Goal: Task Accomplishment & Management: Complete application form

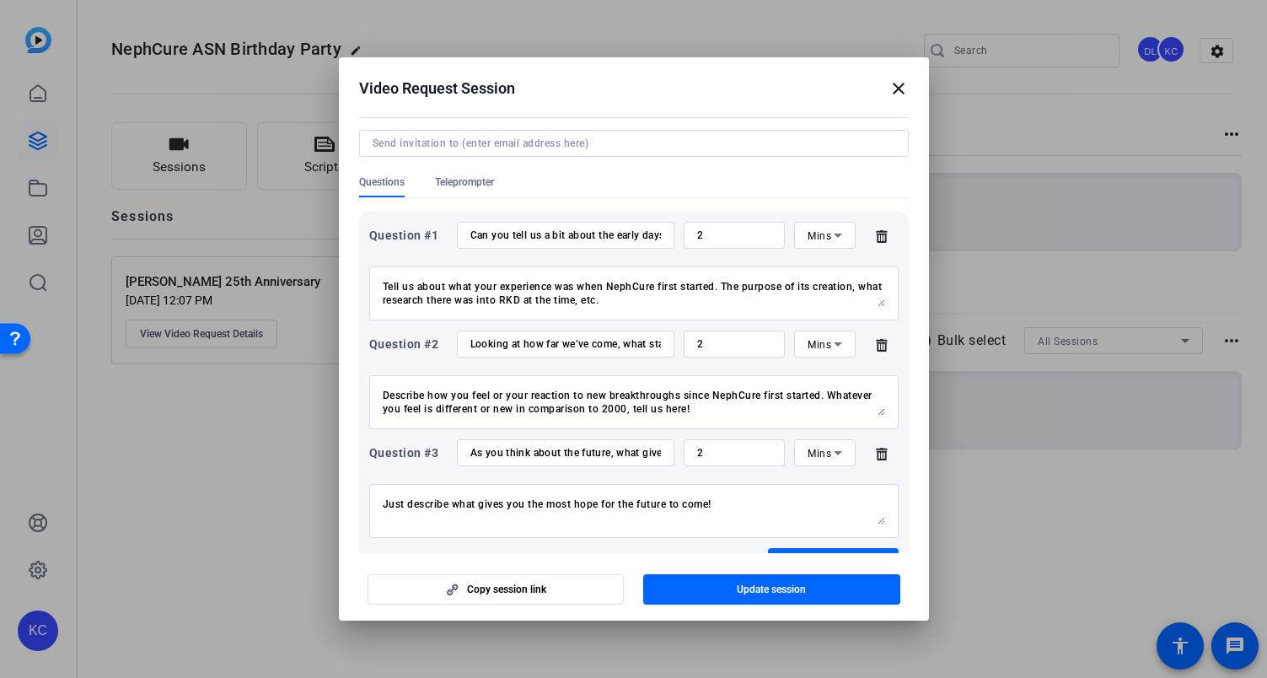
scroll to position [214, 0]
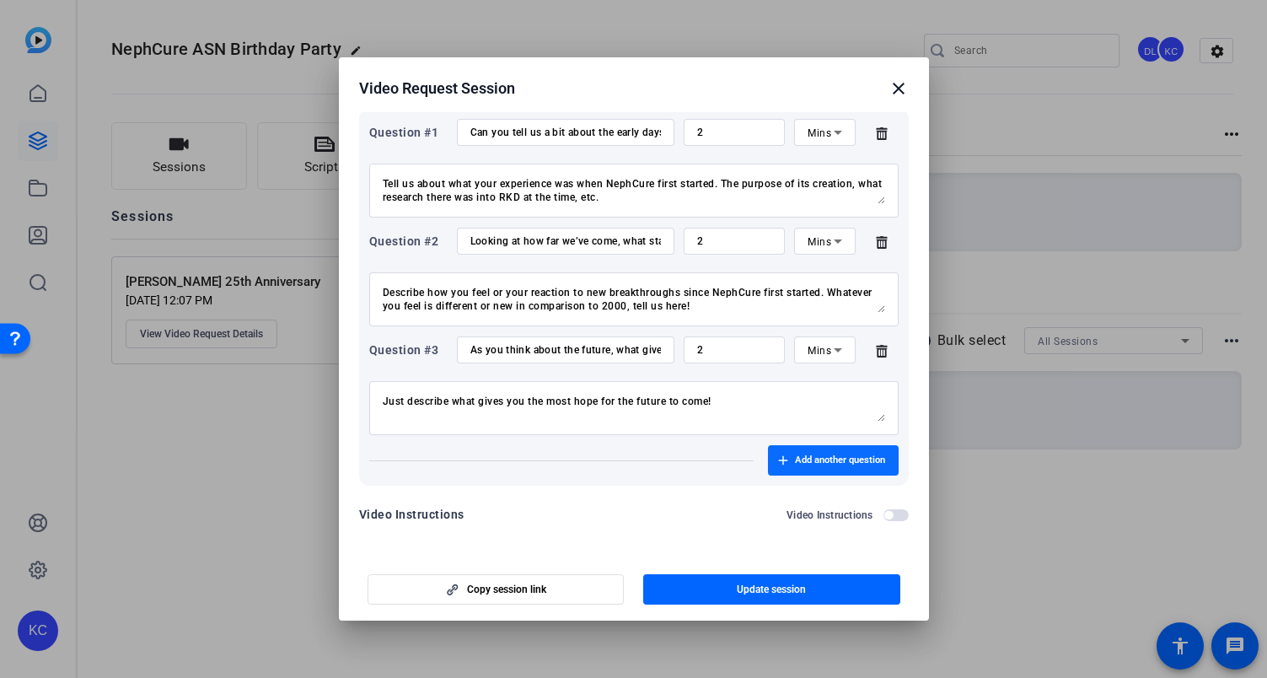
click at [825, 462] on span "Add another question" at bounding box center [840, 459] width 90 height 13
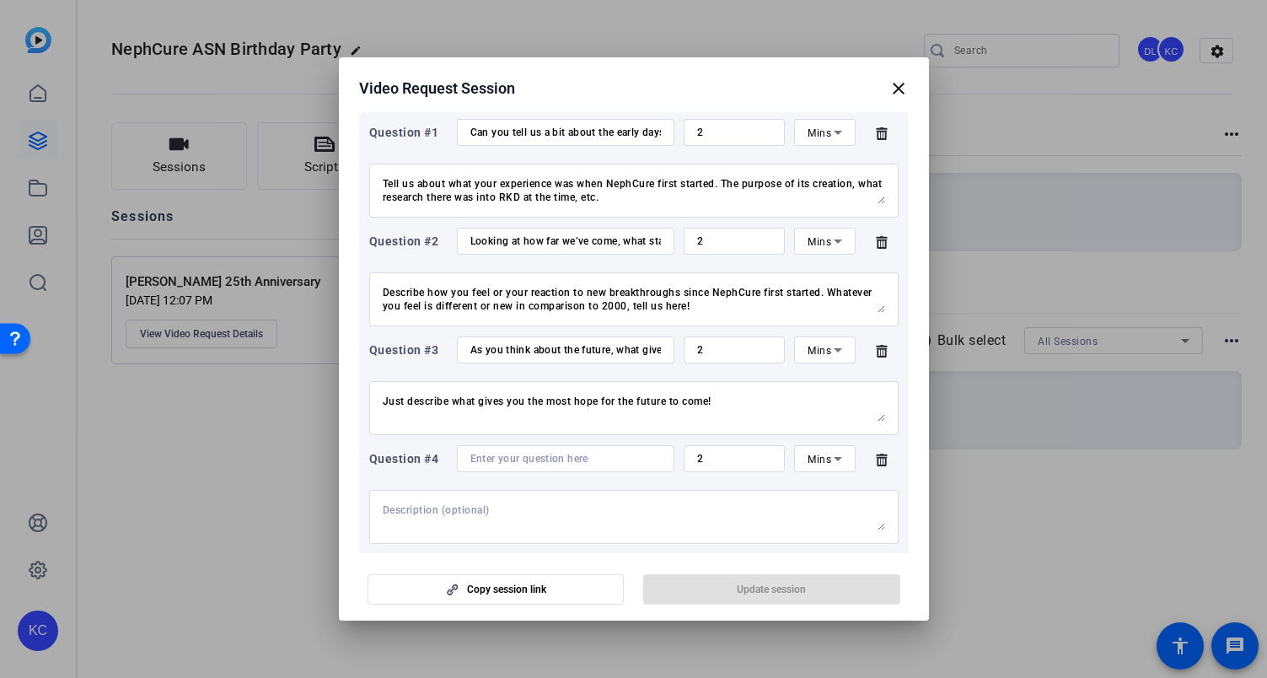
click at [531, 464] on input at bounding box center [565, 458] width 190 height 13
paste input "What inspired you to start NephCure 25 years ago?"
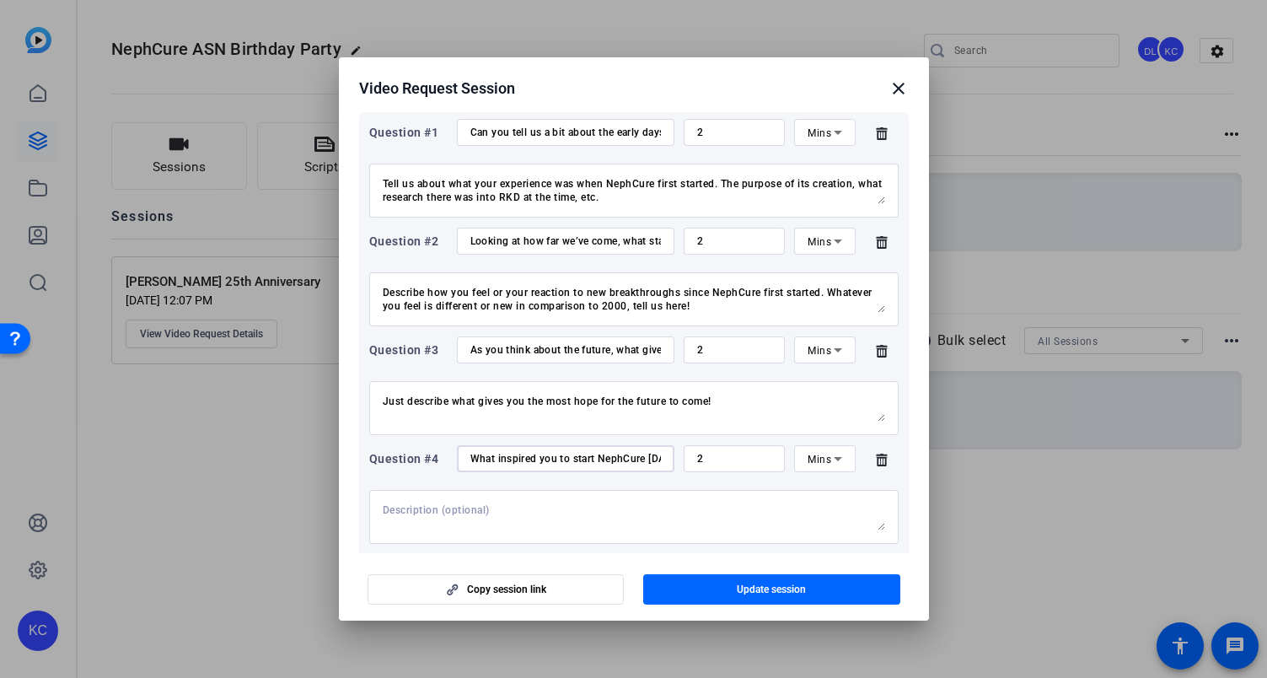
scroll to position [0, 61]
type input "What inspired you to start NephCure 25 years ago?"
click at [721, 458] on input "2" at bounding box center [734, 458] width 75 height 13
type input "4"
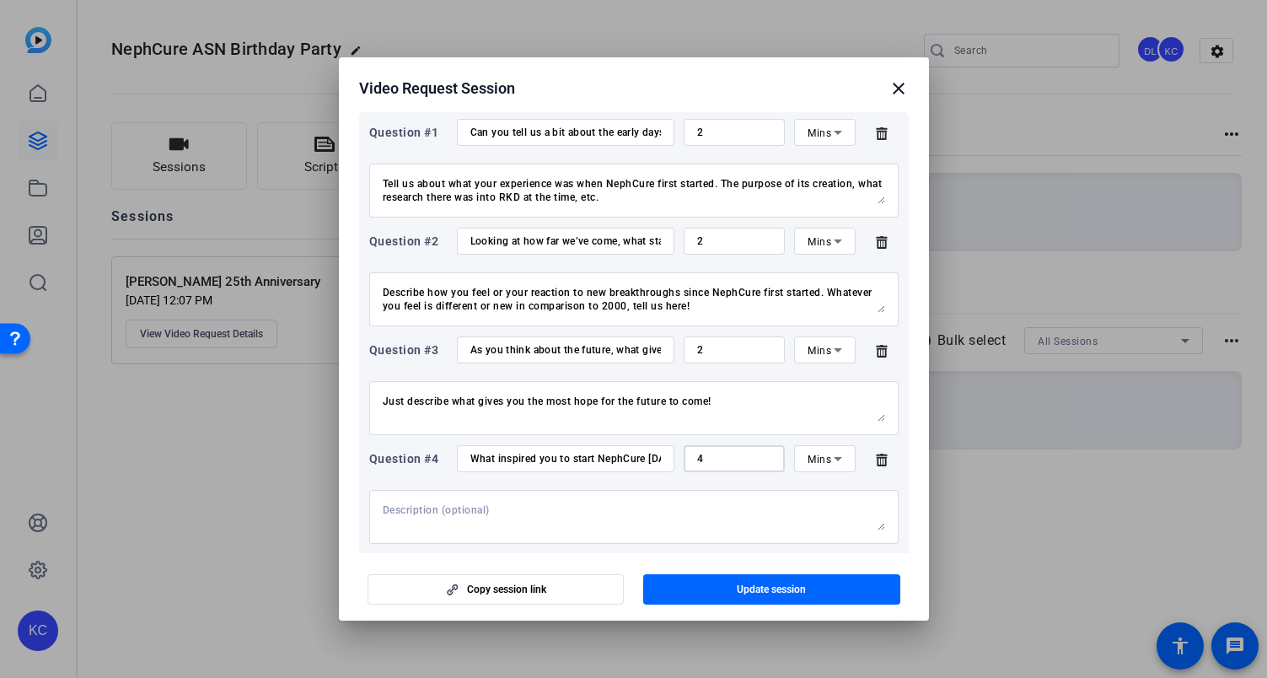
click at [722, 506] on textarea at bounding box center [634, 516] width 502 height 27
drag, startPoint x: 392, startPoint y: 462, endPoint x: 389, endPoint y: 426, distance: 35.5
click at [389, 427] on div "Question #1 Can you tell us a bit about the early days, what was it like for pa…" at bounding box center [634, 351] width 550 height 485
click at [421, 463] on div "Question #4" at bounding box center [408, 458] width 78 height 20
click at [472, 503] on textarea at bounding box center [634, 516] width 502 height 27
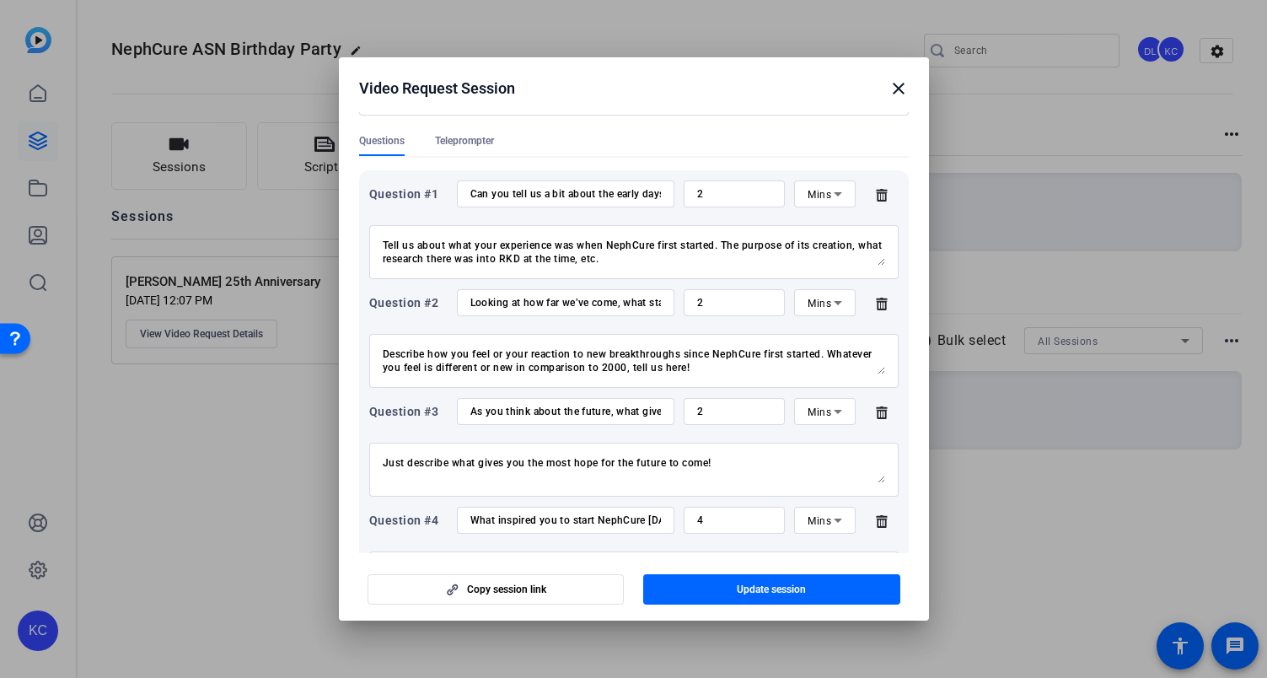
scroll to position [323, 0]
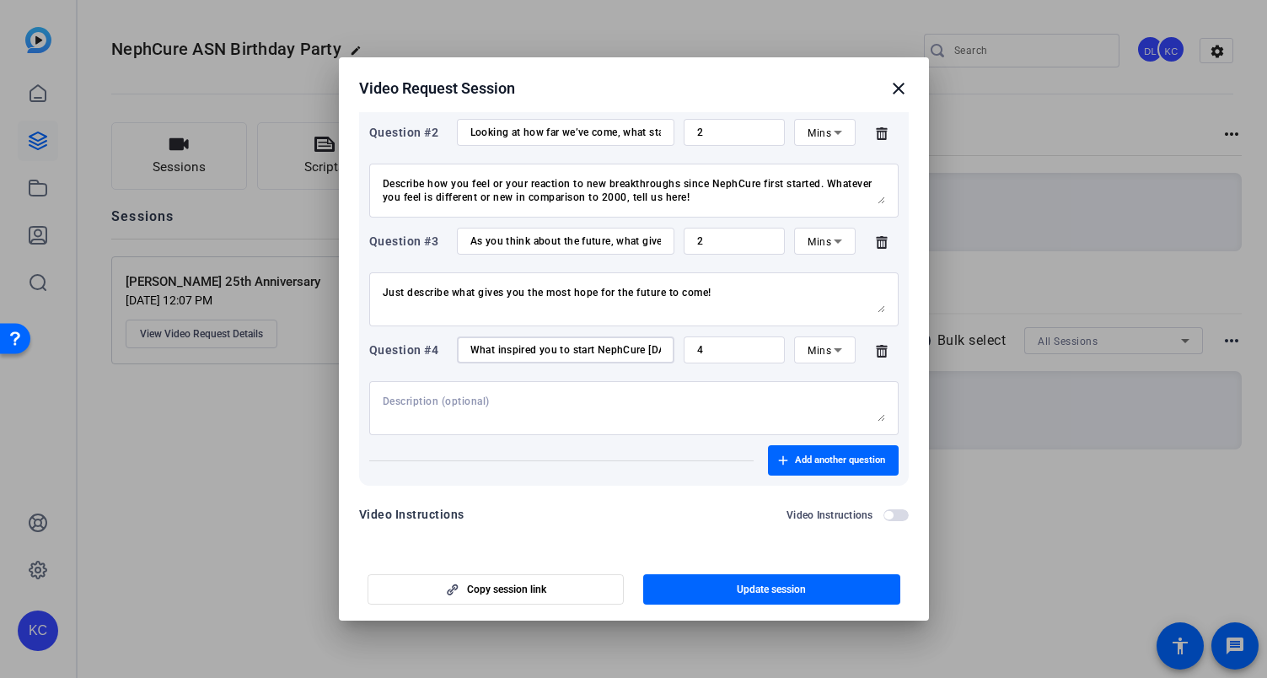
click at [578, 351] on input "What inspired you to start NephCure 25 years ago?" at bounding box center [565, 349] width 190 height 13
click at [570, 351] on input "What inspired you to start NephCure 25 years ago?" at bounding box center [565, 349] width 190 height 13
click at [606, 343] on input "What inspired you to help start NephCure 25 years ago?" at bounding box center [565, 349] width 190 height 13
type input "What inspired you to help start NephCure 25 years ago?"
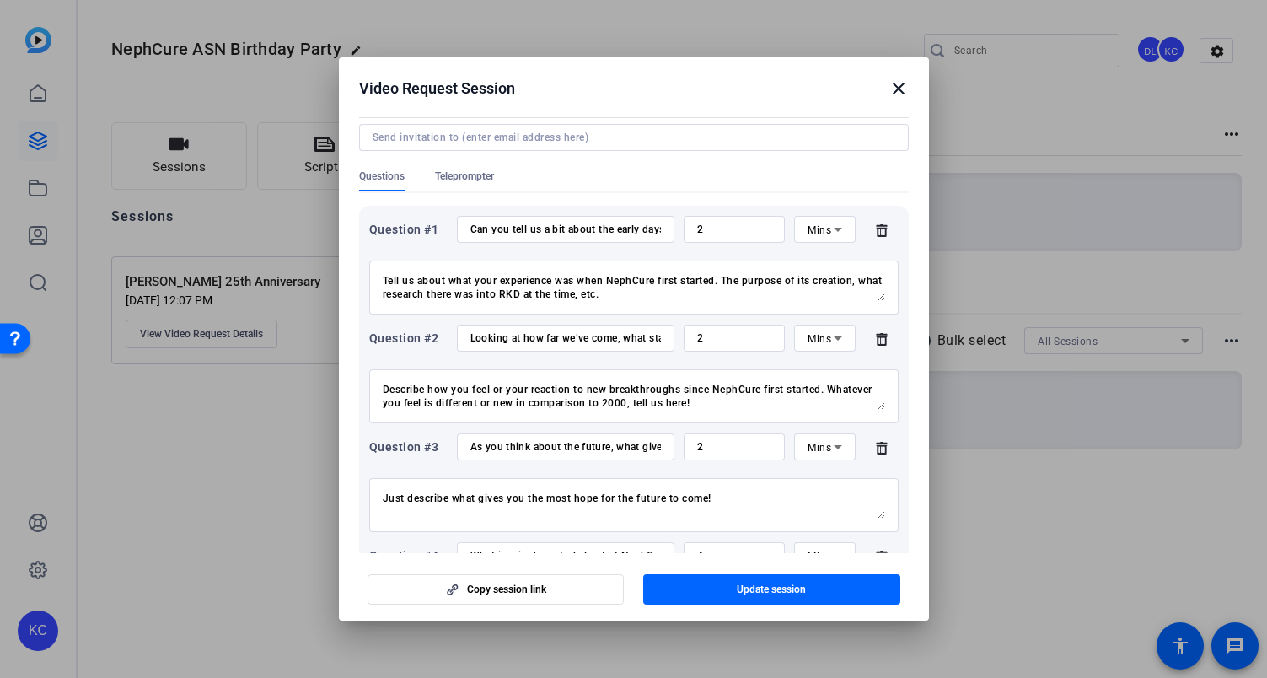
scroll to position [0, 0]
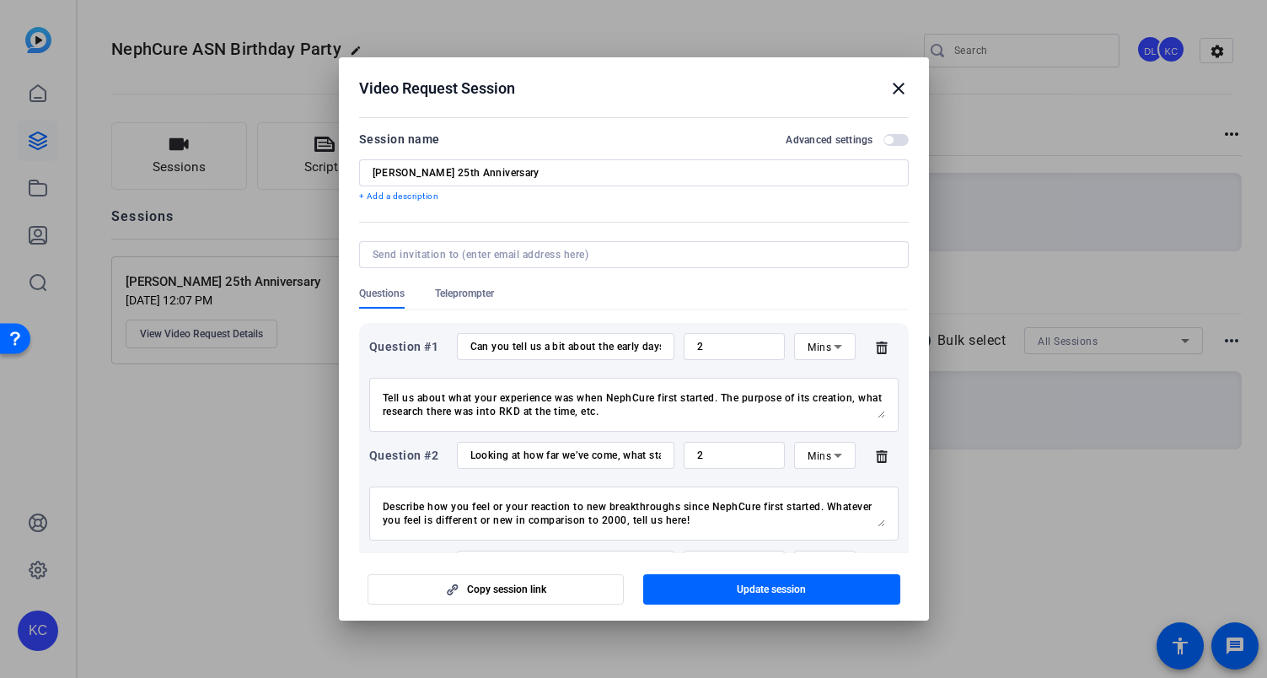
click at [521, 346] on input "Can you tell us a bit about the early days, what was it like for patients and f…" at bounding box center [565, 346] width 190 height 13
click at [466, 403] on textarea "Tell us about what your experience was when NephCure first started. The purpose…" at bounding box center [634, 404] width 502 height 27
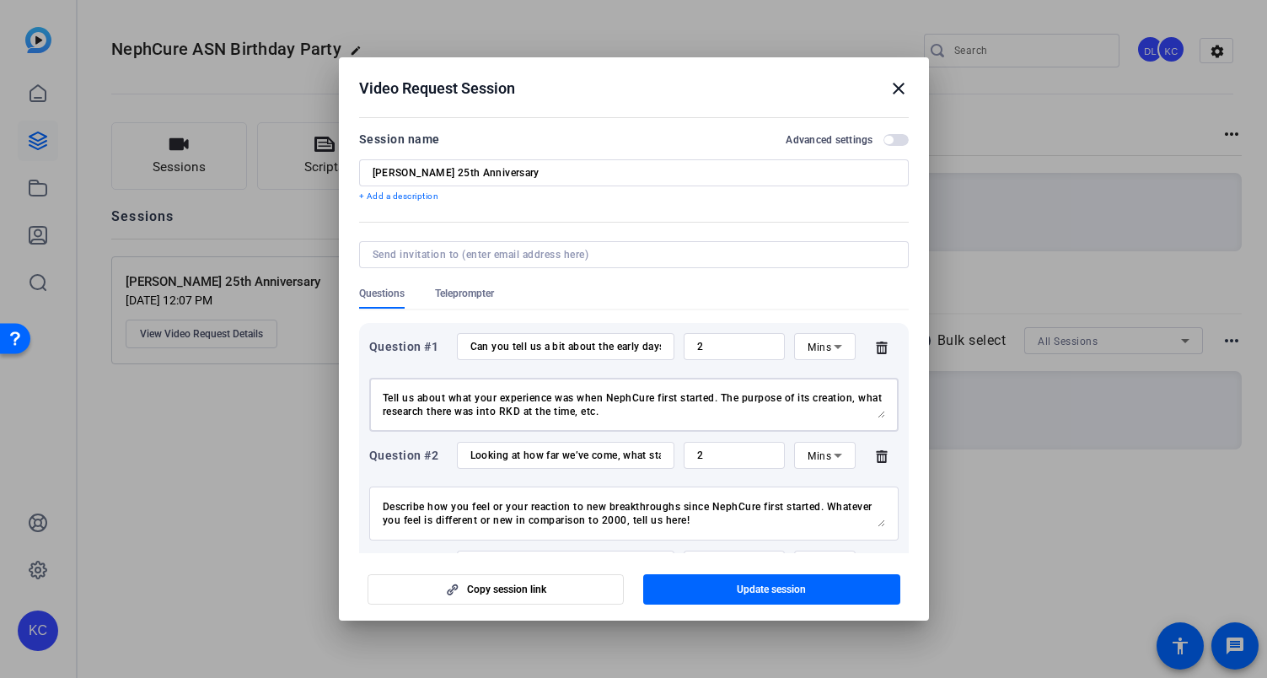
click at [466, 403] on textarea "Tell us about what your experience was when NephCure first started. The purpose…" at bounding box center [634, 404] width 502 height 27
click at [580, 450] on input "Looking at how far we’ve come, what stands out to you the most about the progre…" at bounding box center [565, 454] width 190 height 13
click at [581, 450] on input "Looking at how far we’ve come, what stands out to you the most about the progre…" at bounding box center [565, 454] width 190 height 13
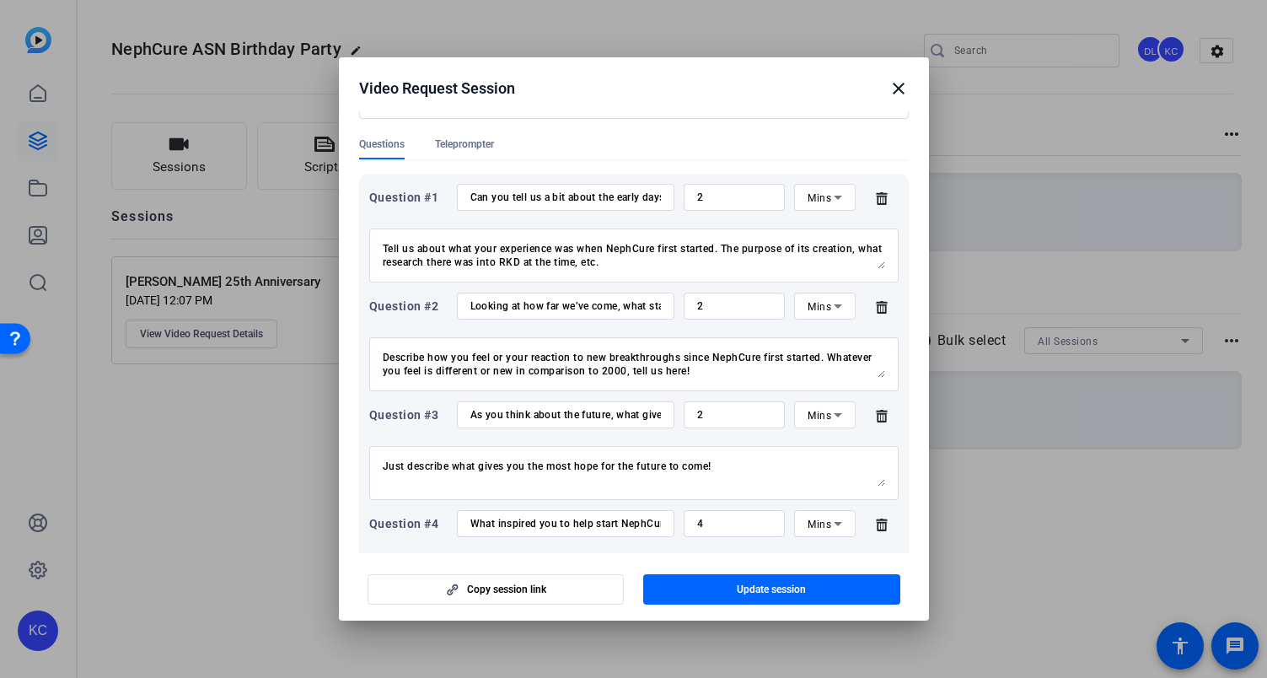
scroll to position [153, 0]
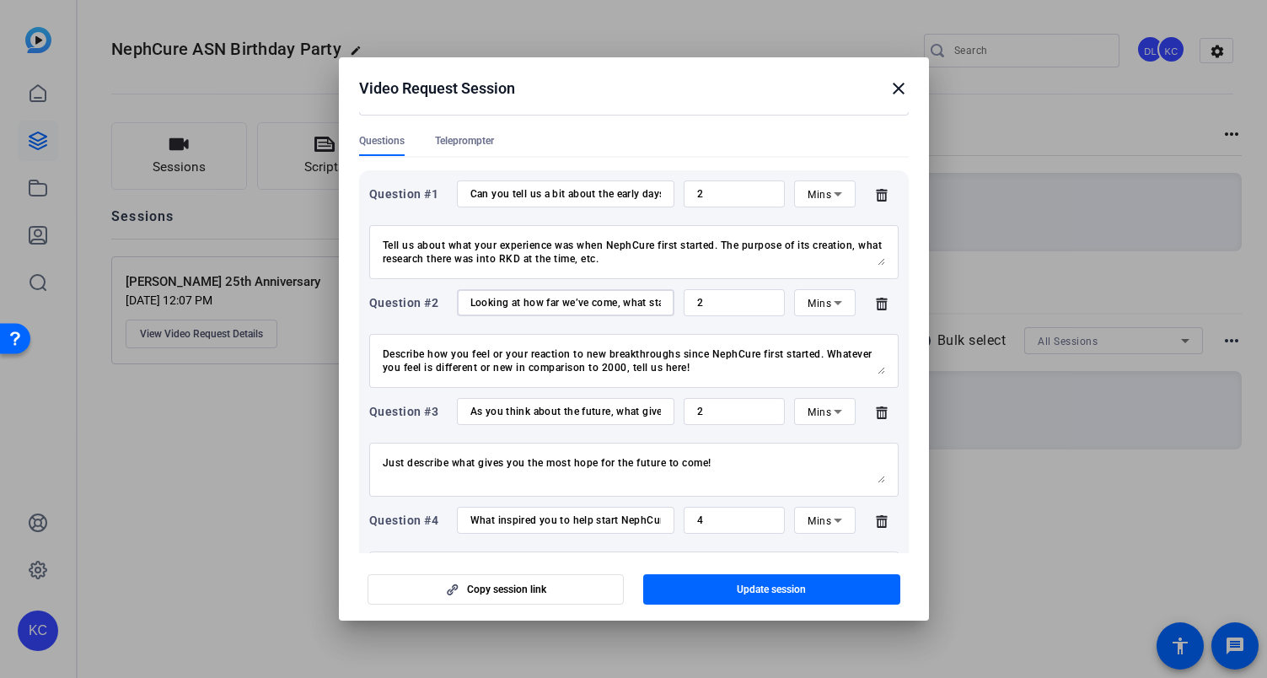
click at [478, 353] on textarea "Describe how you feel or your reaction to new breakthroughs since NephCure firs…" at bounding box center [634, 360] width 502 height 27
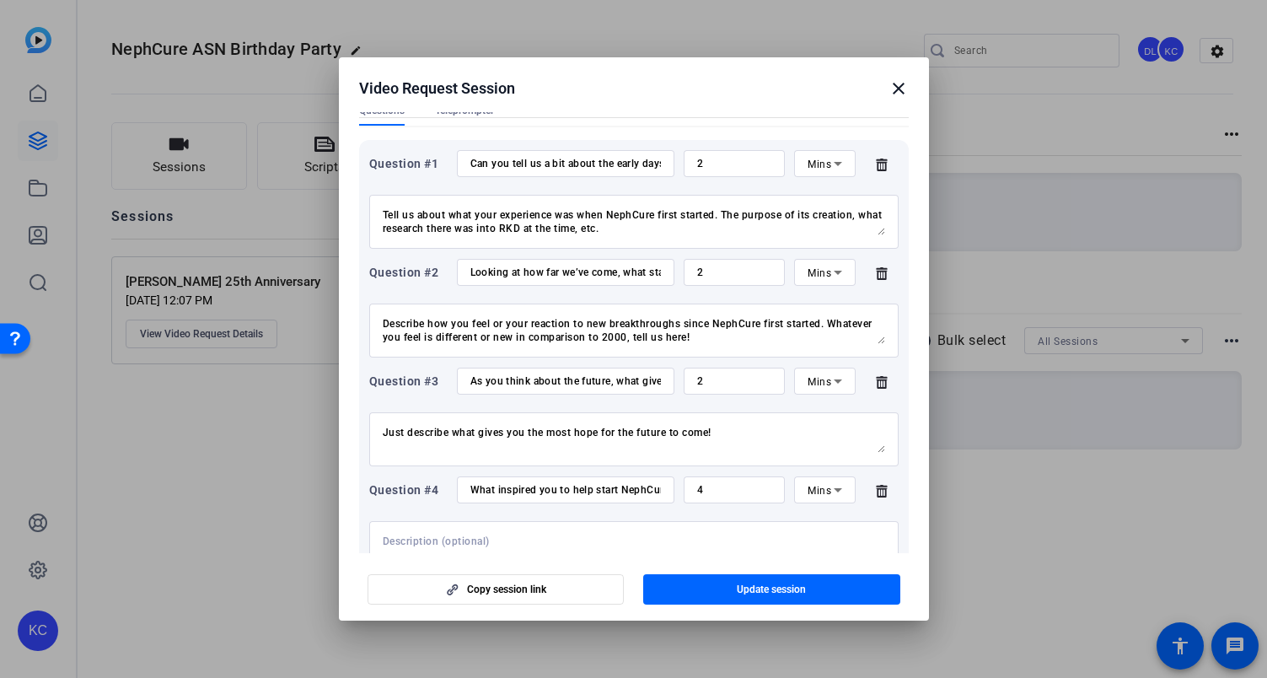
scroll to position [185, 0]
click at [528, 379] on input "As you think about the future, what gives you the most hope or excitement about…" at bounding box center [565, 378] width 190 height 13
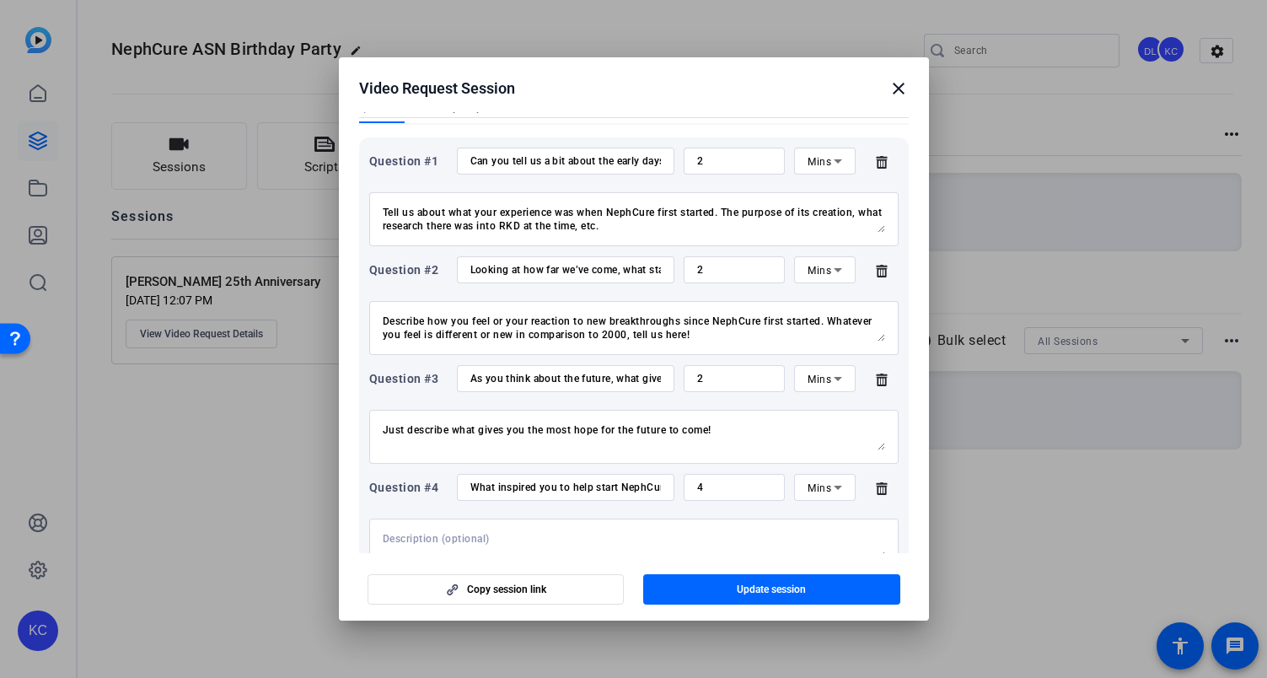
click at [426, 427] on textarea "Just describe what gives you the most hope for the future to come!" at bounding box center [634, 436] width 502 height 27
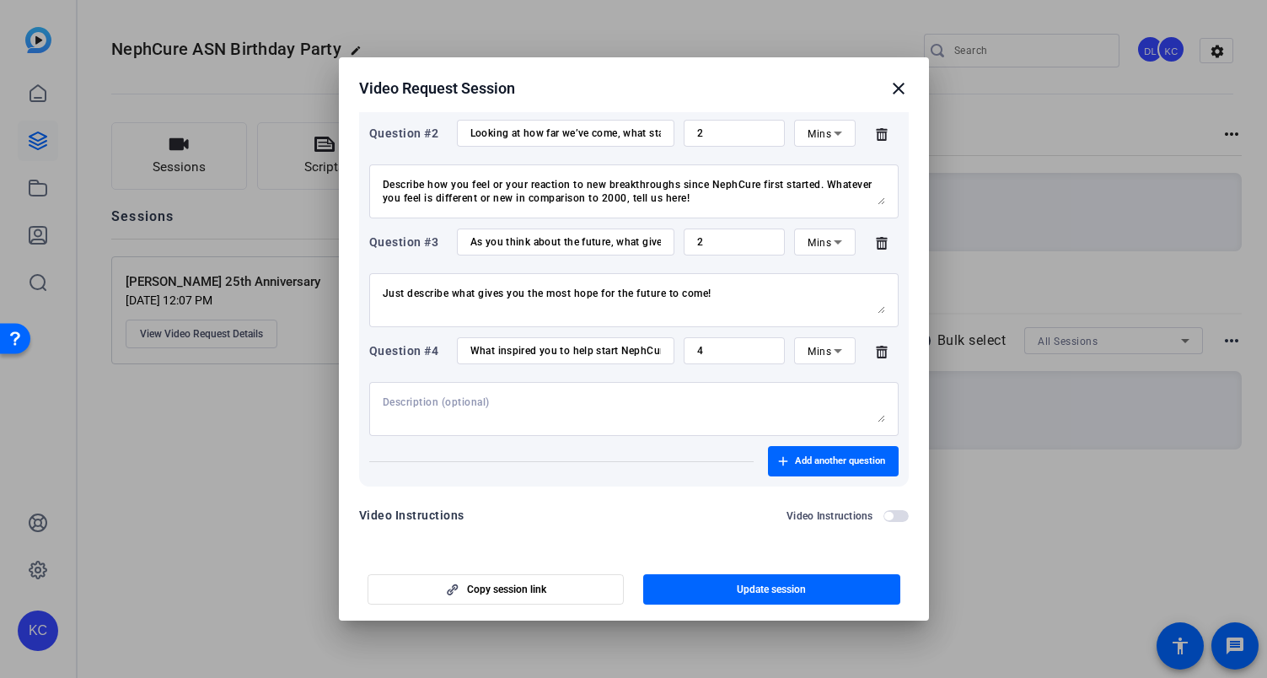
scroll to position [323, 0]
click at [502, 341] on div "What inspired you to help start NephCure 25 years ago?" at bounding box center [565, 349] width 190 height 27
click at [501, 347] on input "What inspired you to help start NephCure 25 years ago?" at bounding box center [565, 349] width 190 height 13
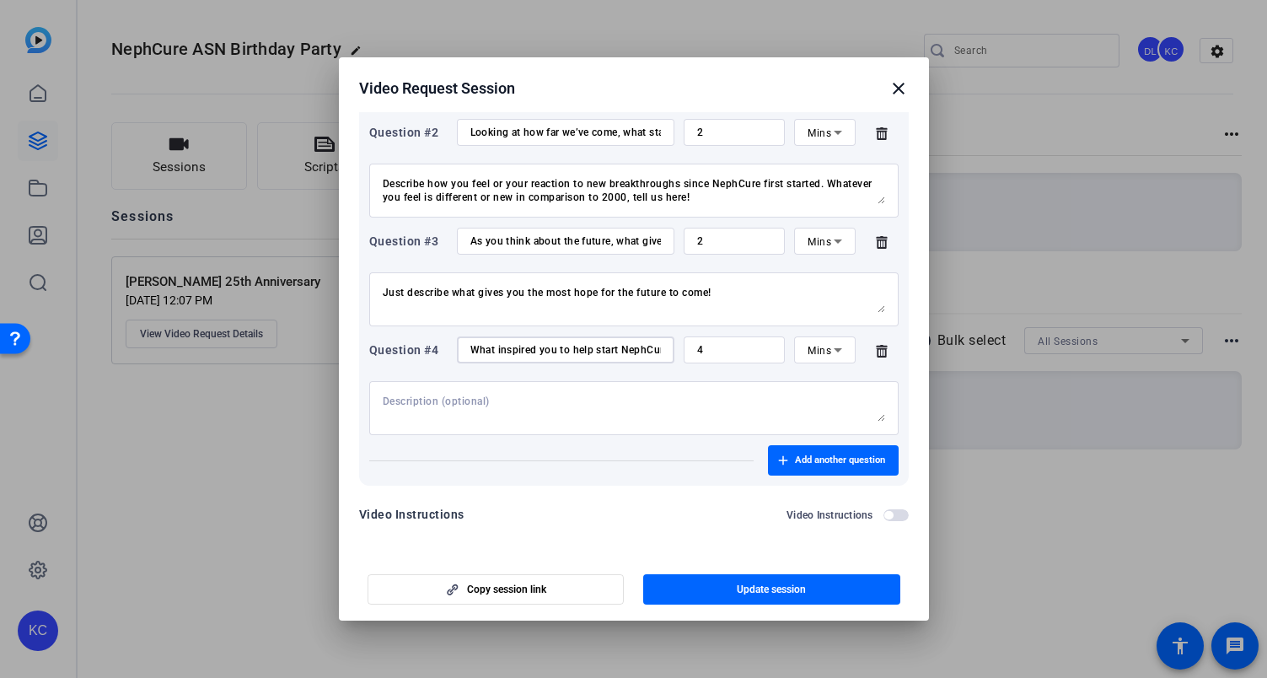
click at [501, 347] on input "What inspired you to help start NephCure 25 years ago?" at bounding box center [565, 349] width 190 height 13
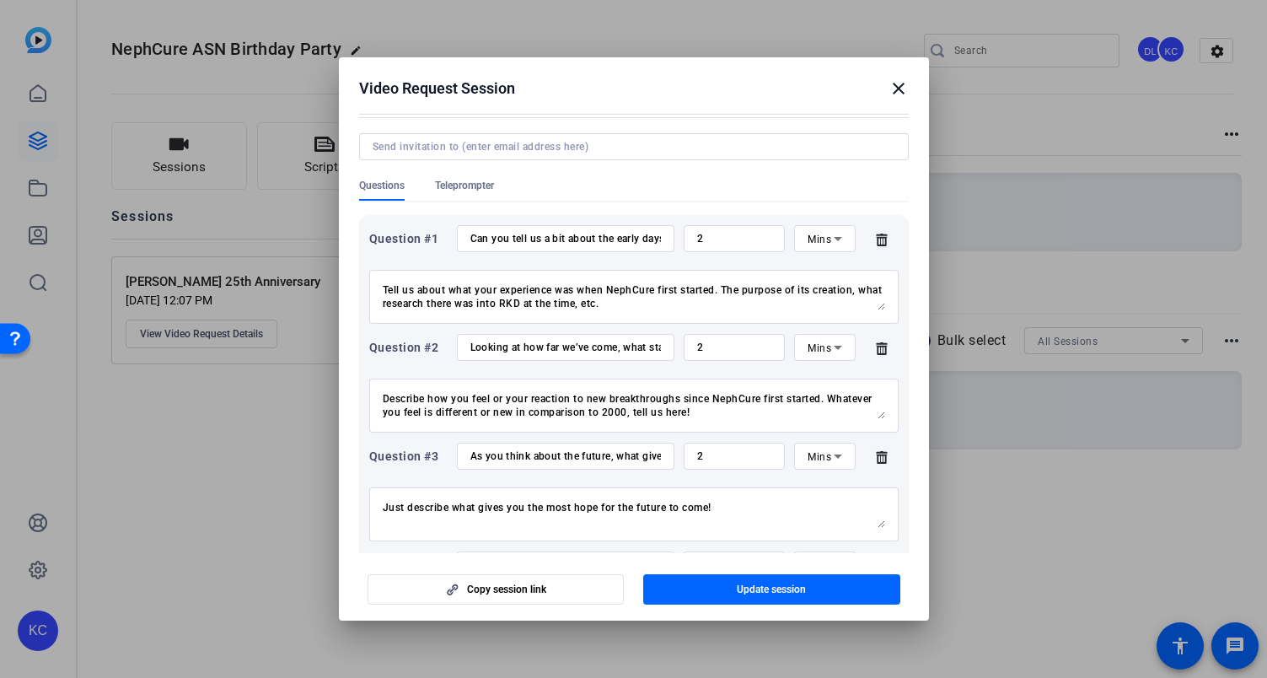
scroll to position [114, 0]
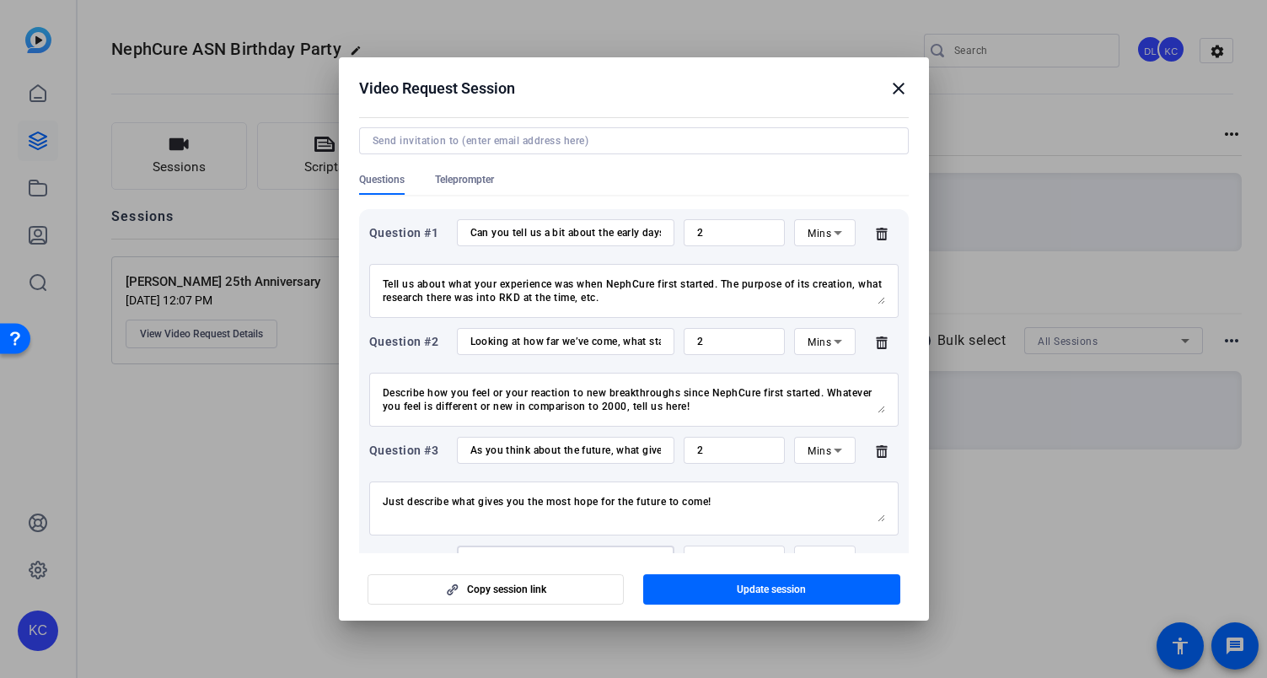
click at [533, 345] on input "Looking at how far we’ve come, what stands out to you the most about the progre…" at bounding box center [565, 341] width 190 height 13
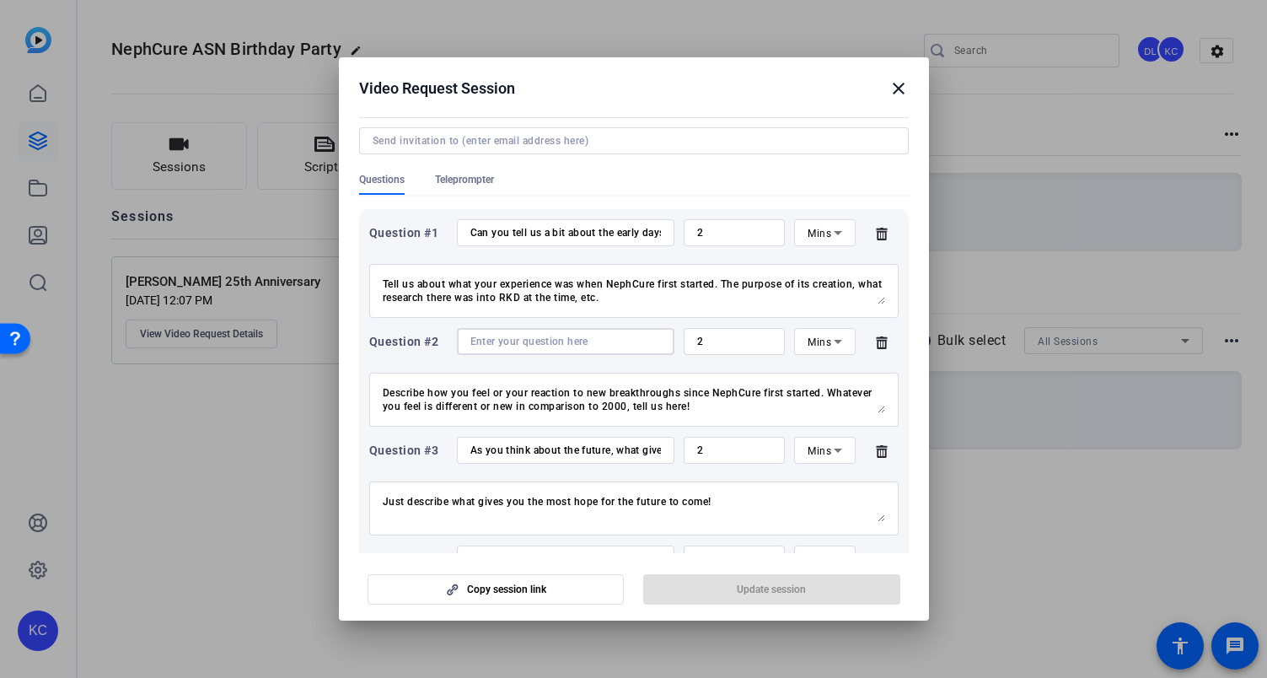
click at [550, 385] on div "Describe how you feel or your reaction to new breakthroughs since NephCure firs…" at bounding box center [634, 400] width 502 height 54
click at [550, 386] on textarea "Describe how you feel or your reaction to new breakthroughs since NephCure firs…" at bounding box center [634, 399] width 502 height 27
click at [531, 448] on input "As you think about the future, what gives you the most hope or excitement about…" at bounding box center [565, 449] width 190 height 13
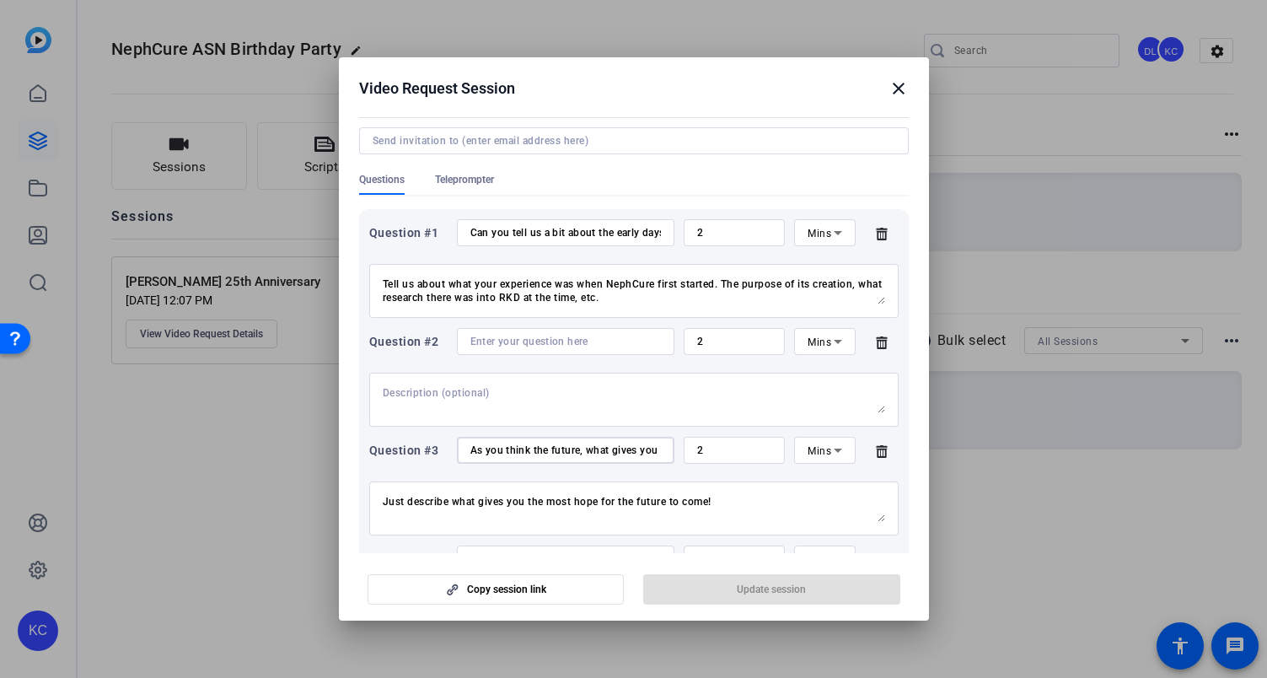
type input "As you thin the future, what gives you the most hope or excitement about where …"
click at [546, 449] on input "As you thin the future, what gives you the most hope or excitement about where …" at bounding box center [565, 449] width 190 height 13
click at [538, 501] on textarea "Just describe what gives you the most hope for the future to come!" at bounding box center [634, 508] width 502 height 27
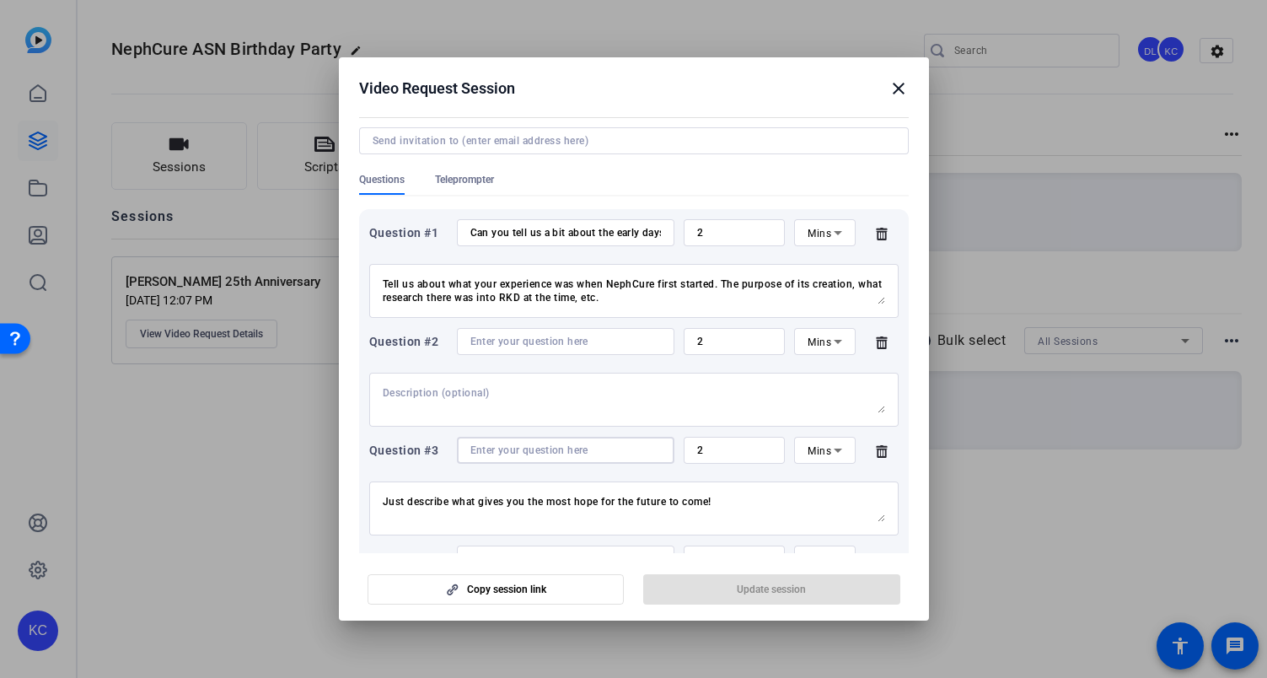
click at [538, 501] on textarea "Just describe what gives you the most hope for the future to come!" at bounding box center [634, 508] width 502 height 27
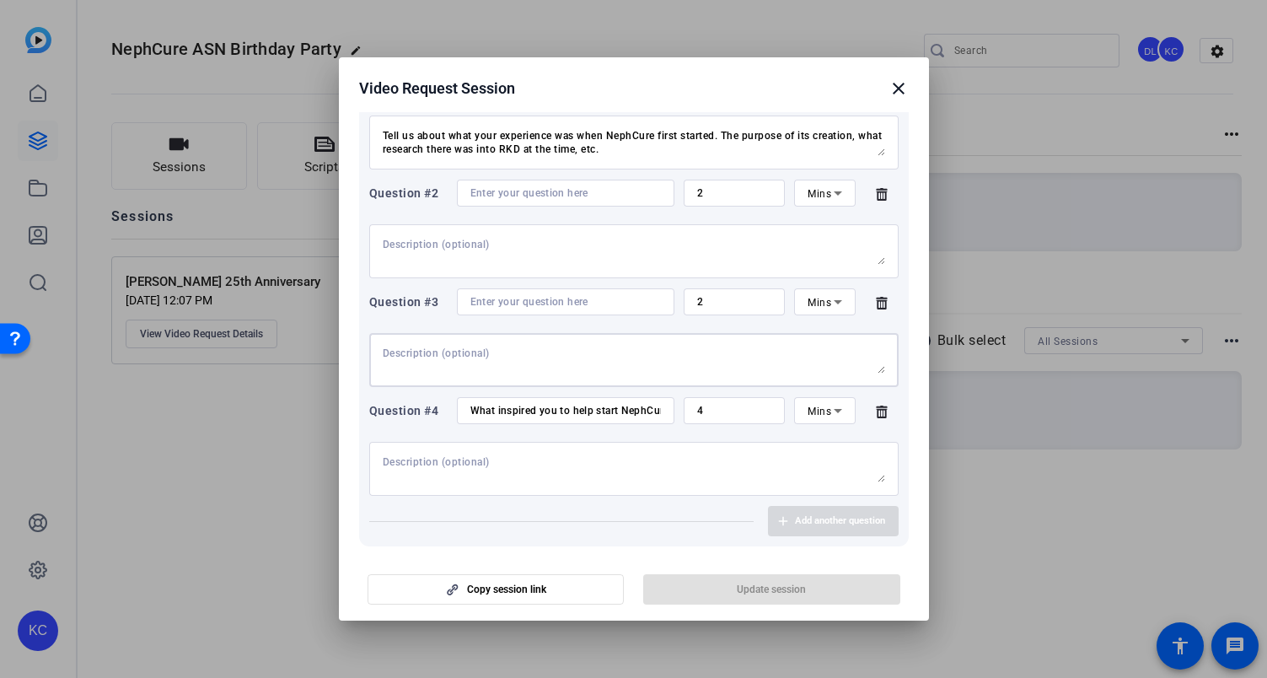
scroll to position [265, 0]
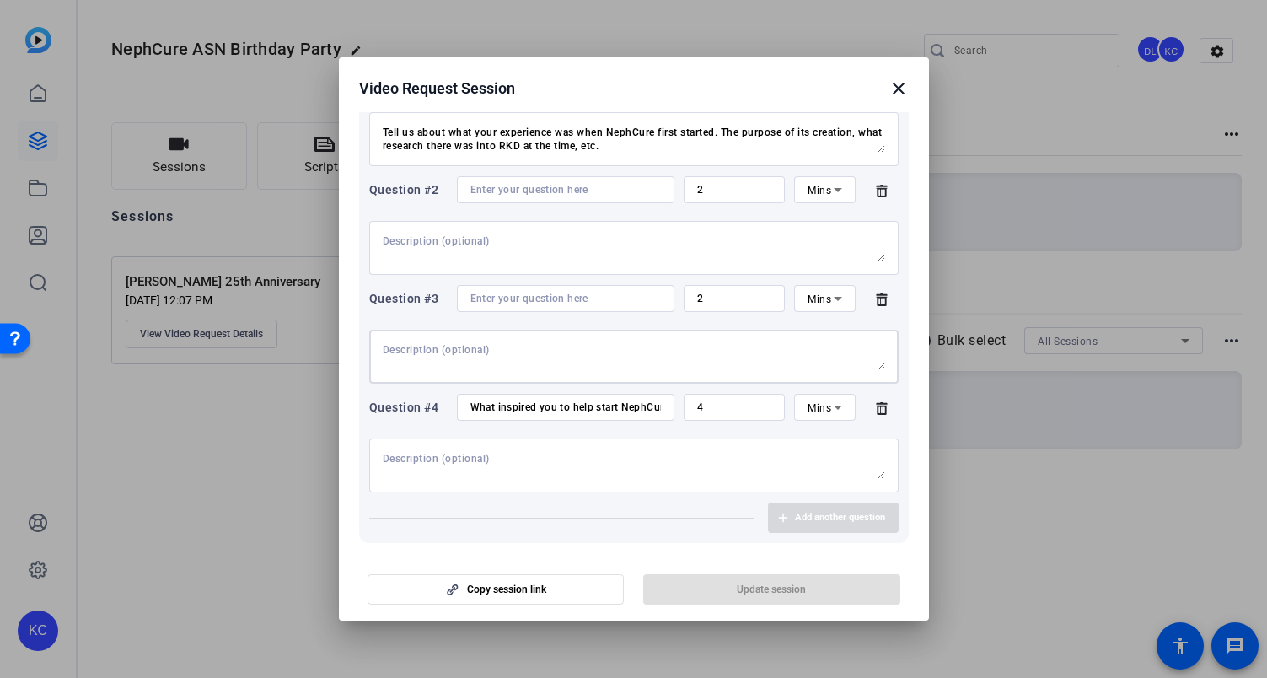
click at [543, 407] on input "What inspired you to help start NephCure 25 years ago?" at bounding box center [565, 406] width 190 height 13
click at [542, 407] on input "What inspired you to help start NephCure 25 years ago?" at bounding box center [565, 406] width 190 height 13
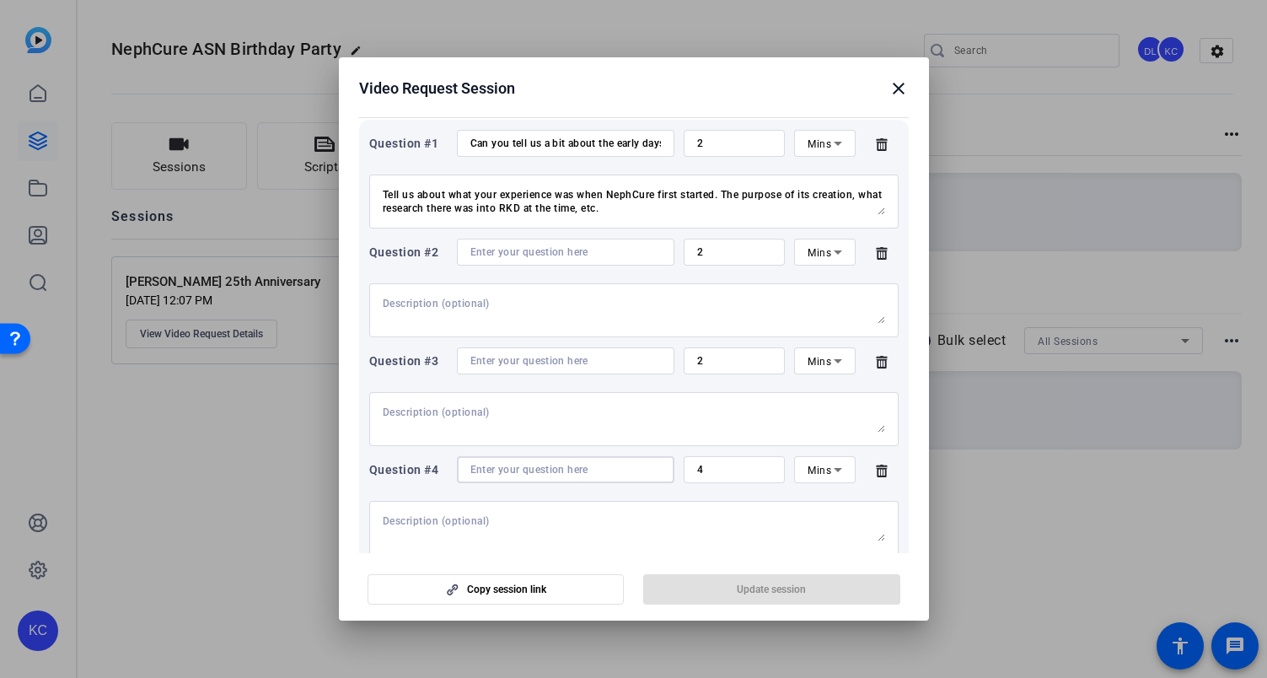
scroll to position [0, 0]
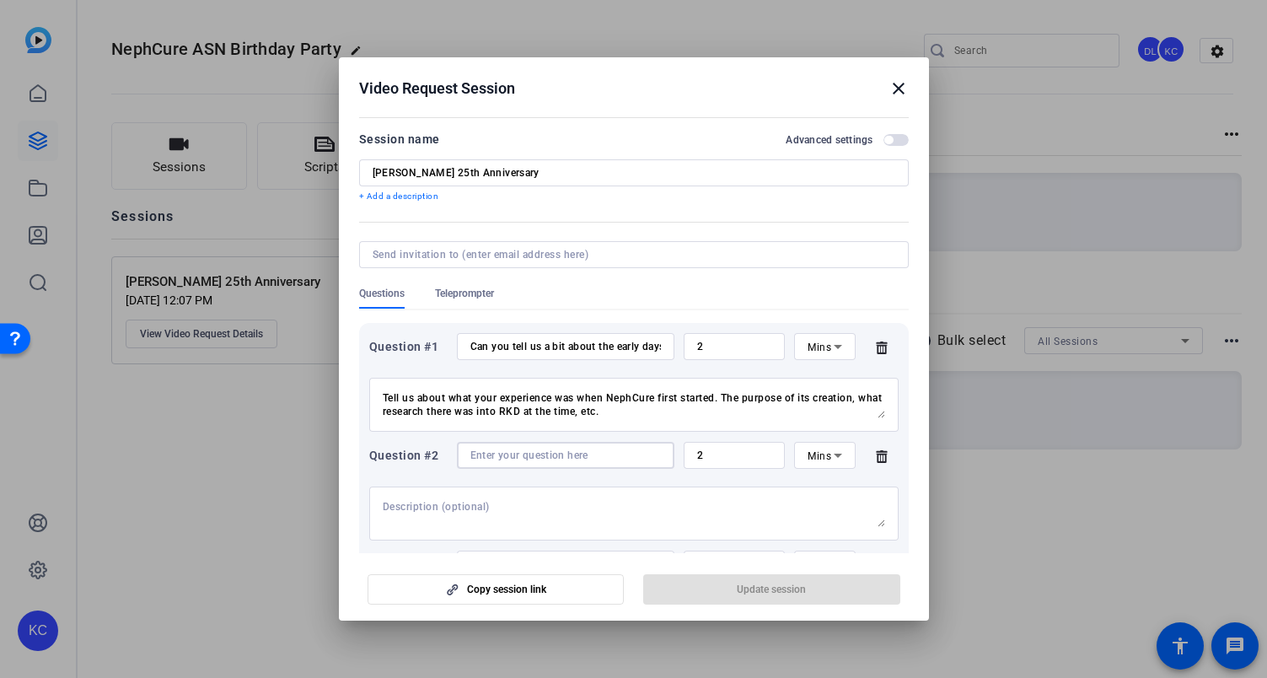
click at [521, 455] on input at bounding box center [565, 454] width 190 height 13
paste input "Can you share a story or moment when you realized NephCure was making a real di…"
type input "Can you share a story or moment when you realized NephCure was making a real di…"
click at [733, 458] on input "2" at bounding box center [734, 454] width 75 height 13
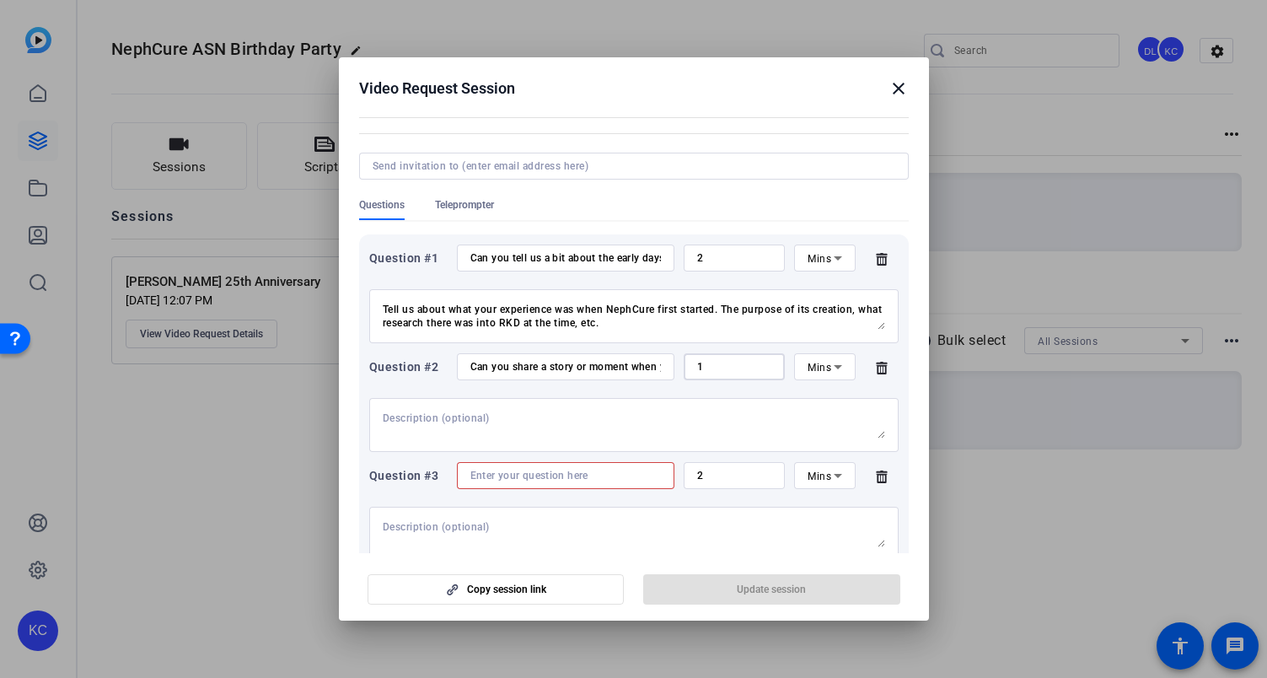
scroll to position [115, 0]
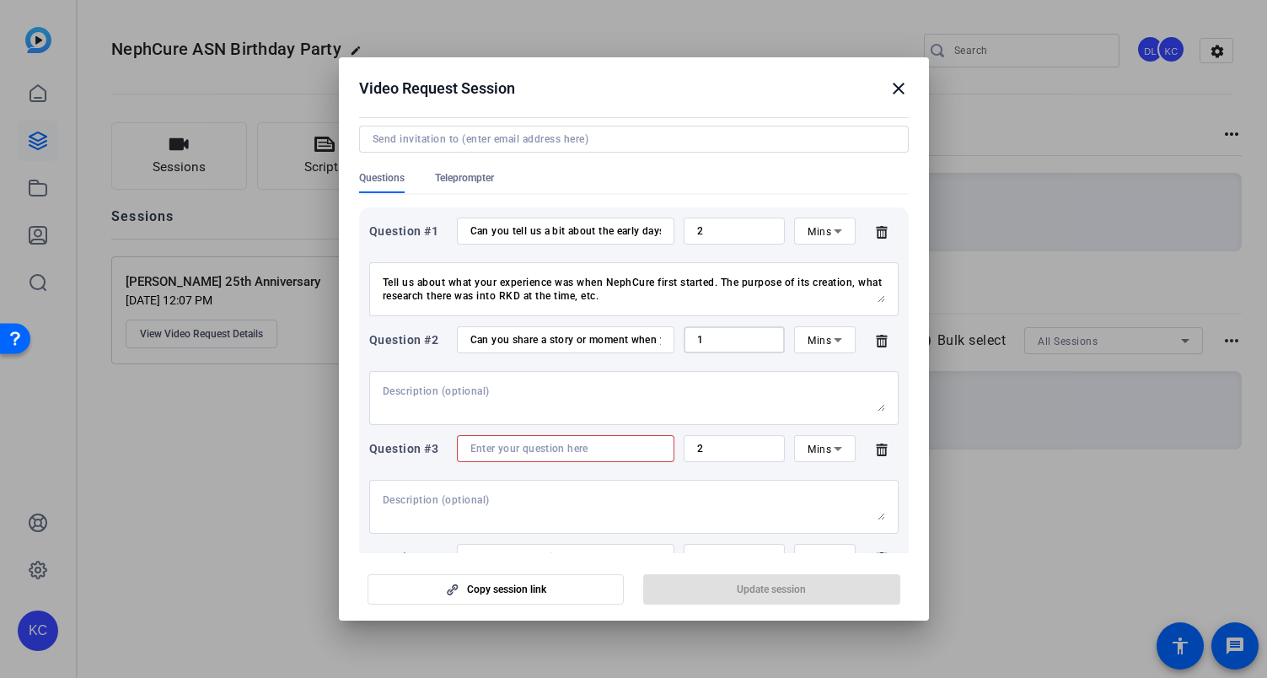
type input "1"
click at [536, 448] on input at bounding box center [565, 448] width 190 height 13
click at [716, 232] on input "2" at bounding box center [734, 230] width 75 height 13
click at [724, 333] on input "1" at bounding box center [734, 339] width 75 height 13
click at [611, 337] on input "Can you share a story or moment when you realized NephCure was making a real di…" at bounding box center [565, 339] width 190 height 13
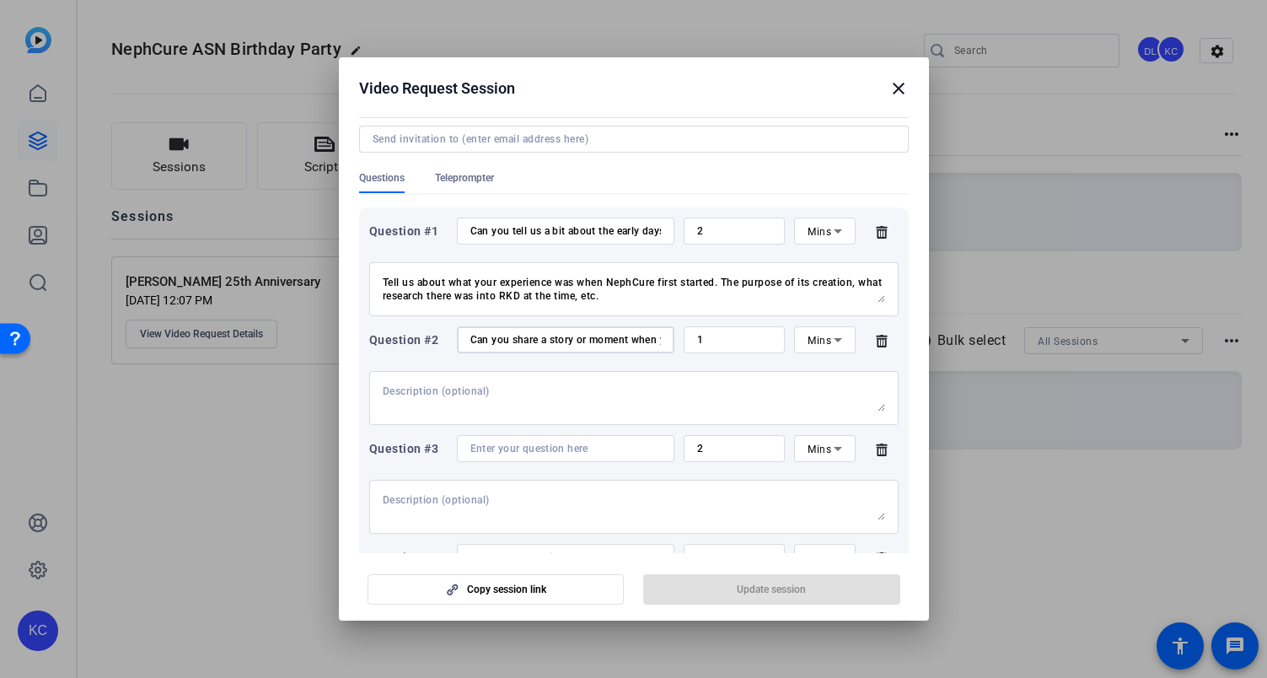
click at [611, 338] on input "Can you share a story or moment when you realized NephCure was making a real di…" at bounding box center [565, 339] width 190 height 13
click at [722, 343] on input "1" at bounding box center [734, 339] width 75 height 13
type input "5"
click at [726, 239] on div "2" at bounding box center [734, 230] width 75 height 27
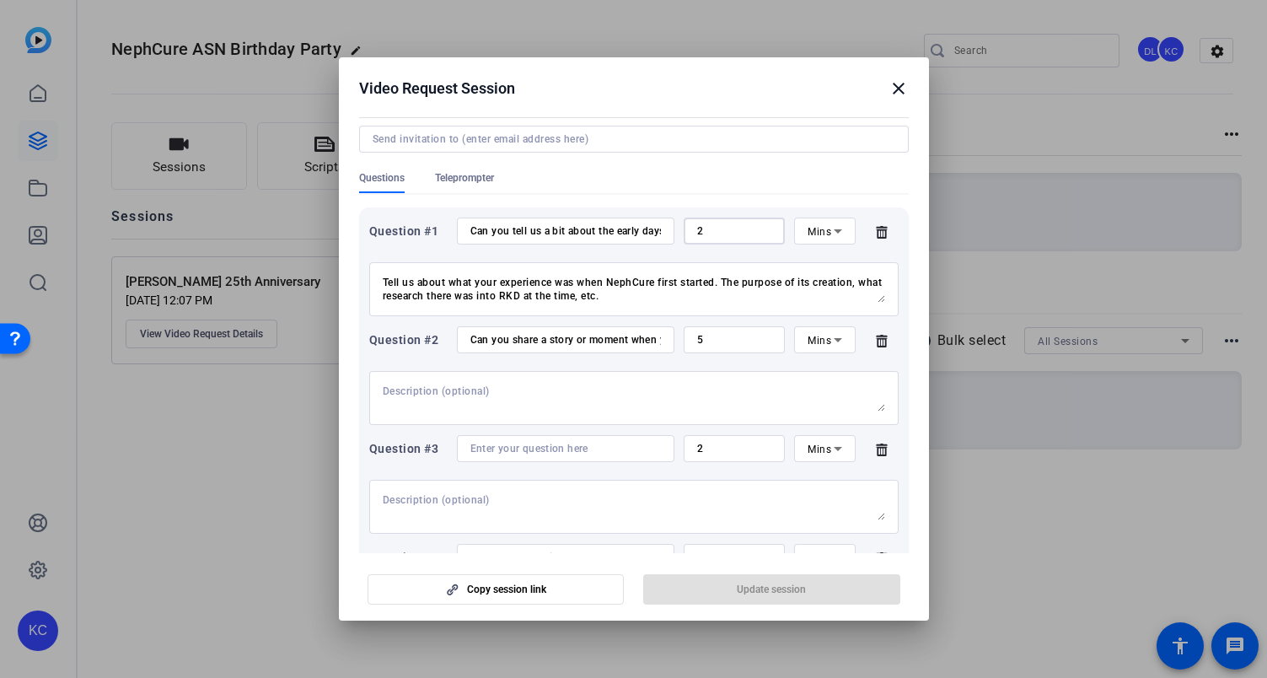
click at [722, 228] on input "2" at bounding box center [734, 230] width 75 height 13
type input "3"
click at [546, 405] on textarea at bounding box center [634, 397] width 502 height 27
click at [537, 455] on input at bounding box center [565, 448] width 190 height 13
paste input "Looking at how far we’ve come, what stands out to you the most about the progre…"
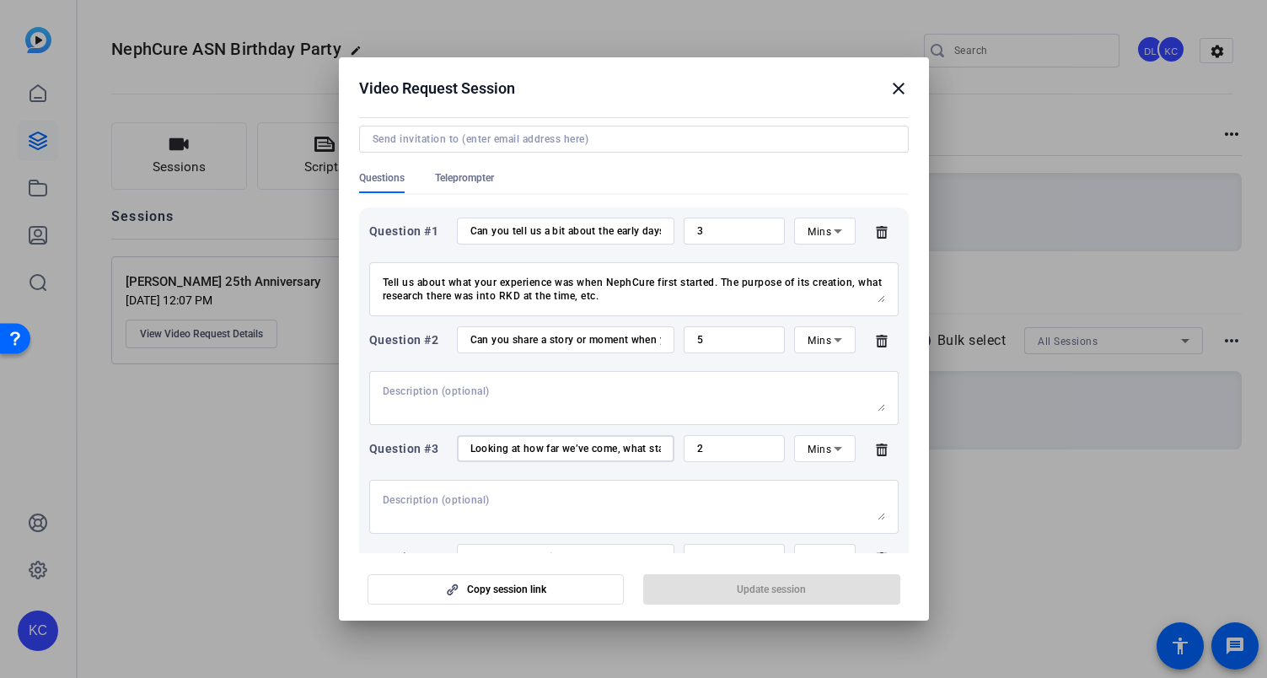
scroll to position [0, 340]
type input "Looking at how far we’ve come, what stands out to you the most about the progre…"
click at [766, 448] on div "2" at bounding box center [735, 448] width 102 height 27
click at [718, 448] on input "2" at bounding box center [734, 448] width 75 height 13
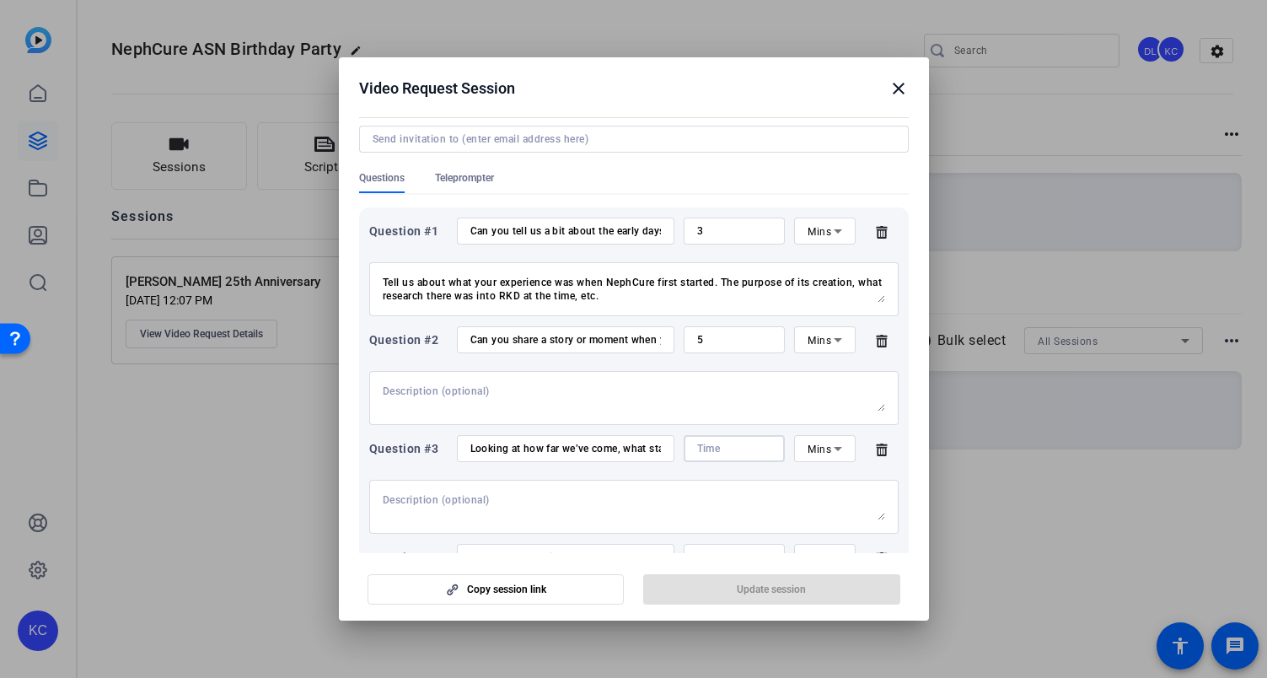
type input "3"
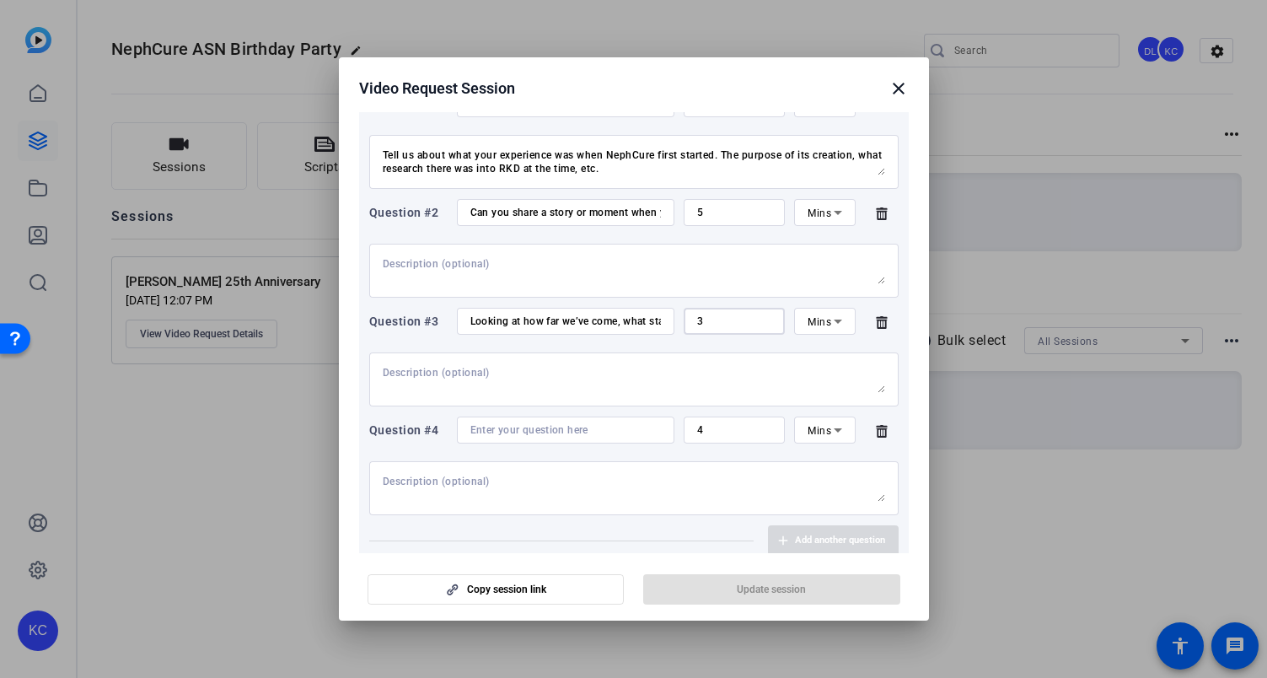
scroll to position [262, 0]
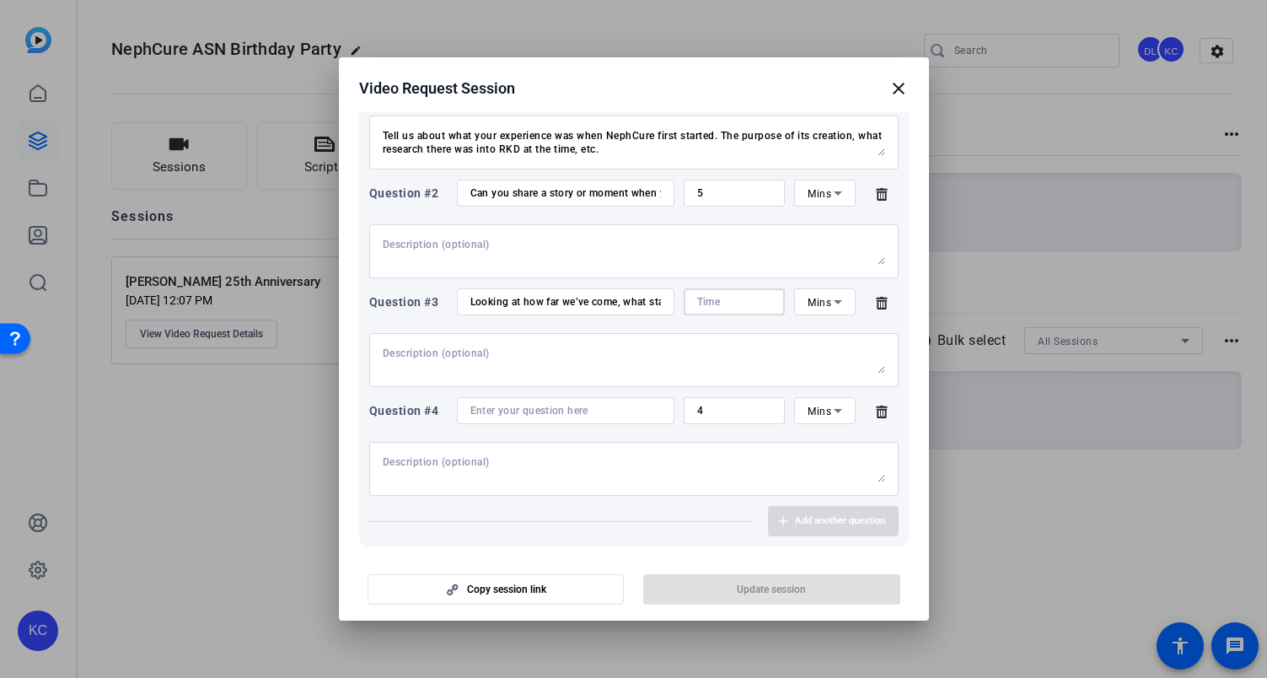
type input "2"
click at [580, 416] on input at bounding box center [565, 410] width 190 height 13
click at [475, 360] on textarea at bounding box center [634, 359] width 502 height 27
paste textarea "Describe how you feel or your reaction to new breakthroughs since NephCure firs…"
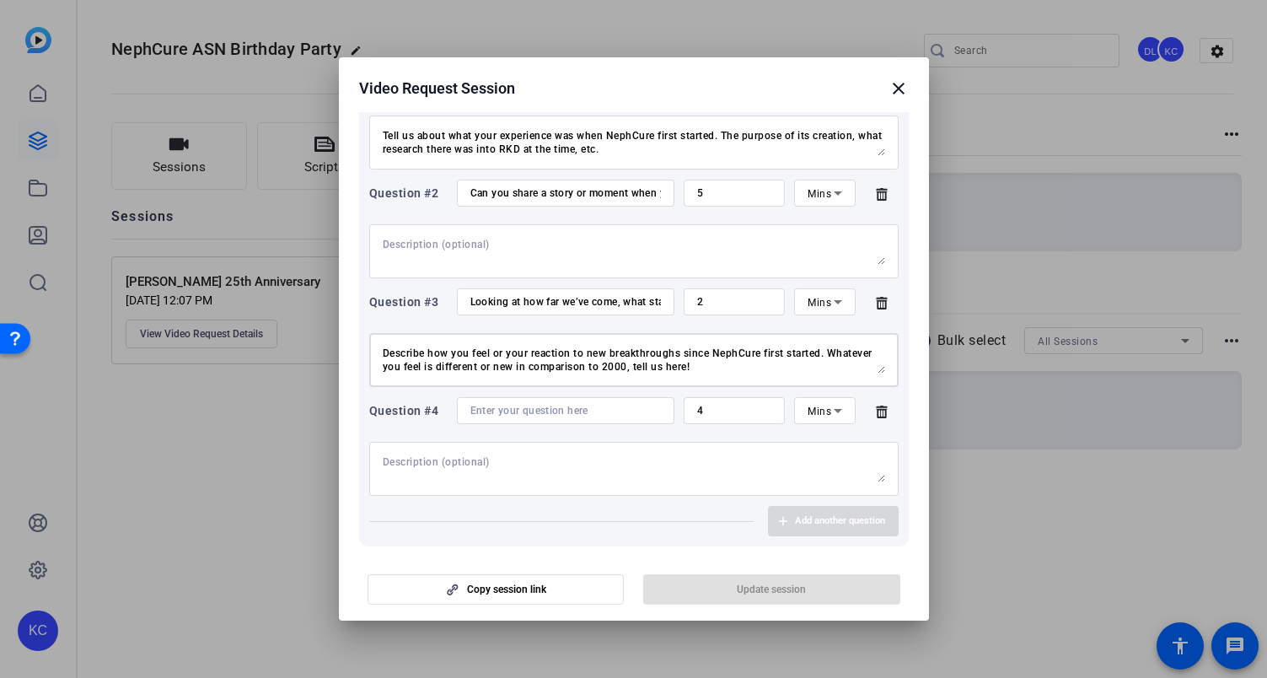
type textarea "Describe how you feel or your reaction to new breakthroughs since NephCure firs…"
click at [497, 409] on input at bounding box center [565, 410] width 190 height 13
paste input "Why has this mission remained so personal and important to you after all these …"
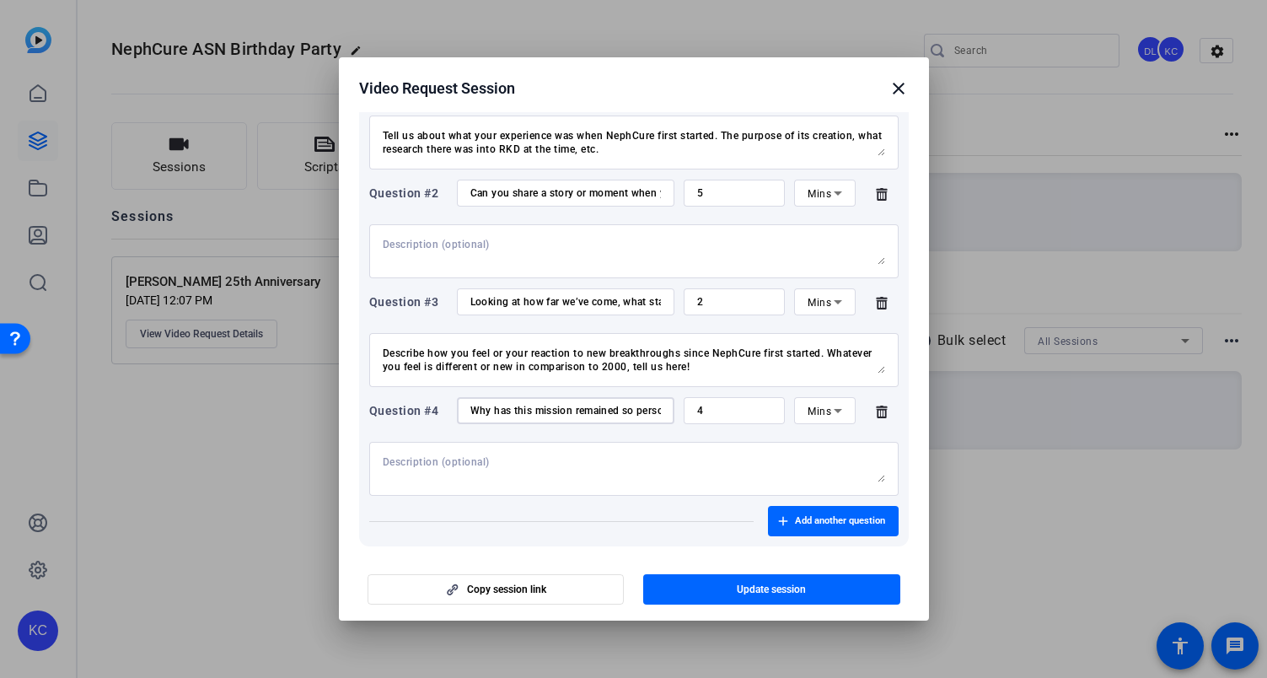
scroll to position [0, 232]
type input "Why has this mission remained so personal and important to you after all these …"
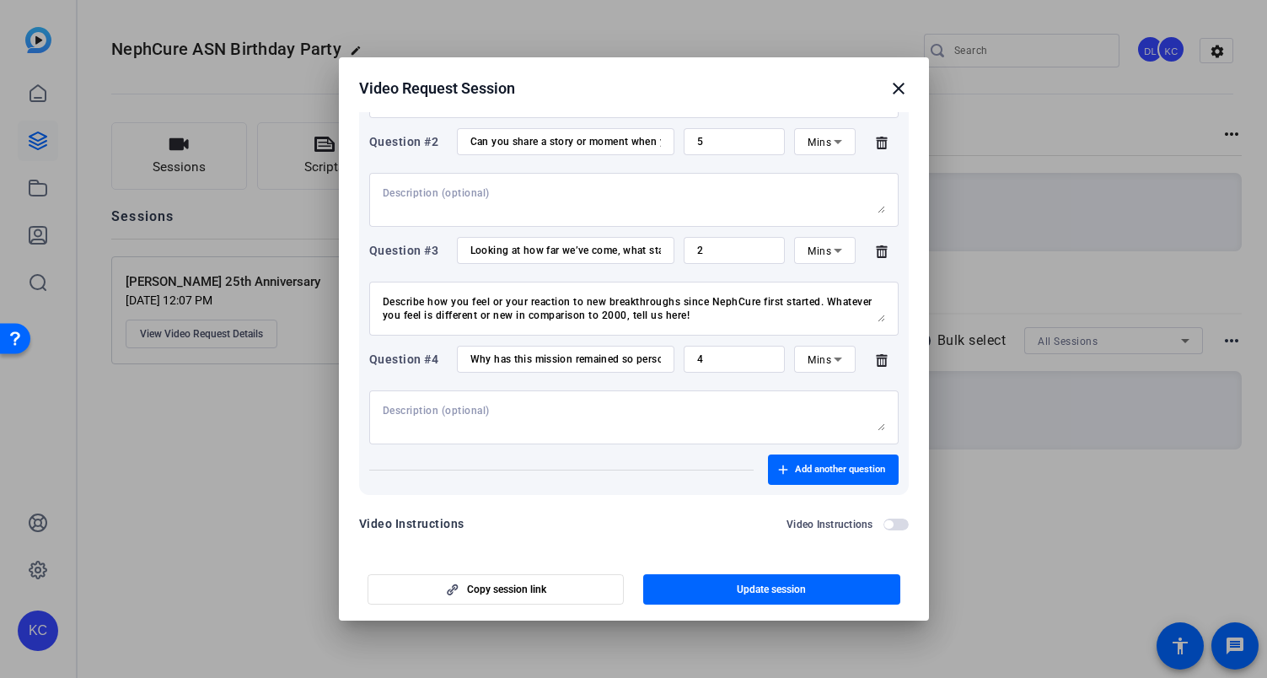
scroll to position [317, 0]
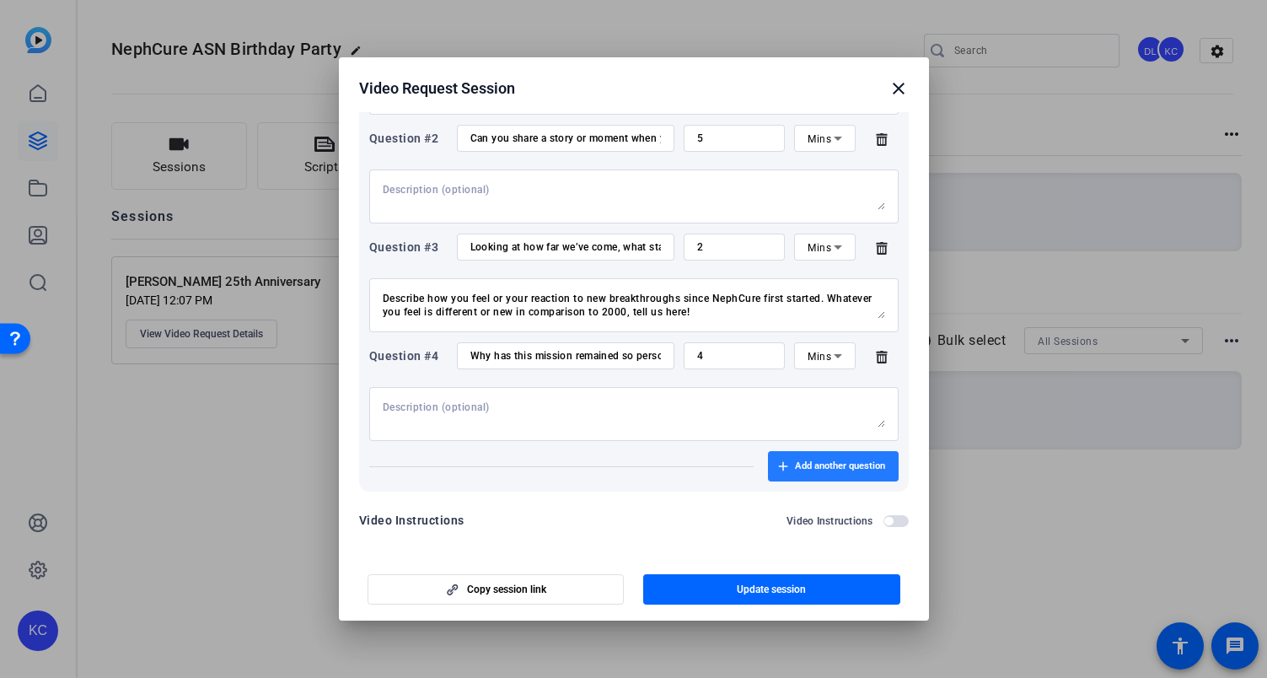
click at [814, 463] on span "Add another question" at bounding box center [840, 465] width 90 height 13
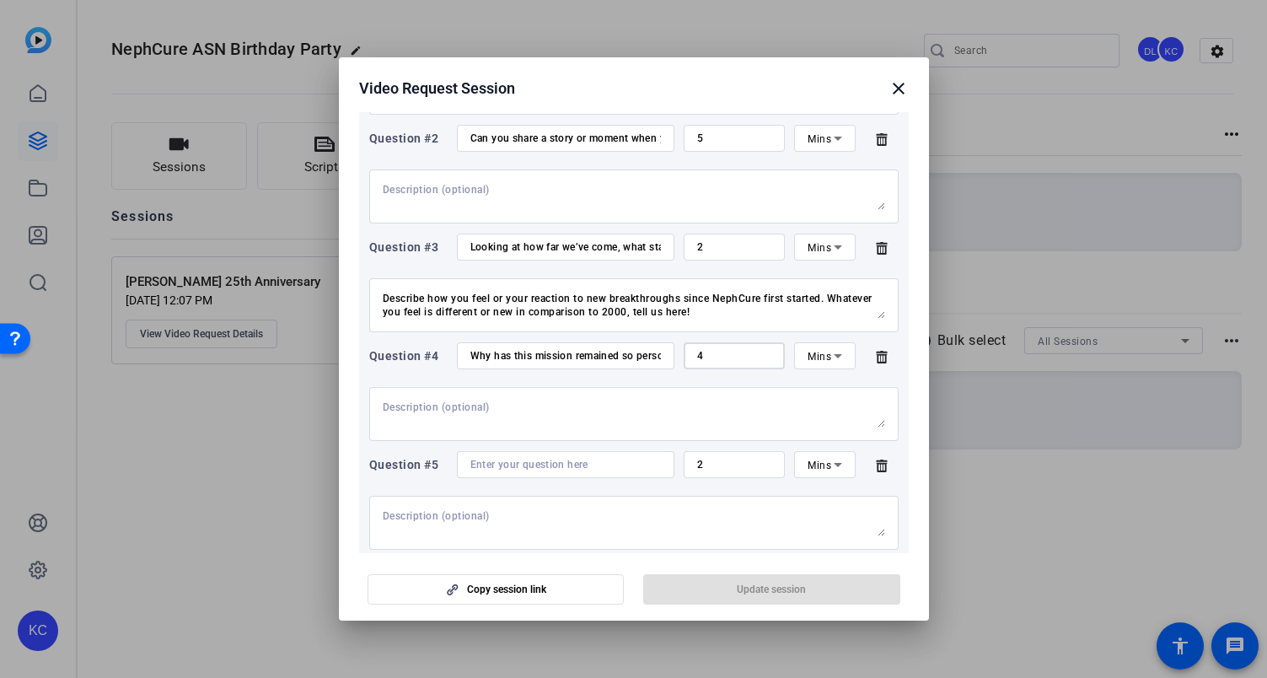
click at [711, 353] on input "4" at bounding box center [734, 355] width 75 height 13
type input "3"
click at [543, 458] on input at bounding box center [565, 464] width 190 height 13
paste input "As you think about the future, what gives you the most hope or excitement about…"
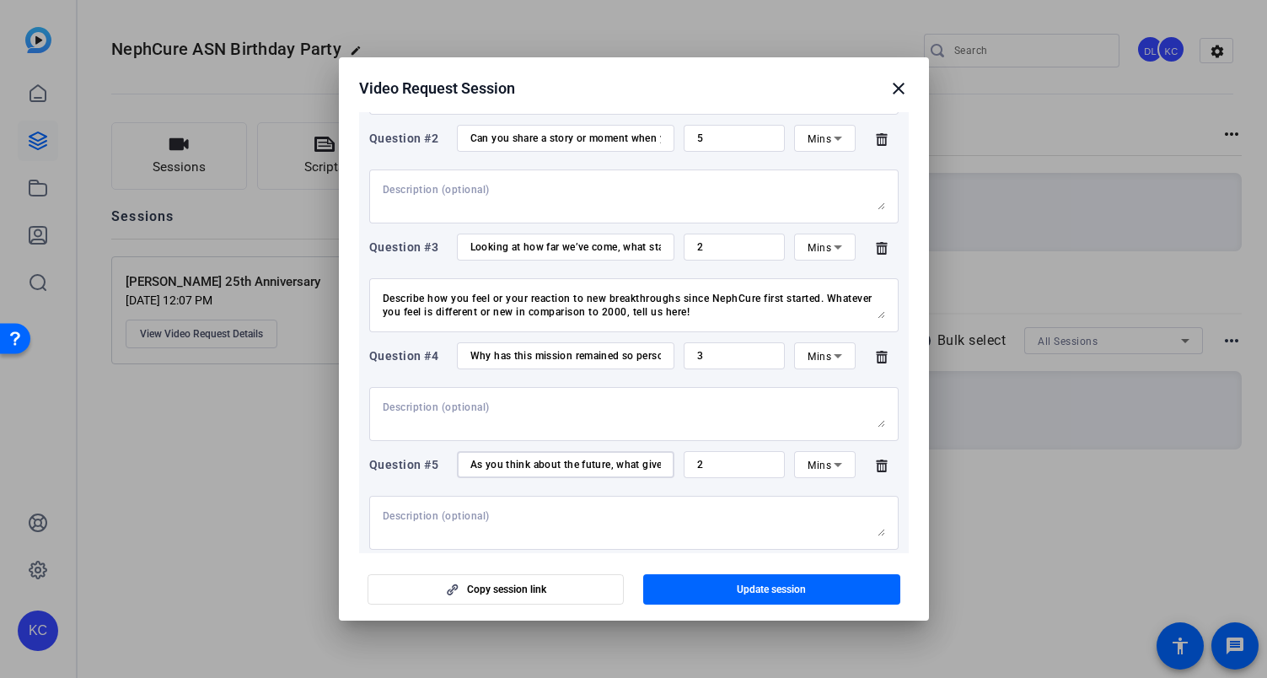
scroll to position [0, 307]
click at [544, 460] on input "As you think about the future, what gives you the most hope or excitement about…" at bounding box center [565, 464] width 190 height 13
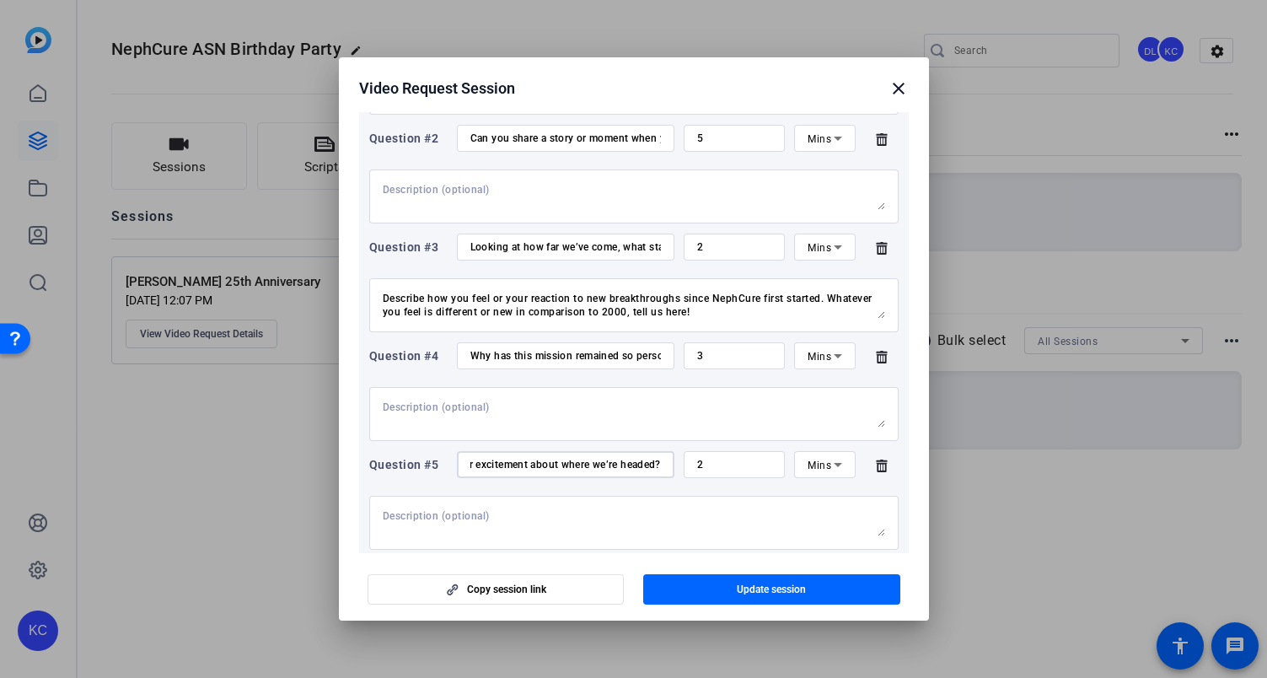
scroll to position [0, 0]
drag, startPoint x: 544, startPoint y: 461, endPoint x: 420, endPoint y: 450, distance: 125.2
click at [420, 450] on div "Question #1 Can you tell us a bit about the early days, what was it like for pa…" at bounding box center [634, 303] width 550 height 594
type input "As you think about the future, what gives you the most hope or excitement about…"
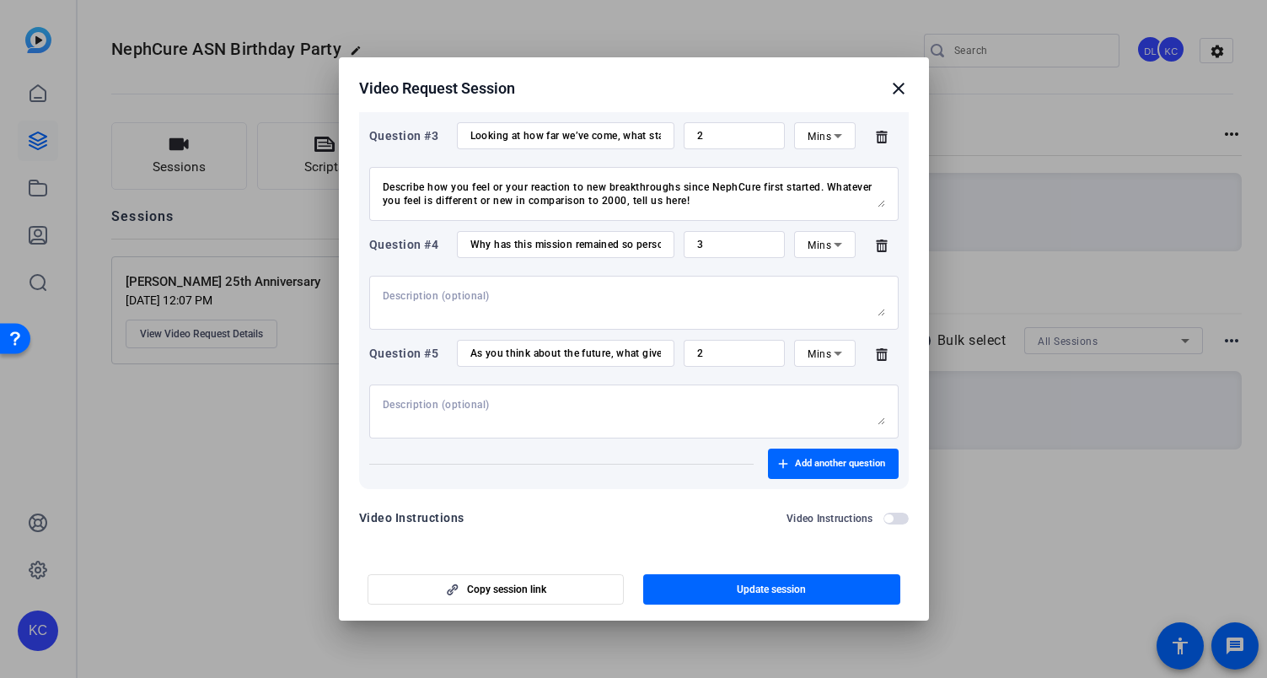
scroll to position [432, 0]
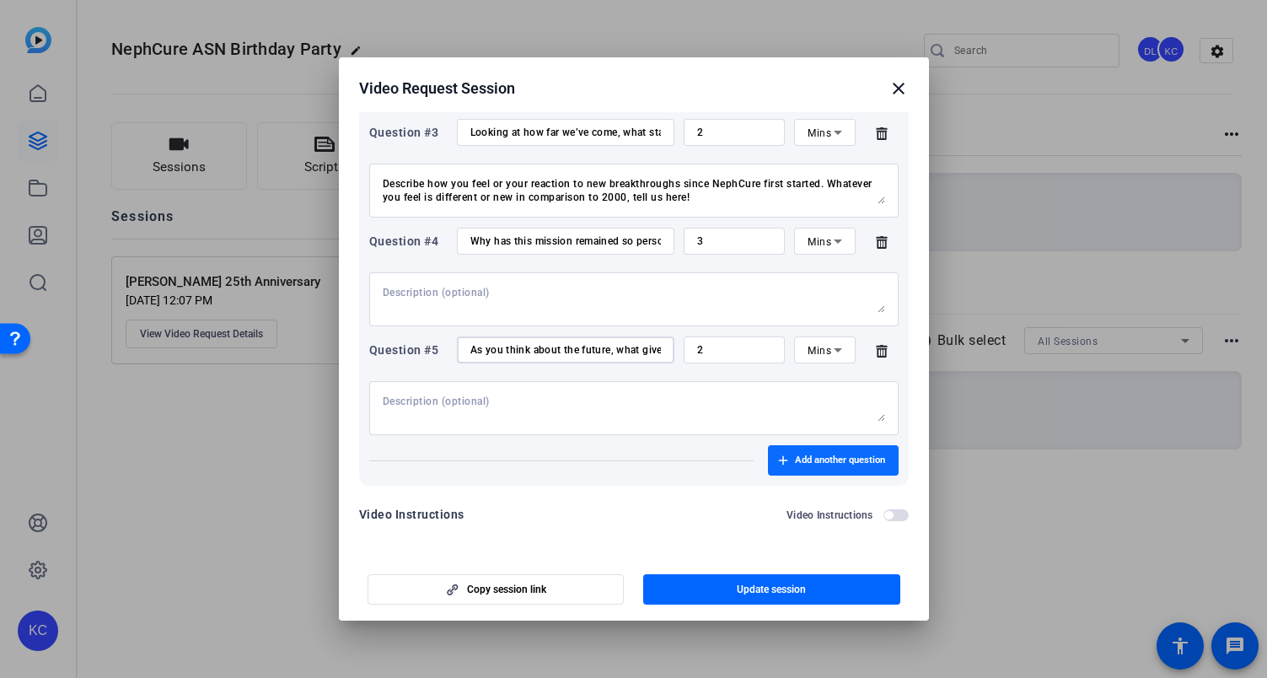
click at [801, 463] on span "Add another question" at bounding box center [840, 459] width 90 height 13
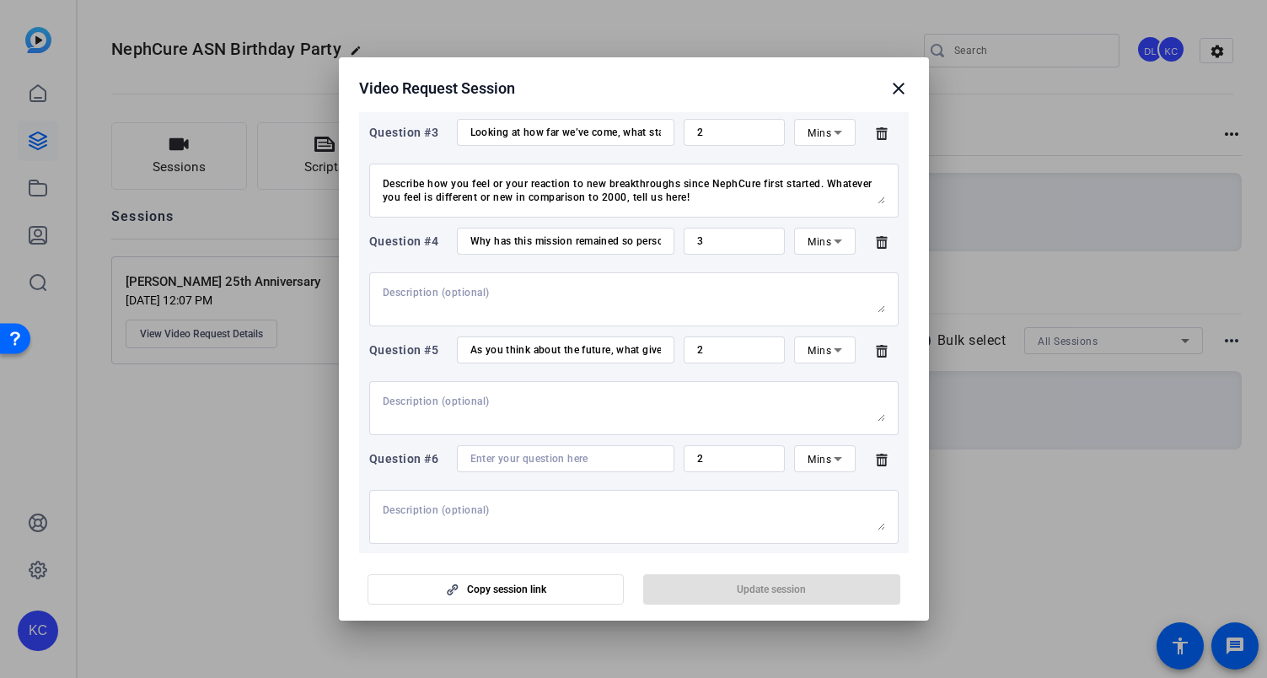
click at [501, 458] on input at bounding box center [565, 458] width 190 height 13
paste input "Why is this moment—our 25th anniversary—such a critical time for people to supp…"
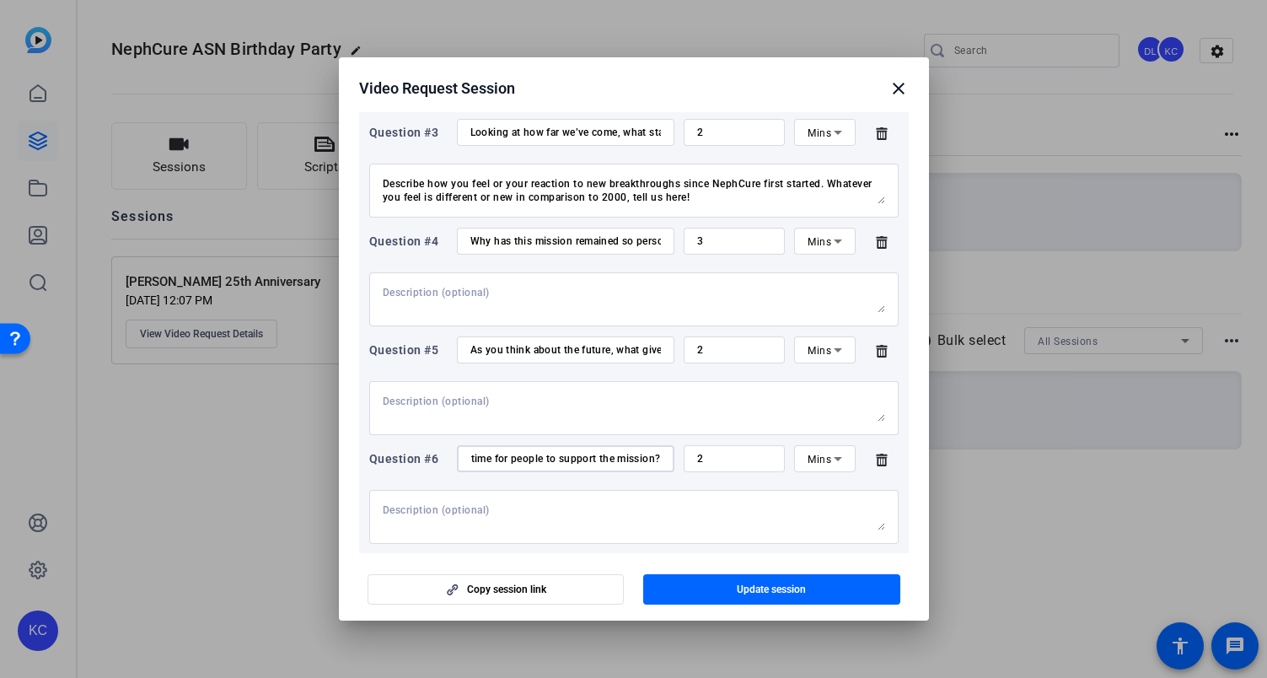
type input "Why is this moment—our 25th anniversary—such a critical time for people to supp…"
click at [486, 511] on textarea at bounding box center [634, 516] width 502 height 27
paste textarea "What would you say to someone considering making their first gift to NephCure?"
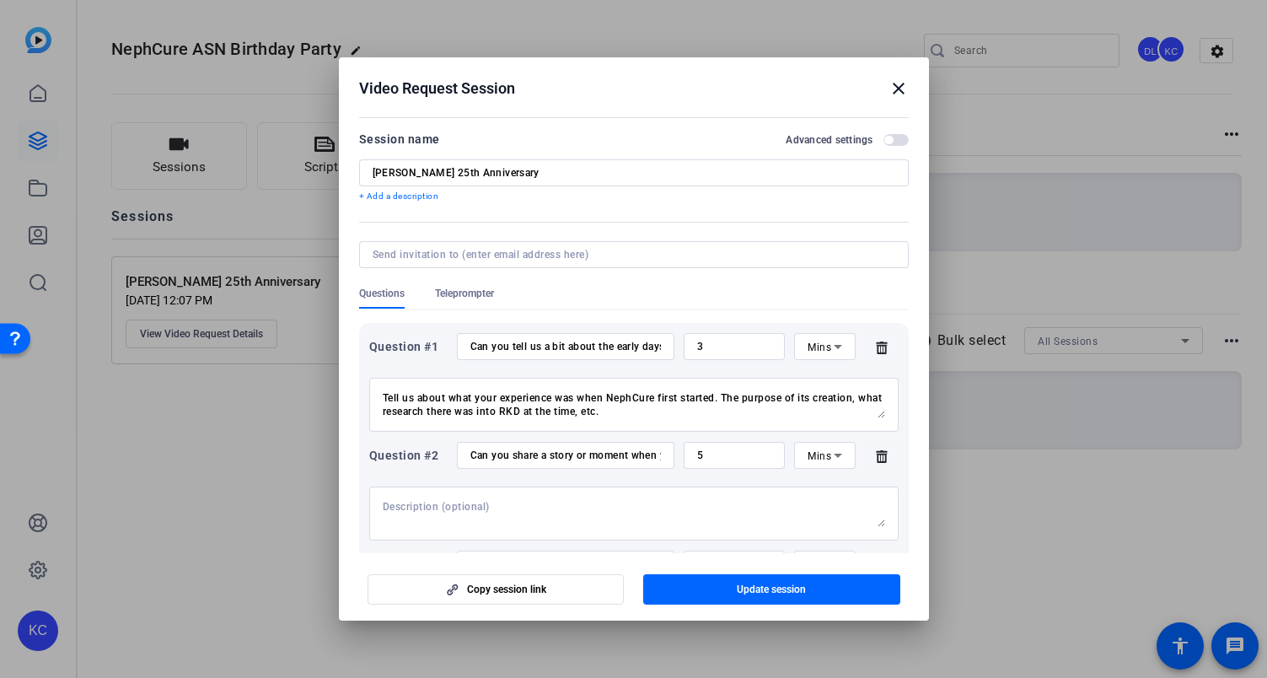
type textarea "What would you say to someone considering making their first gift to NephCure?"
drag, startPoint x: 474, startPoint y: 256, endPoint x: 490, endPoint y: 251, distance: 16.8
click at [474, 256] on input at bounding box center [631, 254] width 516 height 13
click at [437, 172] on input "[PERSON_NAME] 25th Anniversary" at bounding box center [634, 172] width 523 height 13
drag, startPoint x: 431, startPoint y: 172, endPoint x: 344, endPoint y: 175, distance: 86.9
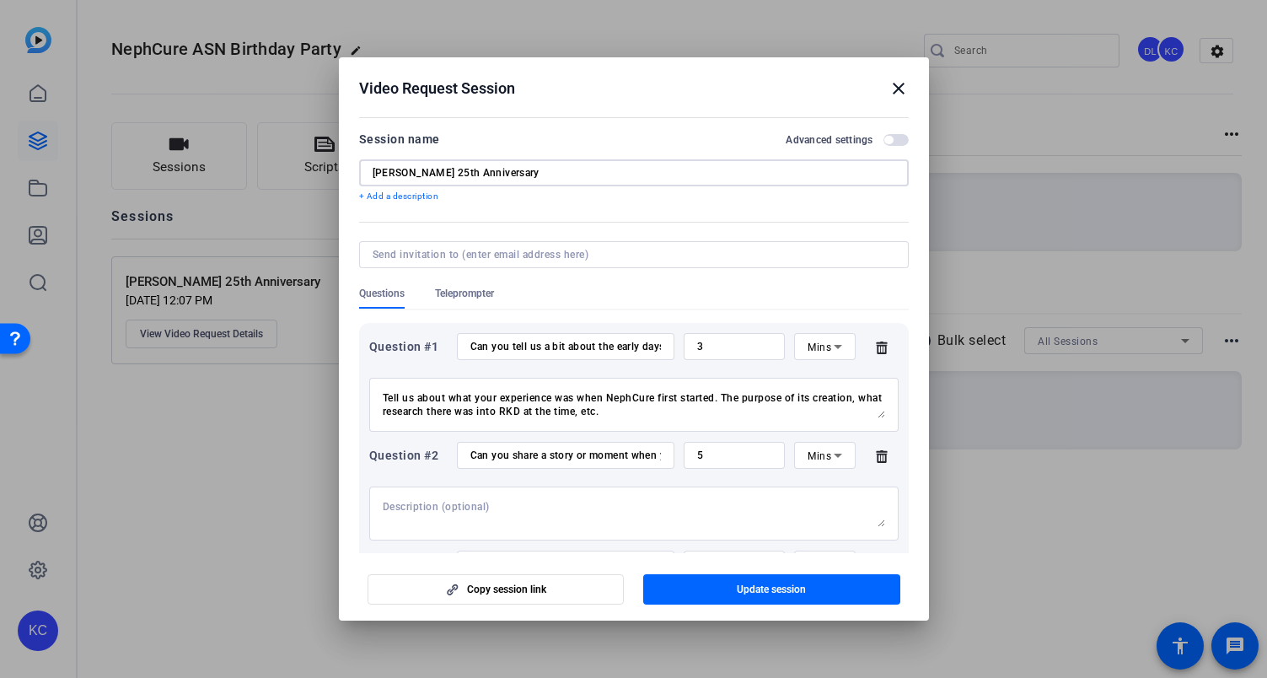
click at [346, 177] on mat-dialog-content "Session name Advanced settings Brian Orton 25th Anniversary + Add a description…" at bounding box center [634, 332] width 590 height 441
type input "[PERSON_NAME] 25th Anniversary"
click at [649, 166] on input "[PERSON_NAME] 25th Anniversary" at bounding box center [634, 172] width 523 height 13
click at [573, 341] on input "Can you tell us a bit about the early days, what was it like for patients and f…" at bounding box center [565, 346] width 190 height 13
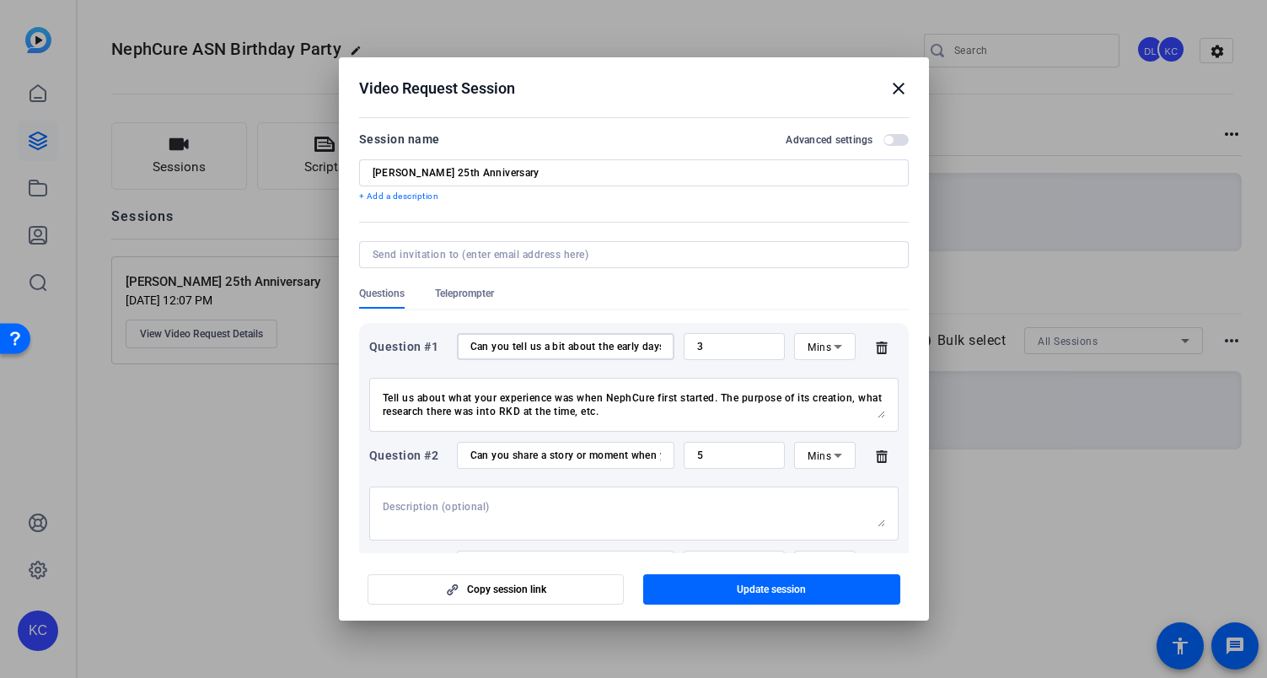
click at [576, 341] on input "Can you tell us a bit about the early days, what was it like for patients and f…" at bounding box center [565, 346] width 190 height 13
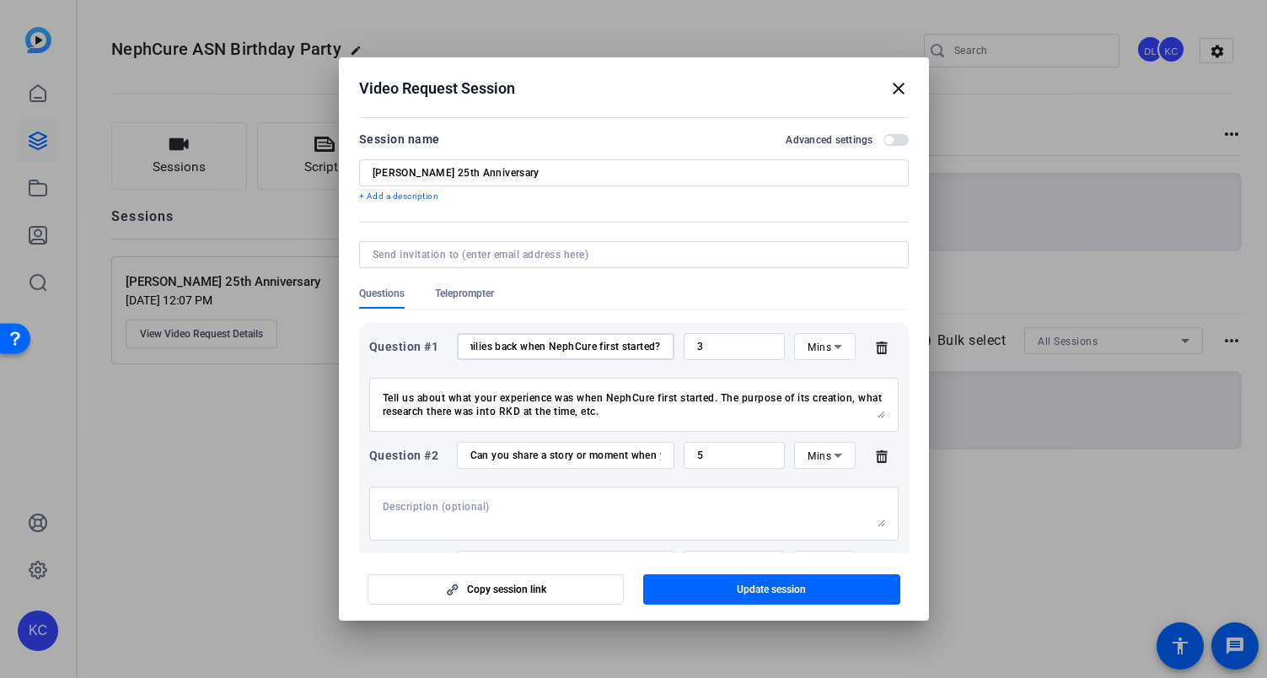
drag, startPoint x: 578, startPoint y: 342, endPoint x: 697, endPoint y: 358, distance: 119.9
click at [697, 358] on div "Question #1 Can you tell us a bit about the early days, what was it like for pa…" at bounding box center [633, 346] width 529 height 27
drag, startPoint x: 603, startPoint y: 399, endPoint x: 685, endPoint y: 399, distance: 81.8
click at [605, 399] on textarea "Tell us about what your experience was when NephCure first started. The purpose…" at bounding box center [634, 404] width 502 height 27
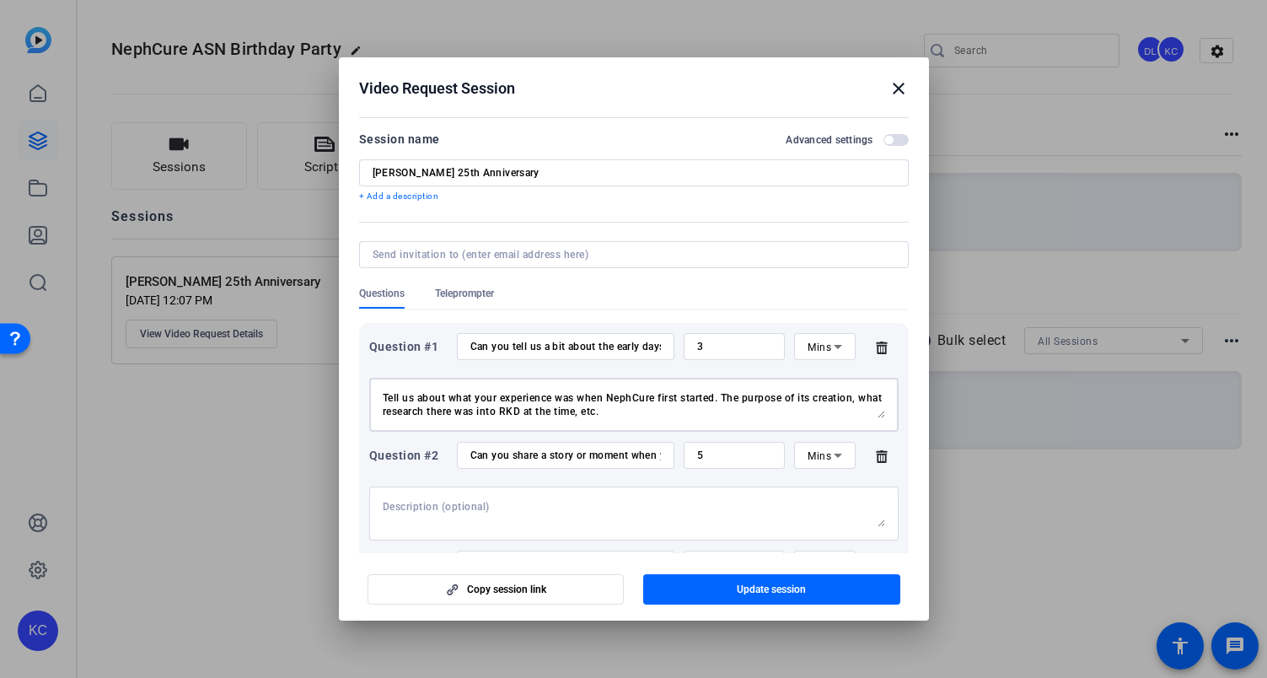
click at [691, 396] on textarea "Tell us about what your experience was when NephCure first started. The purpose…" at bounding box center [634, 404] width 502 height 27
drag, startPoint x: 722, startPoint y: 400, endPoint x: 389, endPoint y: 394, distance: 333.8
click at [389, 394] on textarea "Tell us about what your experience was when NephCure first started. The purpose…" at bounding box center [634, 404] width 502 height 27
click at [557, 330] on div "Question #1 Can you tell us a bit about the early days, what was it like for pa…" at bounding box center [634, 674] width 550 height 703
click at [566, 346] on input "Can you tell us a bit about the early days, what was it like for patients and f…" at bounding box center [565, 346] width 190 height 13
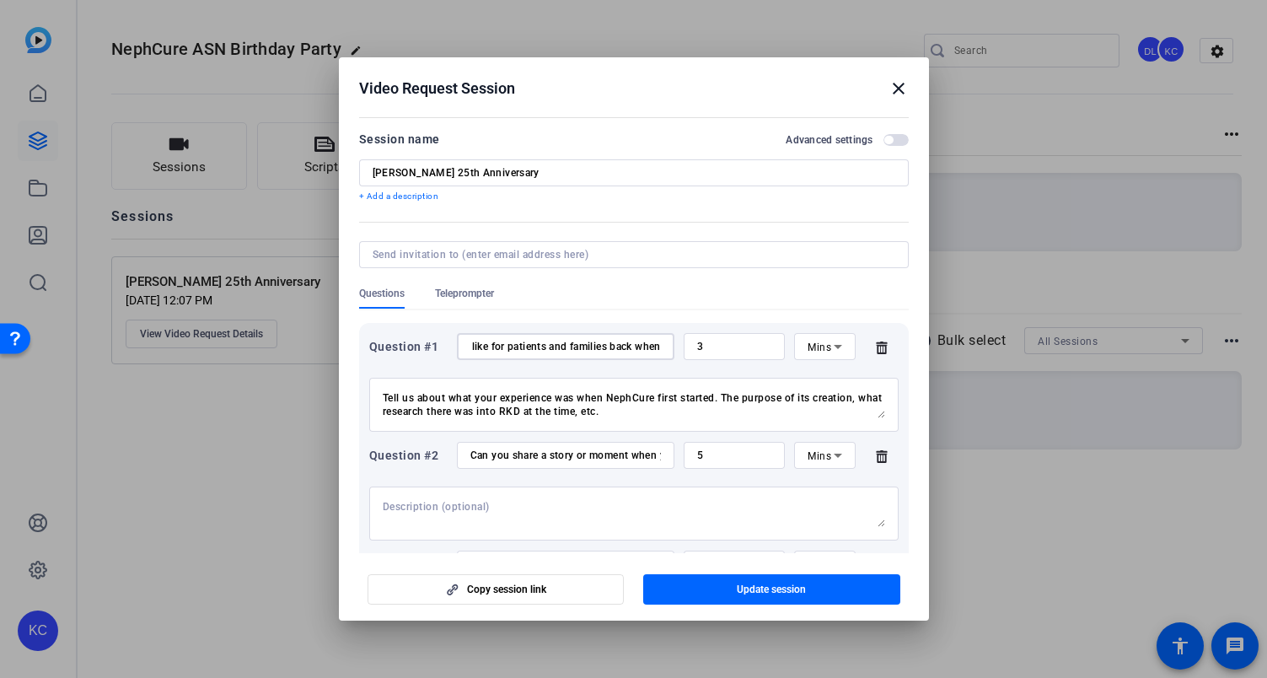
scroll to position [0, 382]
drag, startPoint x: 513, startPoint y: 345, endPoint x: 710, endPoint y: 352, distance: 197.4
click at [710, 352] on div "Question #1 Can you tell us a bit about the early days, what was it like for pa…" at bounding box center [633, 346] width 529 height 27
drag, startPoint x: 582, startPoint y: 340, endPoint x: 401, endPoint y: 338, distance: 181.2
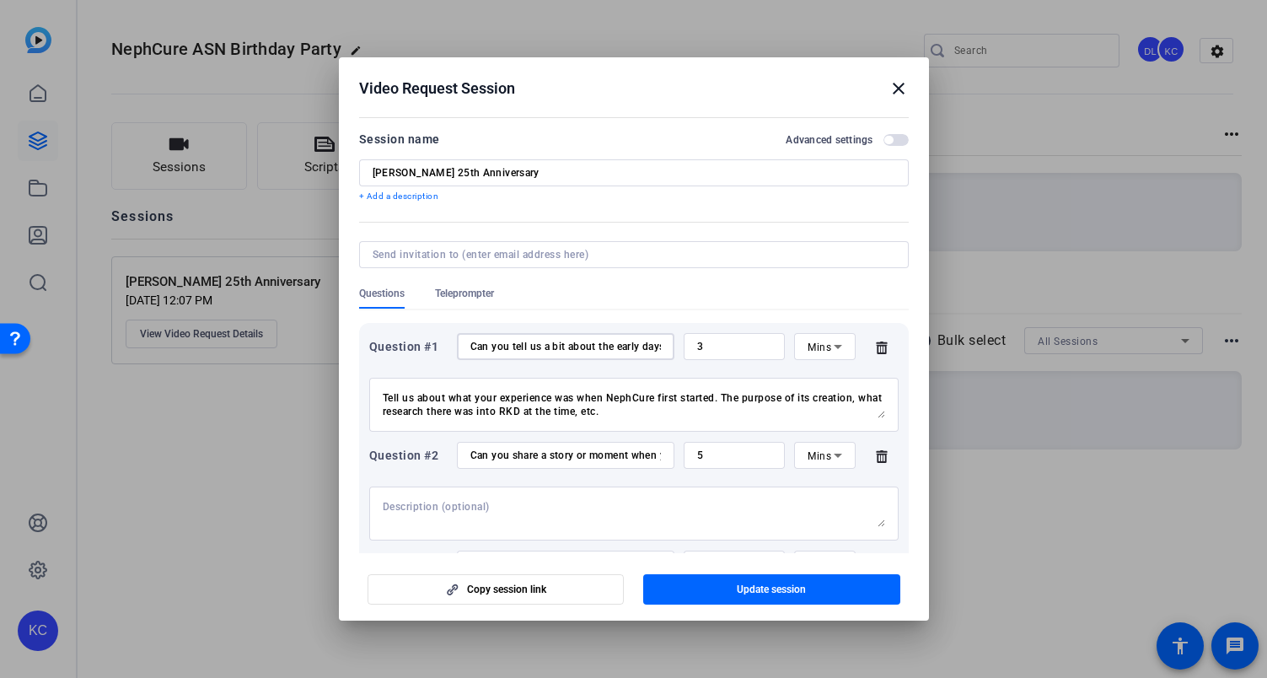
click at [401, 338] on div "Question #1 Can you tell us a bit about the early days, what was it like for pa…" at bounding box center [633, 346] width 529 height 27
click at [567, 347] on input "Can you tell us a bit about the early days, what was it like for patients and f…" at bounding box center [565, 346] width 190 height 13
drag, startPoint x: 630, startPoint y: 350, endPoint x: 658, endPoint y: 350, distance: 27.8
click at [658, 350] on div "Can you tell us a bit about the early days, what was it like for patients and f…" at bounding box center [565, 346] width 217 height 27
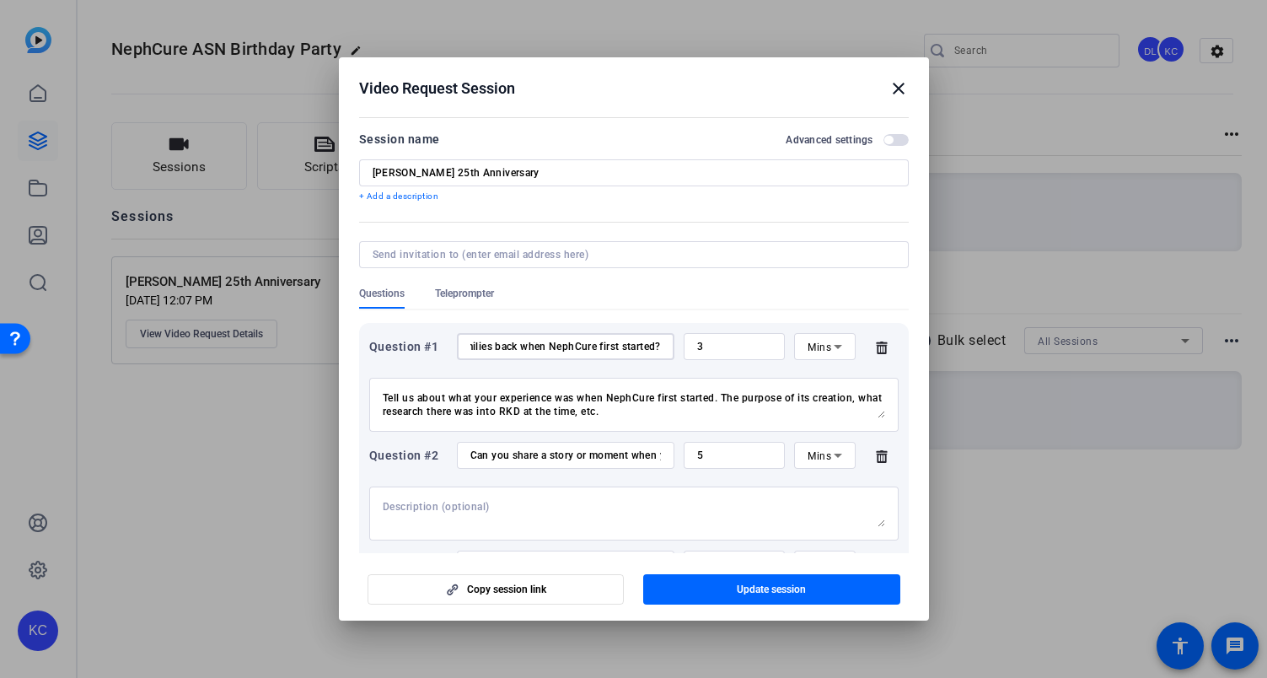
click at [545, 345] on input "Can you tell us a bit about the early days, what was it like for patients and f…" at bounding box center [565, 346] width 190 height 13
drag, startPoint x: 552, startPoint y: 348, endPoint x: 483, endPoint y: 345, distance: 69.2
click at [483, 345] on input "Can you tell us a bit about the early days, what was it like for patients and f…" at bounding box center [565, 346] width 190 height 13
drag, startPoint x: 561, startPoint y: 350, endPoint x: 437, endPoint y: 340, distance: 124.3
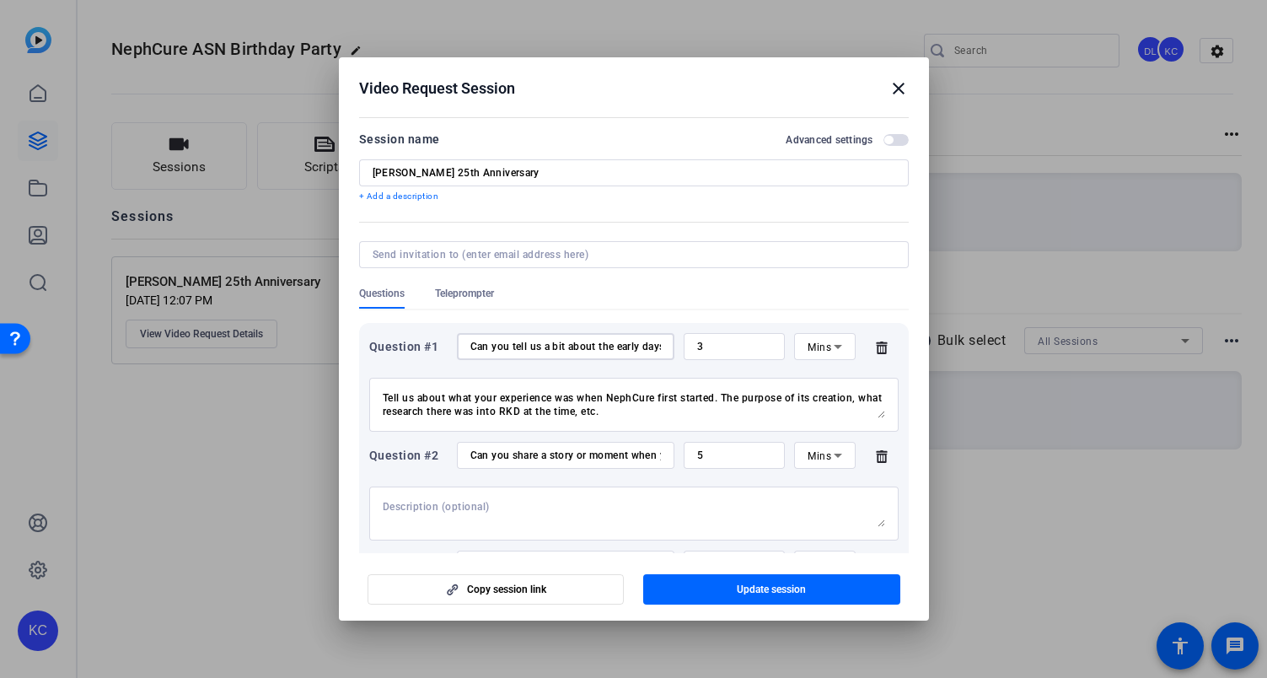
click at [438, 340] on div "Question #1 Can you tell us a bit about the early days, what was it like for pa…" at bounding box center [633, 346] width 529 height 27
drag, startPoint x: 527, startPoint y: 347, endPoint x: 632, endPoint y: 344, distance: 105.4
click at [632, 344] on input "Can you tell us a bit about the early days, what was it like for patients and f…" at bounding box center [565, 346] width 190 height 13
drag, startPoint x: 635, startPoint y: 344, endPoint x: 664, endPoint y: 347, distance: 28.9
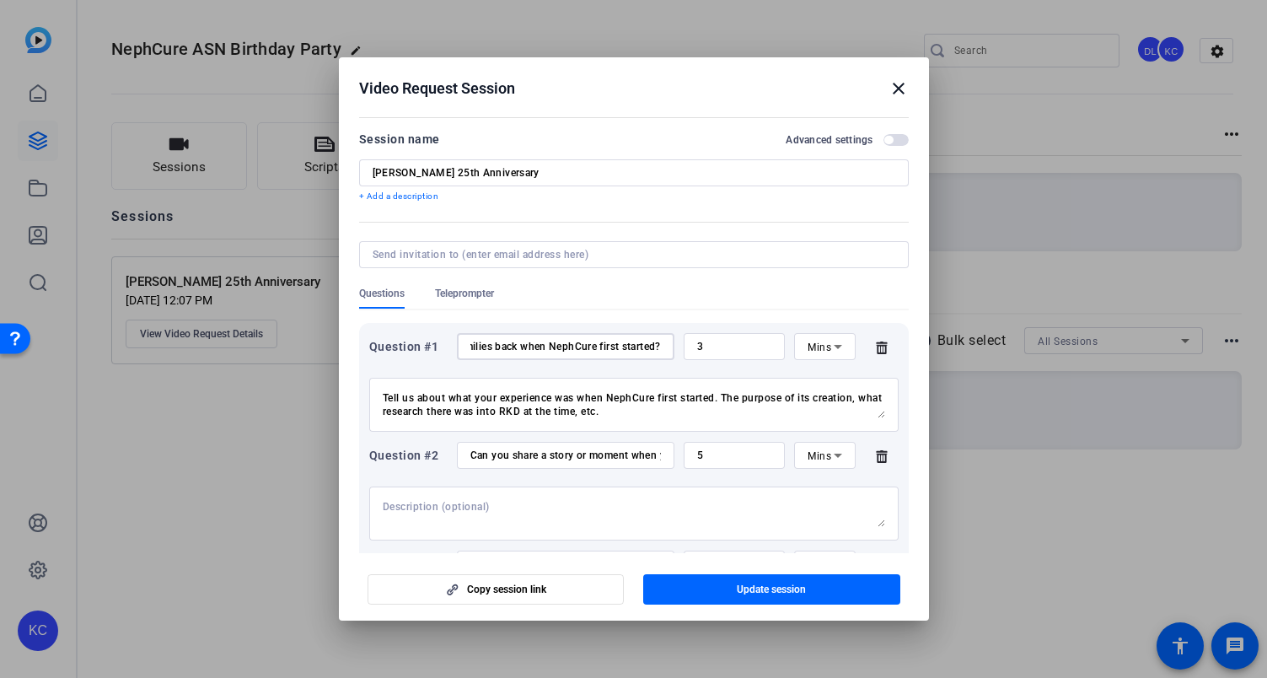
click at [662, 347] on div "Can you tell us a bit about the early days, what was it like for patients and f…" at bounding box center [565, 346] width 217 height 27
drag, startPoint x: 617, startPoint y: 345, endPoint x: 482, endPoint y: 335, distance: 135.2
click at [470, 341] on input "Can you tell us a bit about the early days, what was it like for patients and f…" at bounding box center [565, 346] width 190 height 13
click at [569, 347] on input "Can you tell us a bit about the early days, what was it like for patients and f…" at bounding box center [565, 346] width 190 height 13
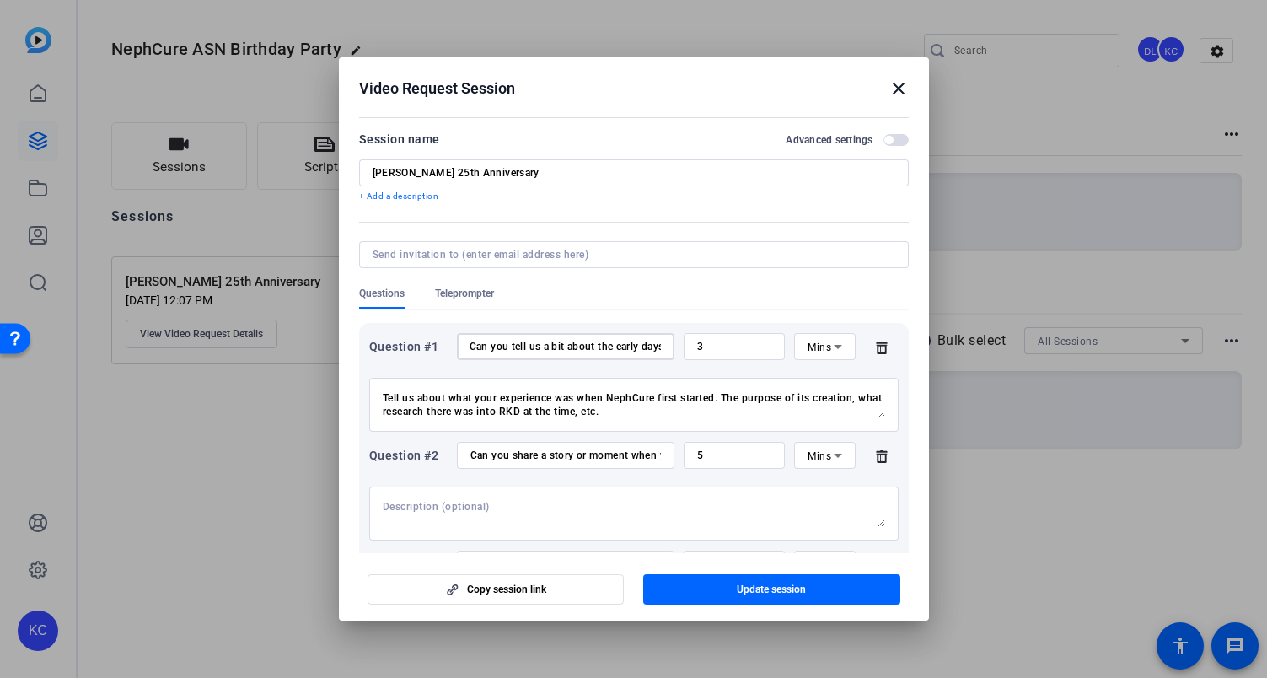
drag, startPoint x: 625, startPoint y: 353, endPoint x: 654, endPoint y: 349, distance: 29.0
click at [654, 349] on div "Can you tell us a bit about the early days, what was it like for patients and f…" at bounding box center [565, 346] width 217 height 27
drag, startPoint x: 604, startPoint y: 405, endPoint x: 630, endPoint y: 405, distance: 25.3
click at [607, 406] on textarea "Tell us about what your experience was when NephCure first started. The purpose…" at bounding box center [634, 404] width 502 height 27
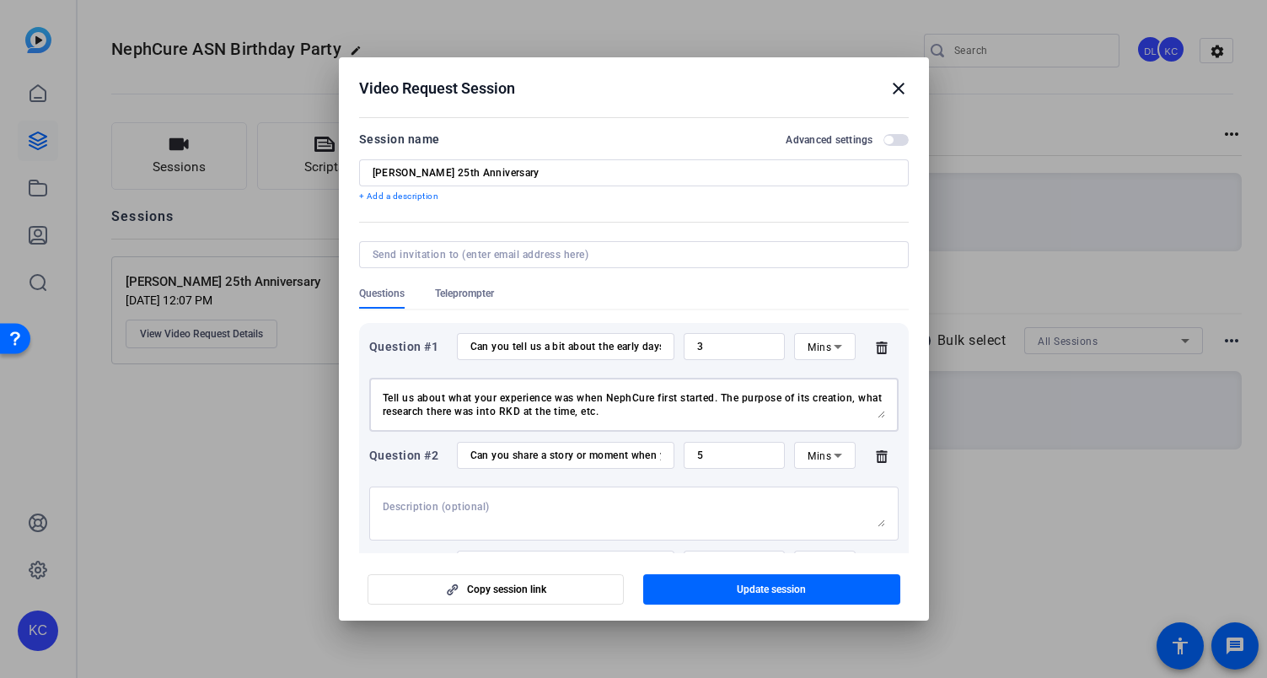
drag, startPoint x: 720, startPoint y: 392, endPoint x: 373, endPoint y: 390, distance: 346.4
click at [373, 390] on div "Tell us about what your experience was when NephCure first started. The purpose…" at bounding box center [633, 405] width 529 height 54
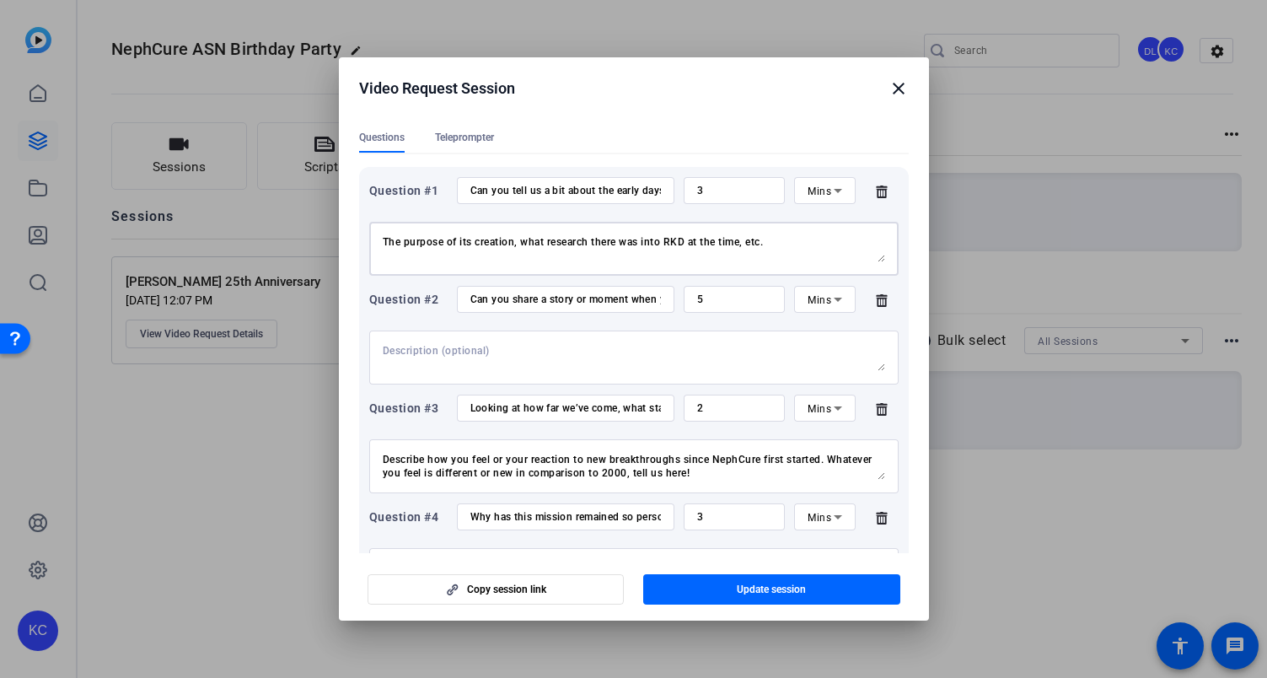
scroll to position [161, 0]
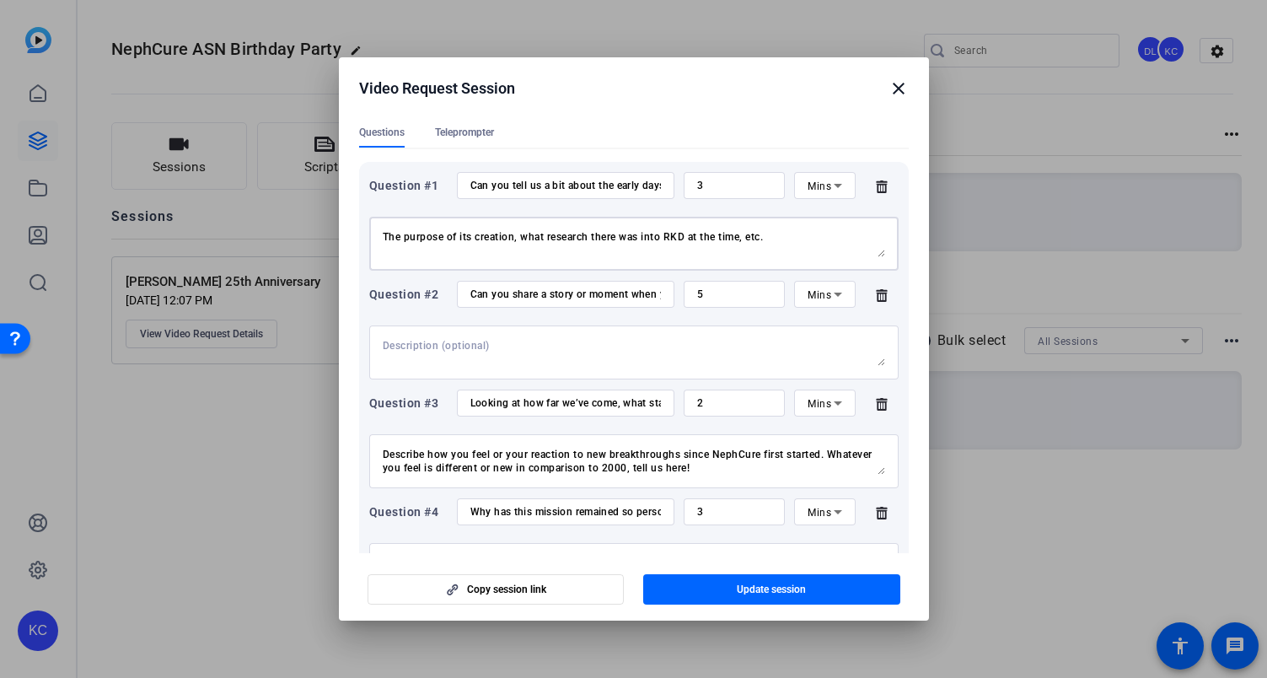
type textarea "The purpose of its creation, what research there was into RKD at the time, etc."
click at [606, 300] on input "Can you share a story or moment when you realized NephCure was making a real di…" at bounding box center [565, 293] width 190 height 13
drag, startPoint x: 606, startPoint y: 300, endPoint x: 656, endPoint y: 299, distance: 49.7
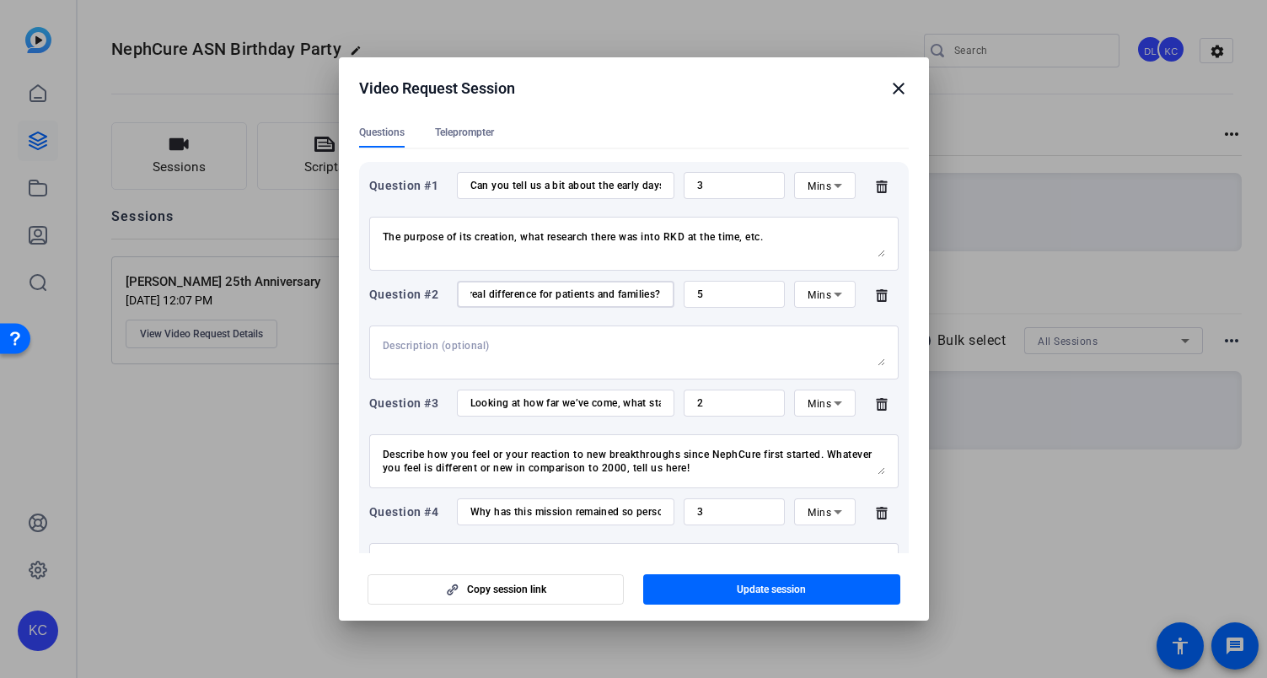
click at [659, 300] on div "Can you share a story or moment when you realized NephCure was making a real di…" at bounding box center [565, 294] width 217 height 27
click at [590, 292] on input "Can you share a story or moment when you realized NephCure was making a real di…" at bounding box center [565, 293] width 190 height 13
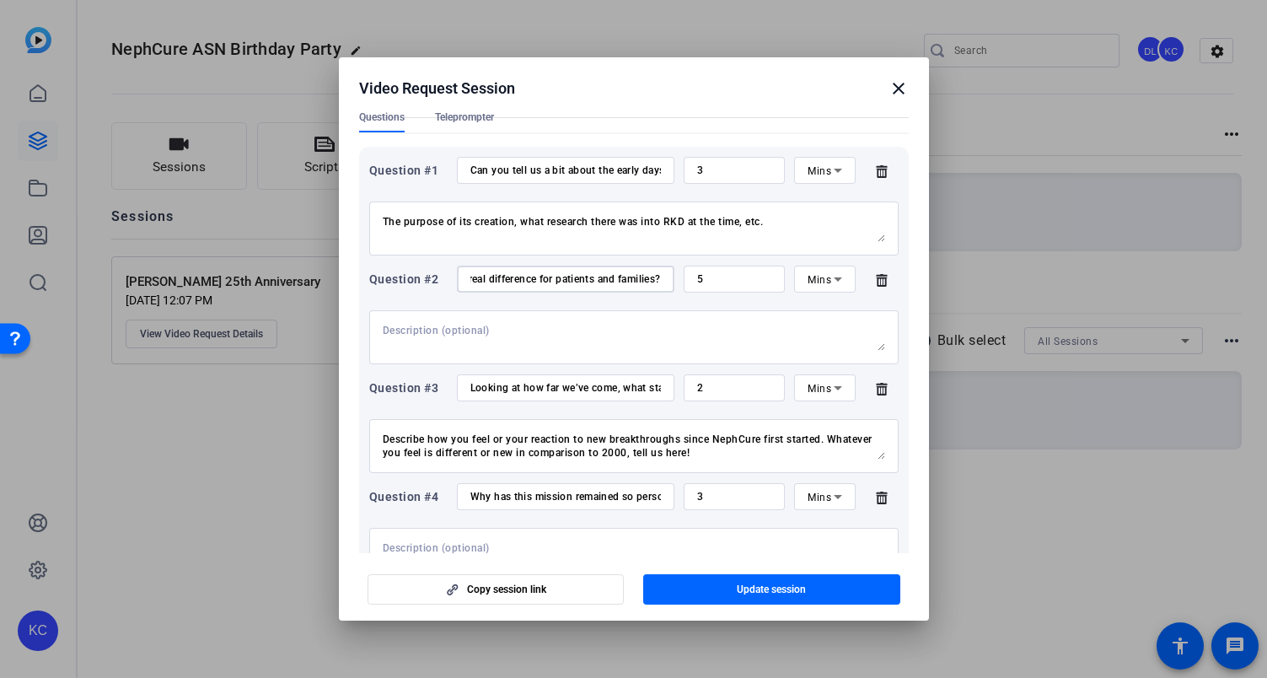
scroll to position [190, 0]
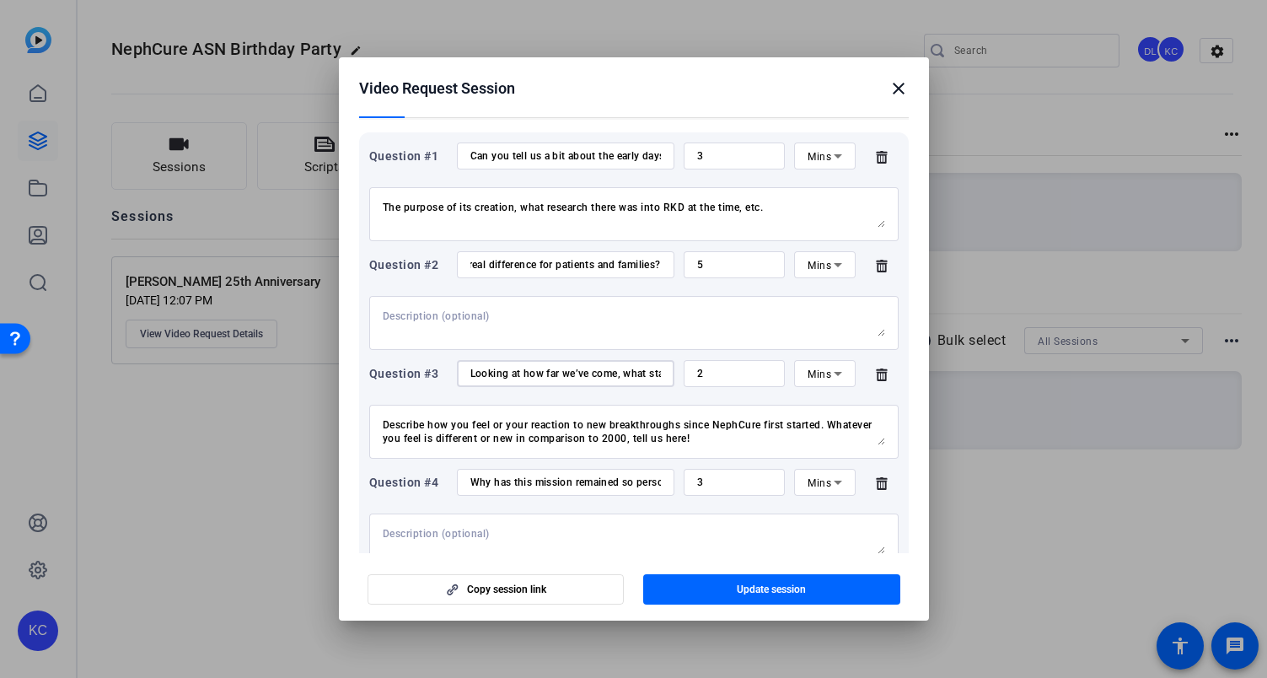
drag, startPoint x: 555, startPoint y: 377, endPoint x: 608, endPoint y: 375, distance: 52.3
click at [556, 377] on input "Looking at how far we’ve come, what stands out to you the most about the progre…" at bounding box center [565, 373] width 190 height 13
drag, startPoint x: 611, startPoint y: 375, endPoint x: 664, endPoint y: 372, distance: 53.2
click at [664, 372] on div "Looking at how far we’ve come, what stands out to you the most about the progre…" at bounding box center [565, 373] width 217 height 27
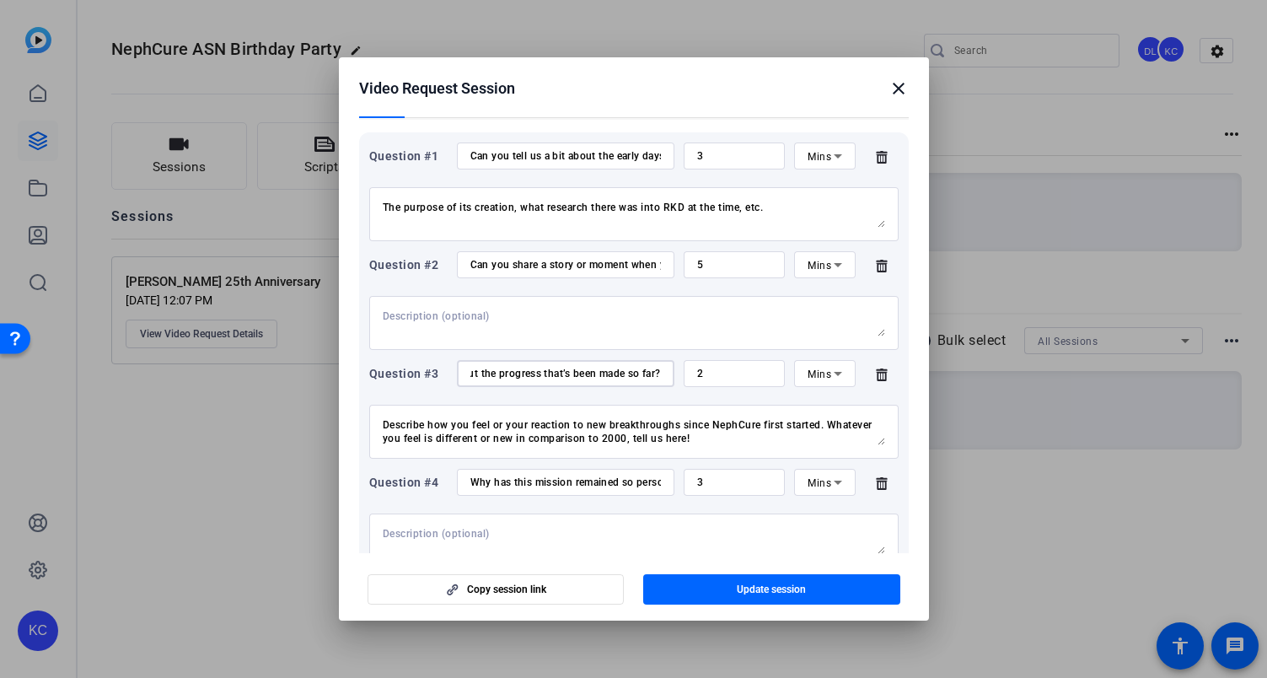
scroll to position [0, 0]
click at [534, 442] on textarea "Describe how you feel or your reaction to new breakthroughs since NephCure firs…" at bounding box center [634, 431] width 502 height 27
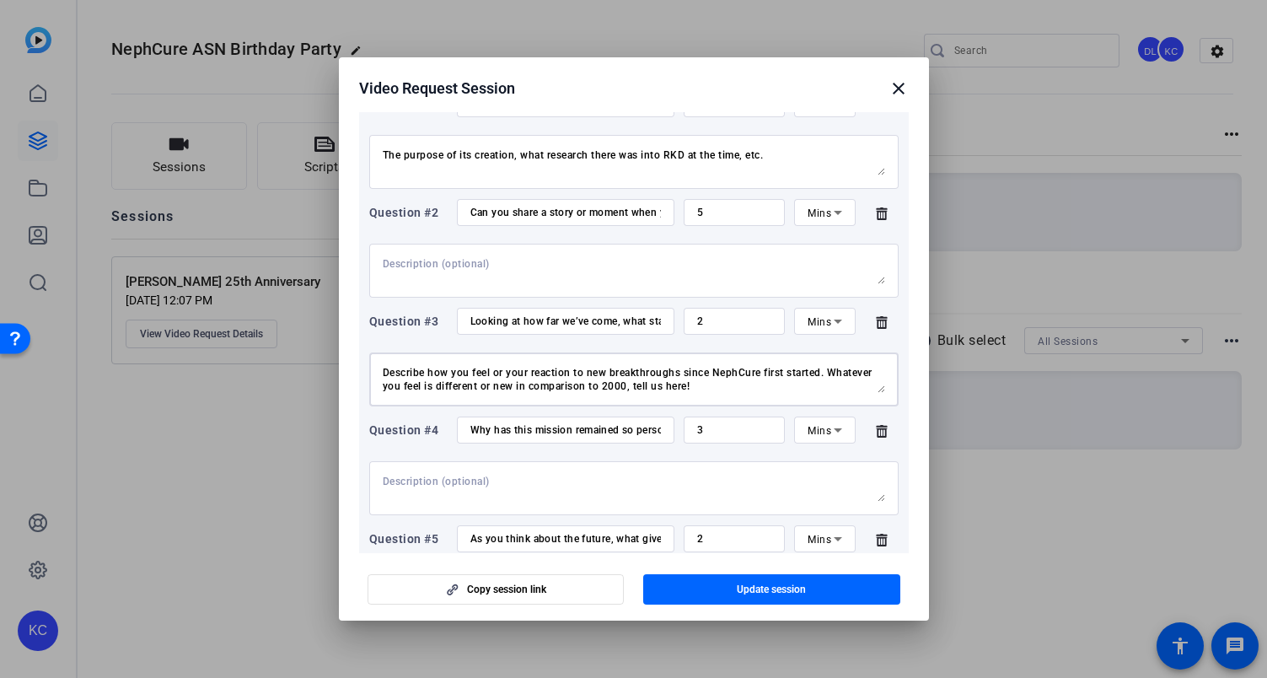
click at [684, 373] on textarea "Describe how you feel or your reaction to new breakthroughs since NephCure firs…" at bounding box center [634, 379] width 502 height 27
drag, startPoint x: 681, startPoint y: 373, endPoint x: 822, endPoint y: 372, distance: 140.8
click at [822, 372] on textarea "Describe how you feel or your reaction to new breakthroughs since NephCure firs…" at bounding box center [634, 379] width 502 height 27
click at [723, 380] on textarea "Describe how you feel or your reaction to new breakthroughs. Whatever you feel …" at bounding box center [634, 379] width 502 height 27
drag, startPoint x: 723, startPoint y: 377, endPoint x: 690, endPoint y: 370, distance: 33.6
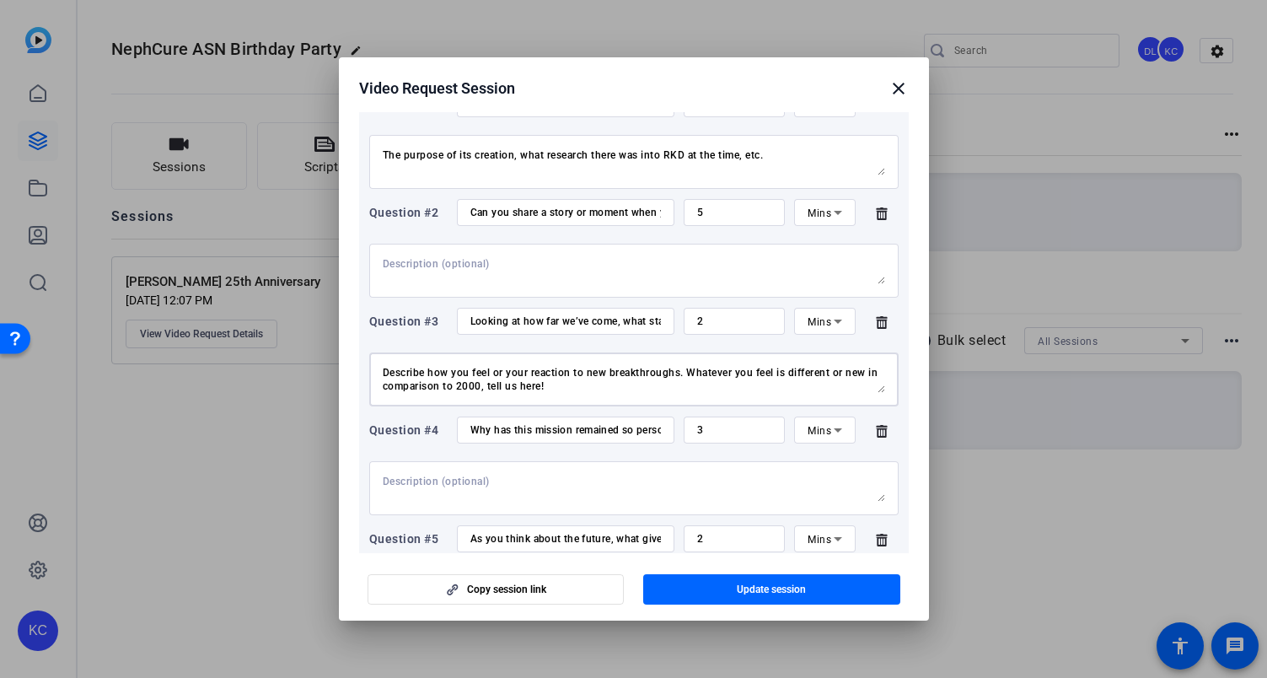
click at [691, 371] on textarea "Describe how you feel or your reaction to new breakthroughs. Whatever you feel …" at bounding box center [634, 379] width 502 height 27
drag, startPoint x: 697, startPoint y: 379, endPoint x: 715, endPoint y: 389, distance: 20.0
click at [715, 389] on textarea "Describe how you feel or your reaction to new breakthroughs. Whatever you feel …" at bounding box center [634, 379] width 502 height 27
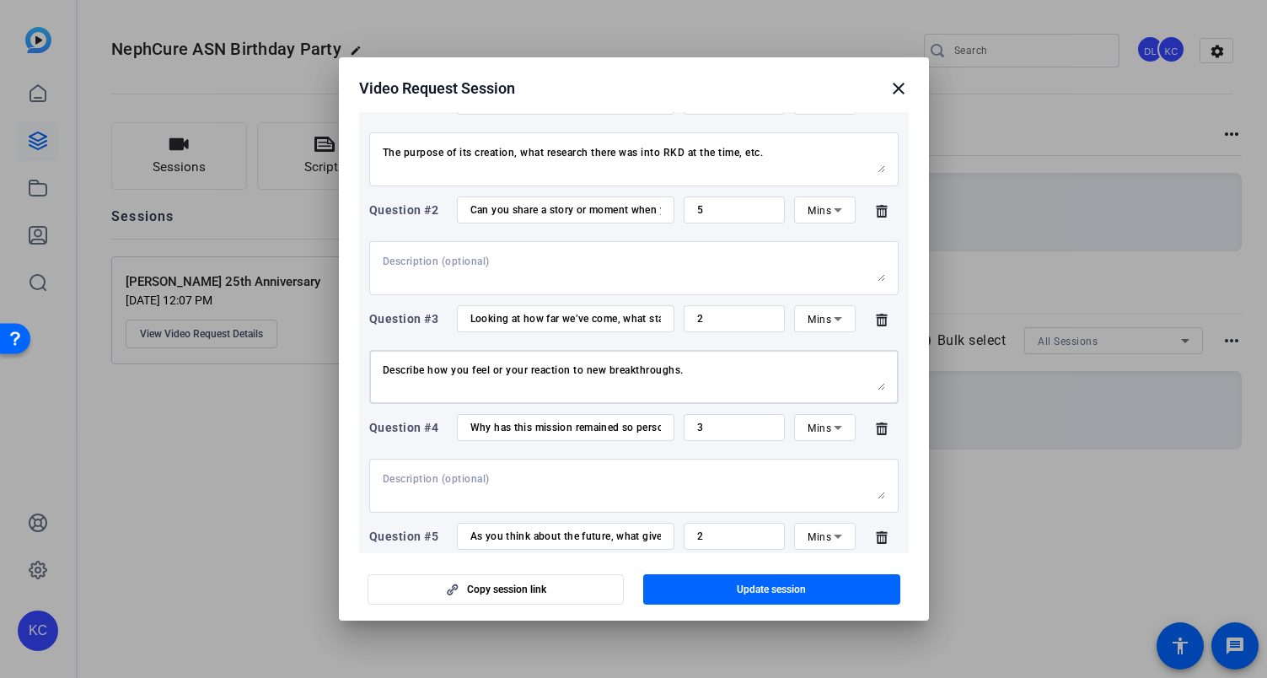
scroll to position [246, 0]
type textarea "Describe how you feel or your reaction to new breakthroughs."
click at [597, 426] on input "Why has this mission remained so personal and important to you after all these …" at bounding box center [565, 426] width 190 height 13
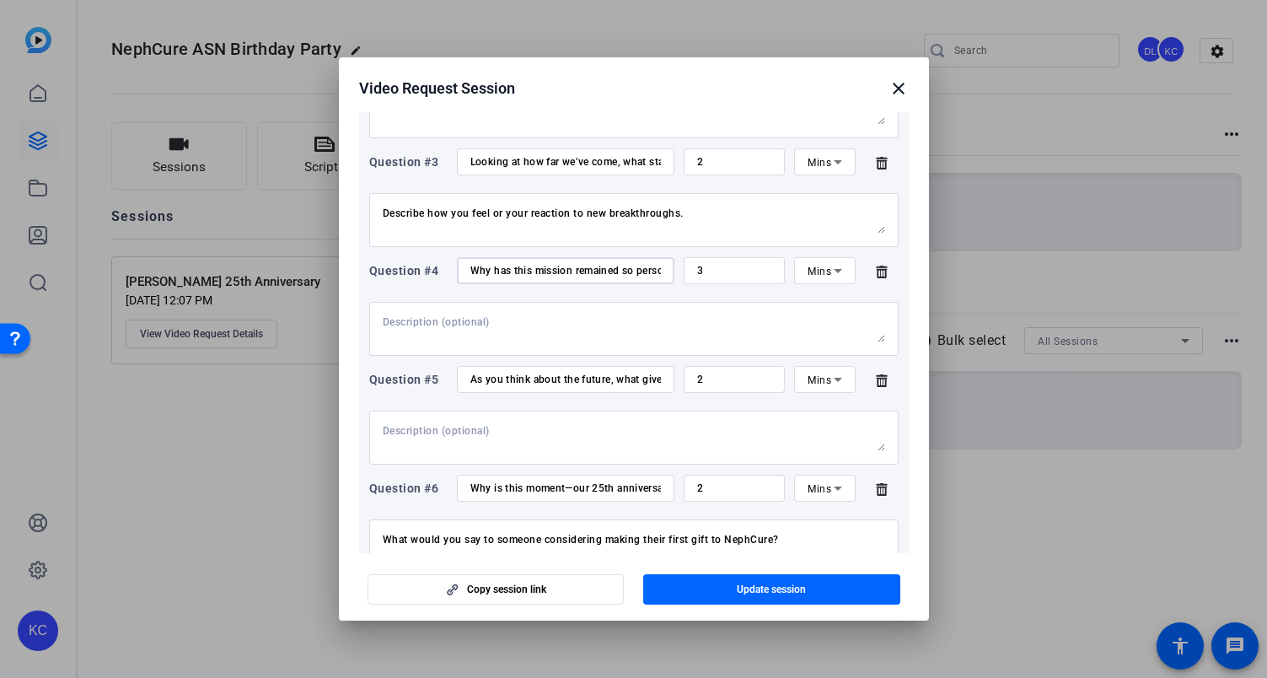
scroll to position [403, 0]
click at [550, 485] on input "Why is this moment—our 25th anniversary—such a critical time for people to supp…" at bounding box center [565, 486] width 190 height 13
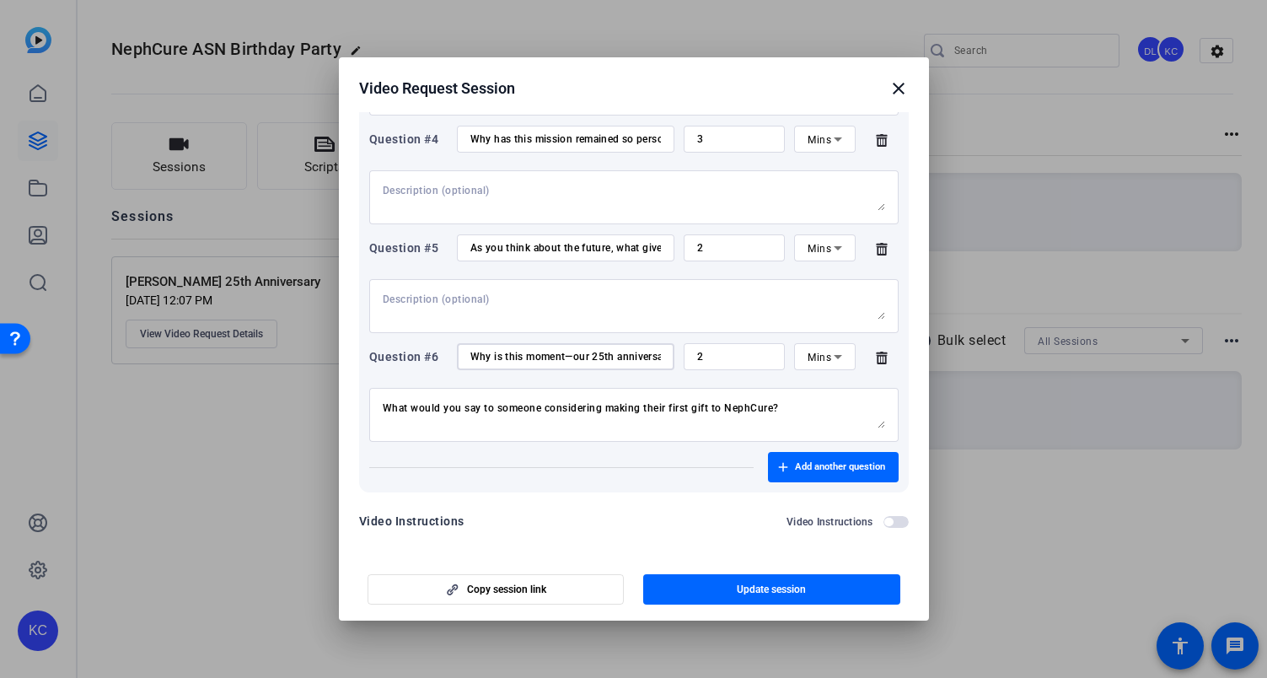
scroll to position [540, 0]
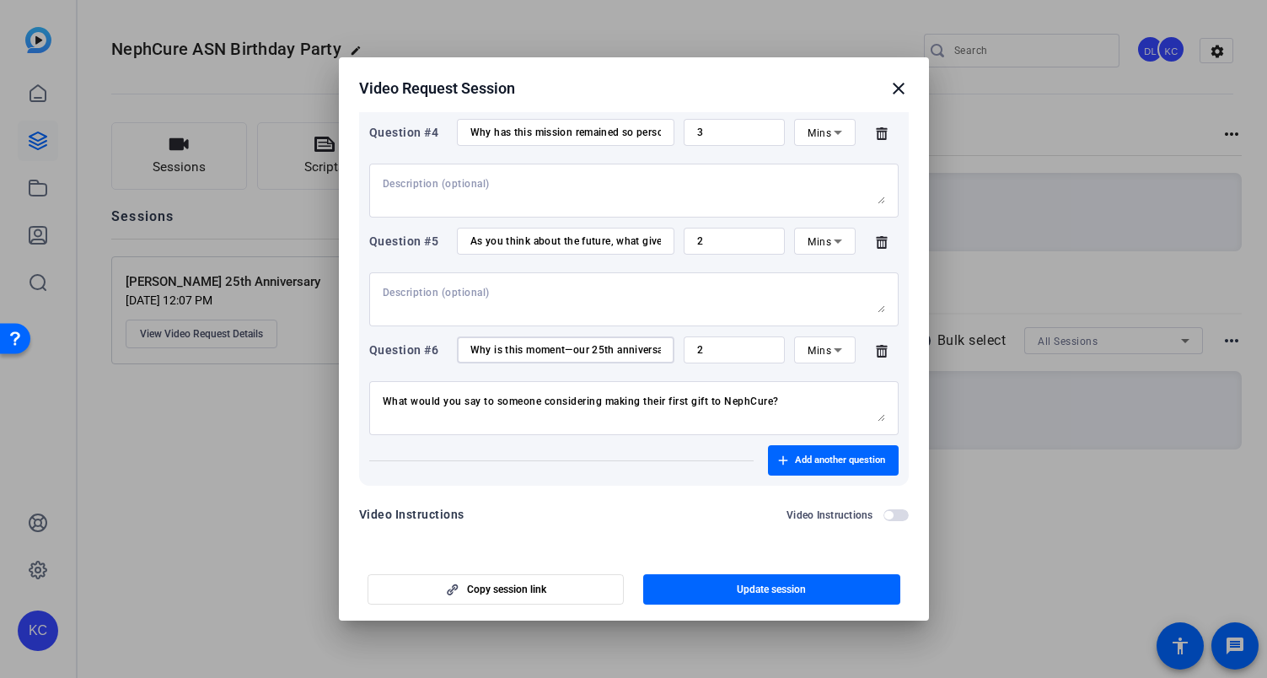
click at [573, 405] on textarea "What would you say to someone considering making their first gift to NephCure?" at bounding box center [634, 407] width 502 height 27
click at [573, 351] on input "Why is this moment—our 25th anniversary—such a critical time for people to supp…" at bounding box center [565, 349] width 190 height 13
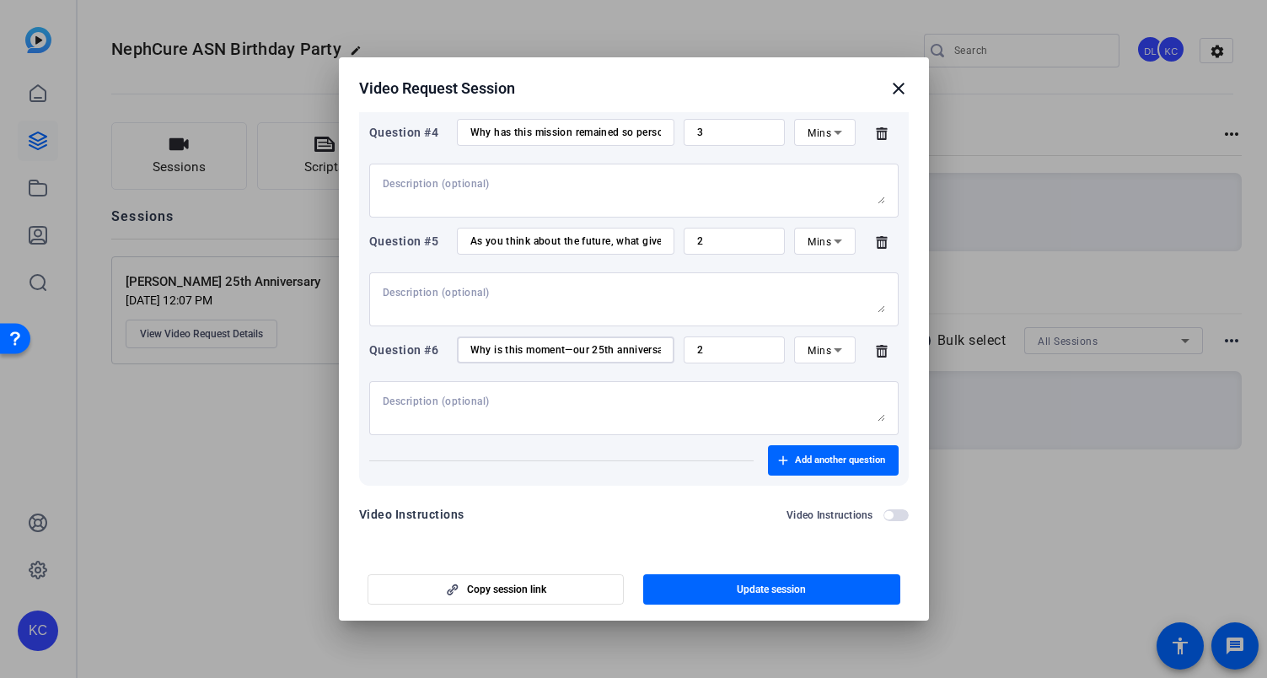
click at [573, 351] on input "Why is this moment—our 25th anniversary—such a critical time for people to supp…" at bounding box center [565, 349] width 190 height 13
paste input "at would you say to someone considering making their first gift to NephCure"
type input "What would you say to someone considering making their first gift to NephCure?"
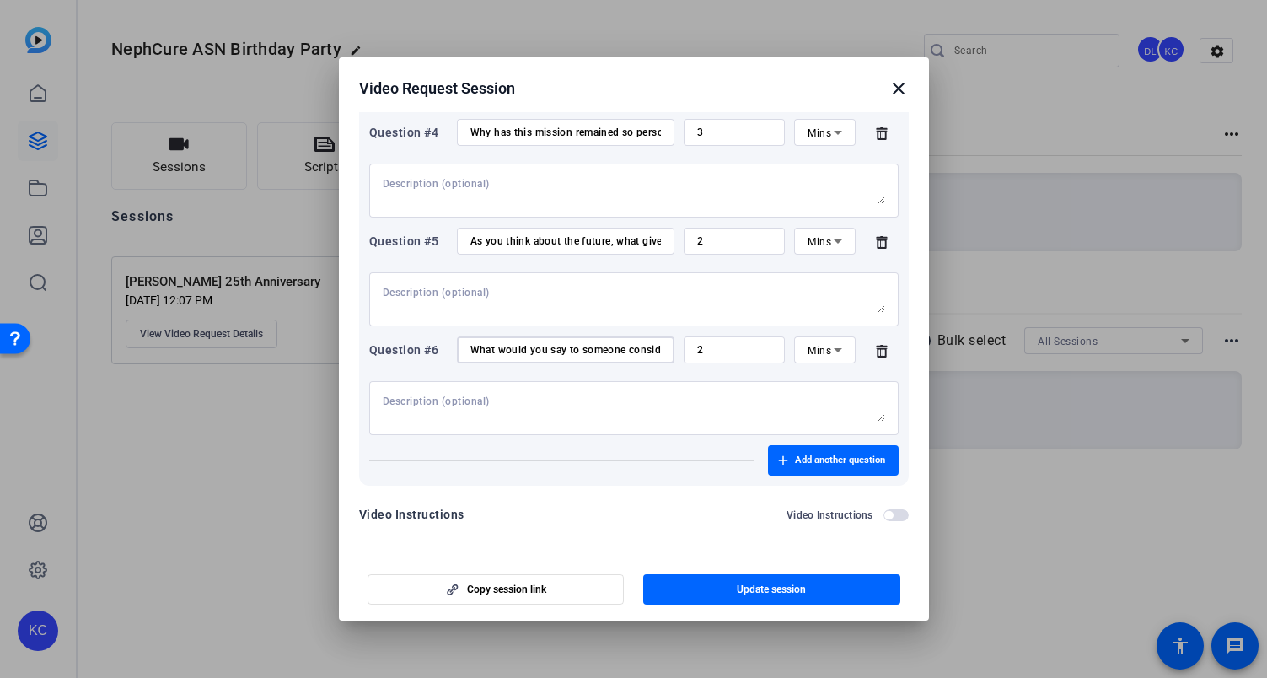
click at [522, 402] on textarea at bounding box center [634, 407] width 502 height 27
paste textarea "Why is this moment—our 25th anniversary—such a critical time for people to supp…"
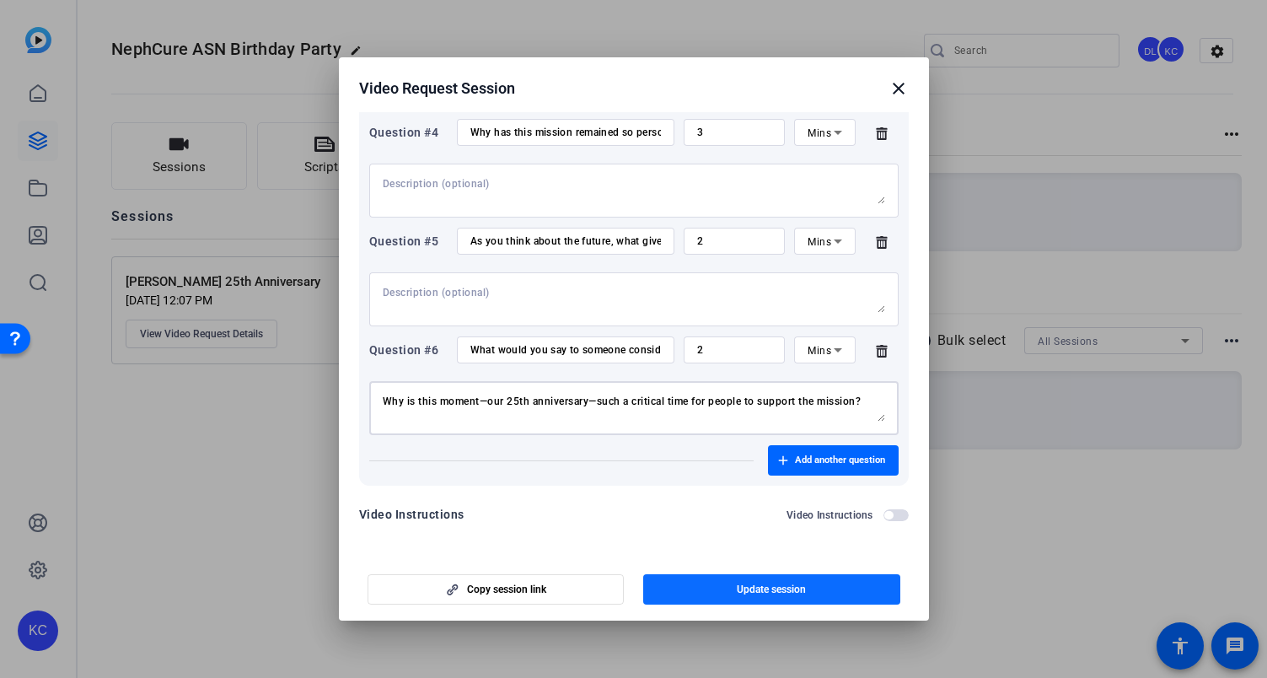
type textarea "Why is this moment—our 25th anniversary—such a critical time for people to supp…"
click at [774, 593] on span "Update session" at bounding box center [771, 588] width 69 height 13
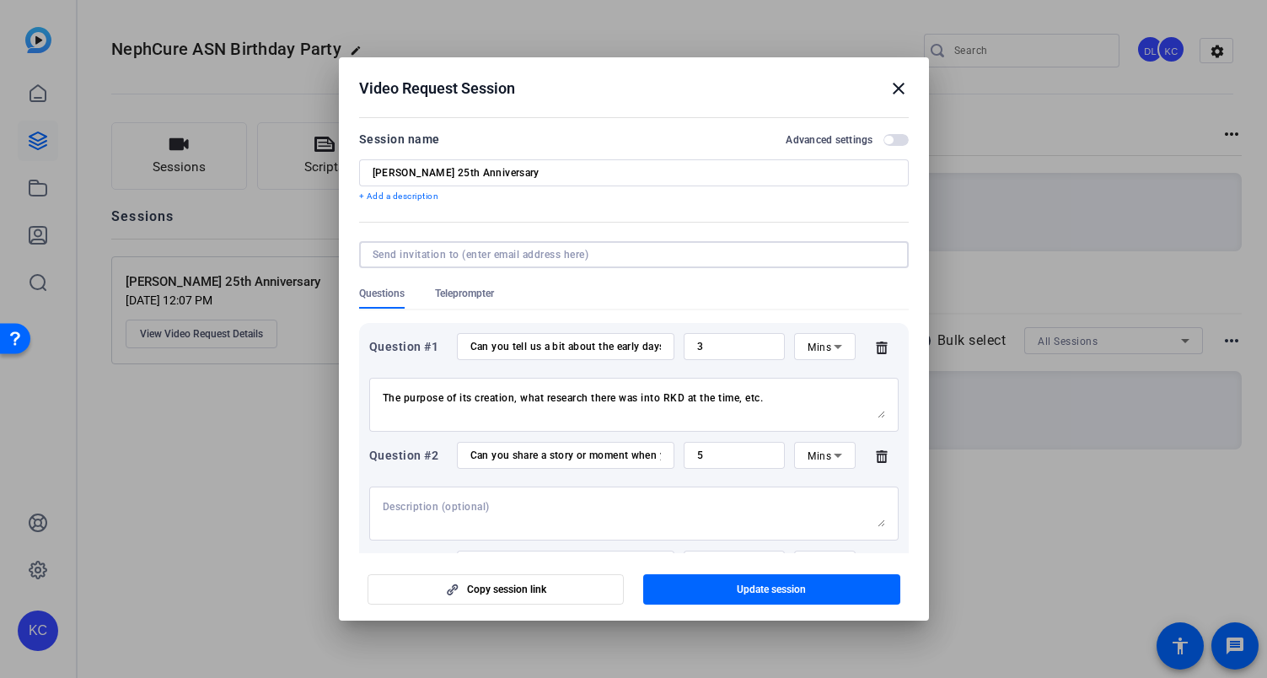
click at [443, 252] on input at bounding box center [631, 254] width 516 height 13
paste input "brian.orton33@gmail.com"
type input "brian.orton33@gmail.com"
click at [770, 593] on span "Update session" at bounding box center [771, 588] width 69 height 13
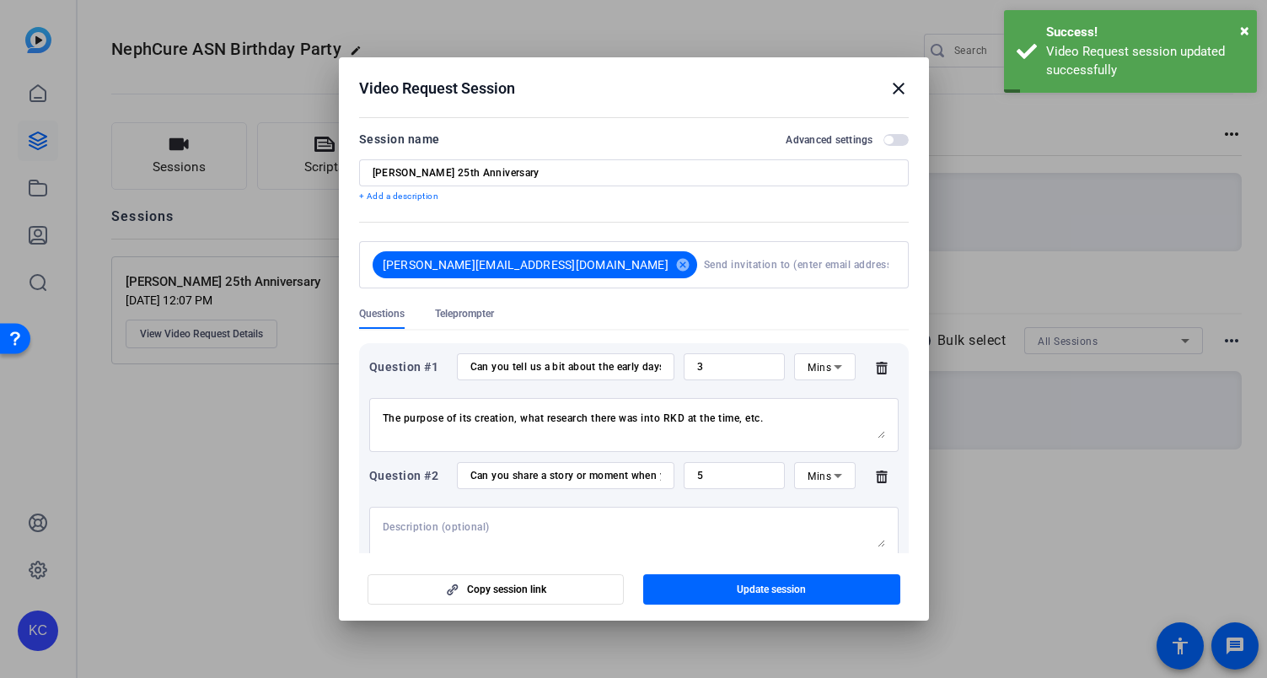
scroll to position [560, 0]
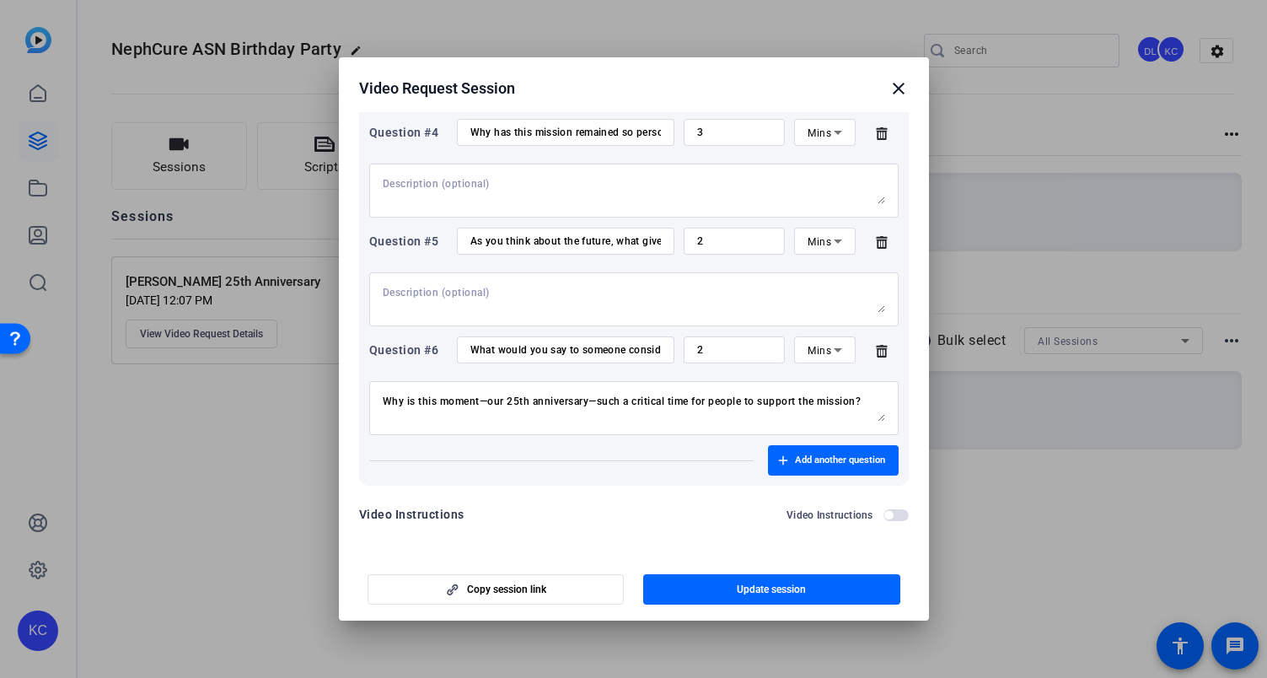
click at [756, 579] on span "button" at bounding box center [771, 589] width 257 height 40
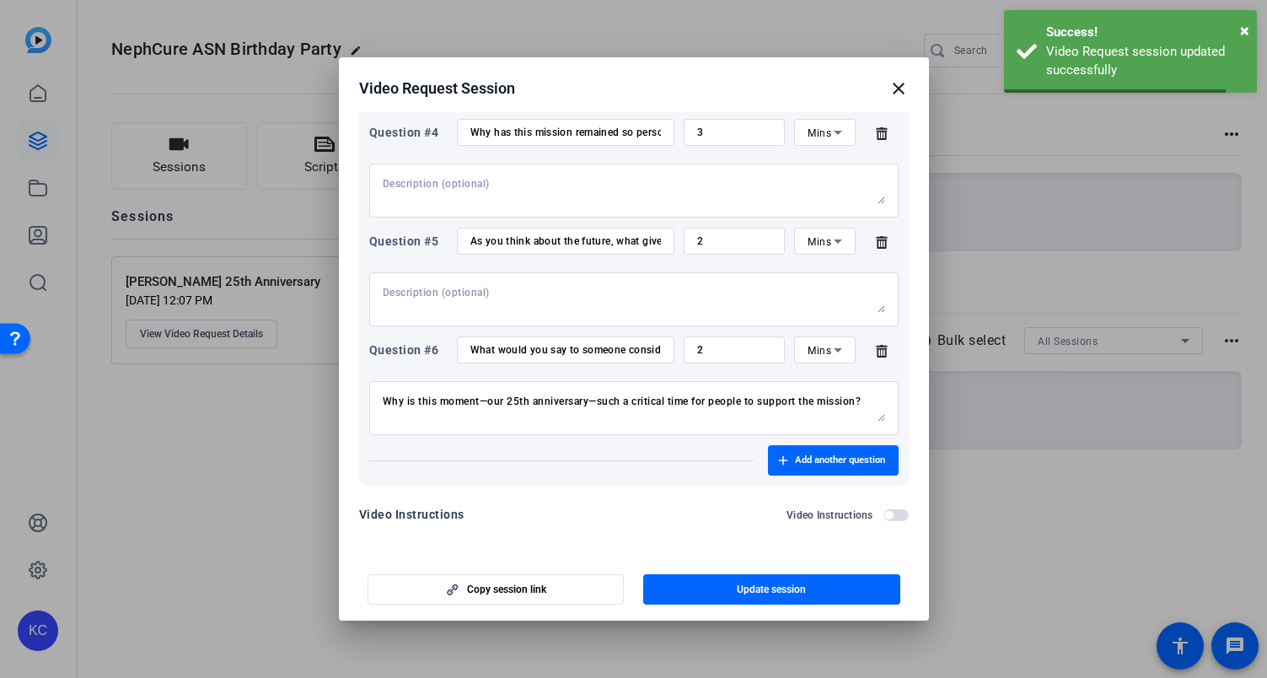
click at [895, 88] on mat-icon "close" at bounding box center [898, 88] width 20 height 20
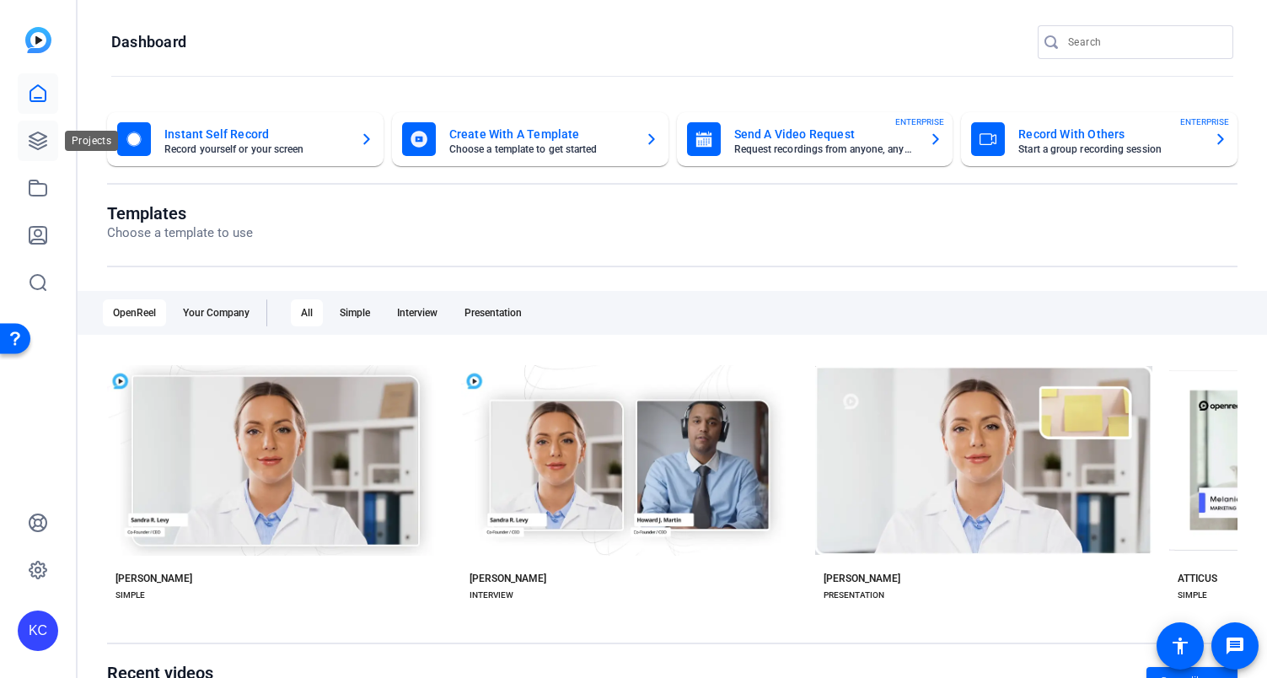
click at [32, 160] on link at bounding box center [38, 141] width 40 height 40
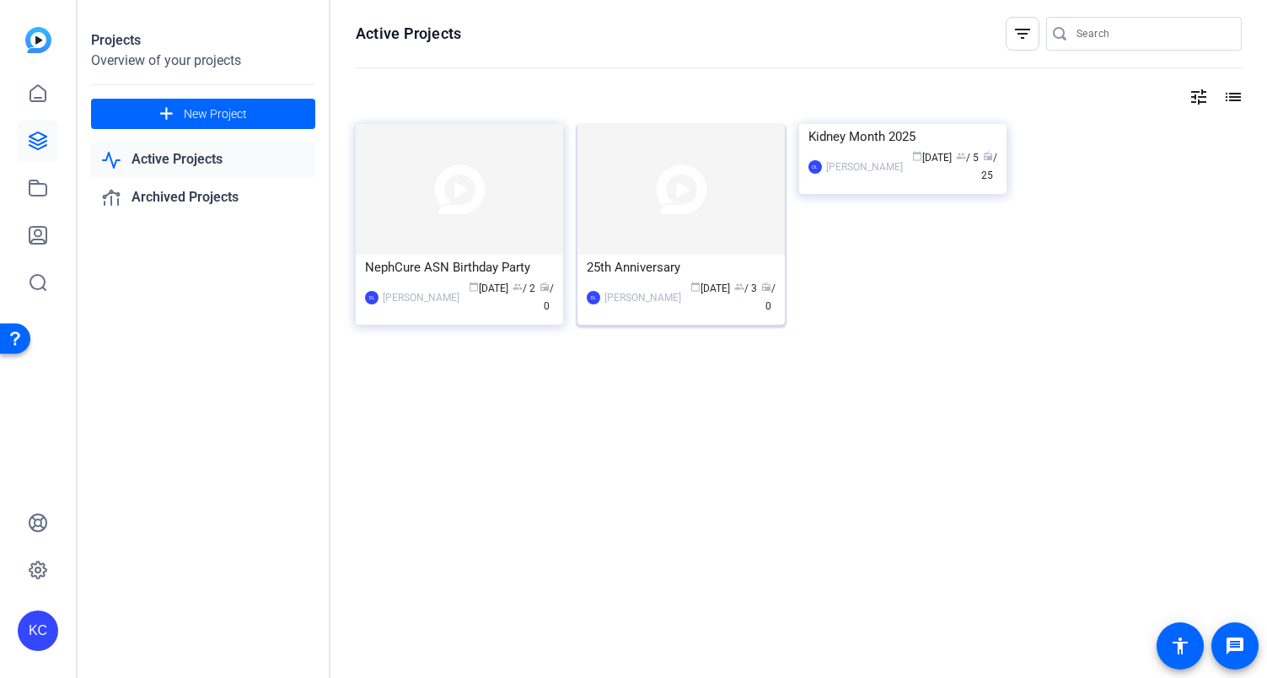
click at [622, 197] on img at bounding box center [680, 189] width 207 height 131
click at [474, 219] on img at bounding box center [459, 189] width 207 height 131
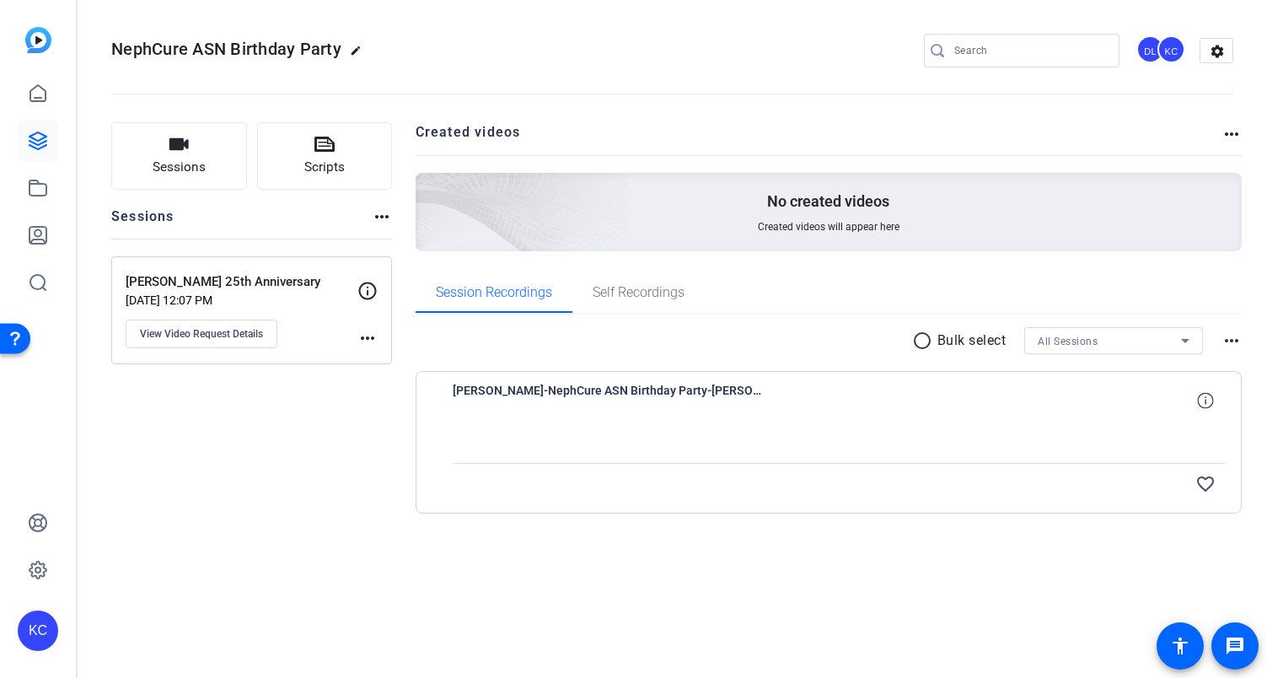
click at [635, 269] on openreel-project-creator-list "Created videos more_horiz No created videos Created videos will appear here" at bounding box center [829, 197] width 827 height 150
click at [630, 286] on span "Self Recordings" at bounding box center [639, 292] width 92 height 13
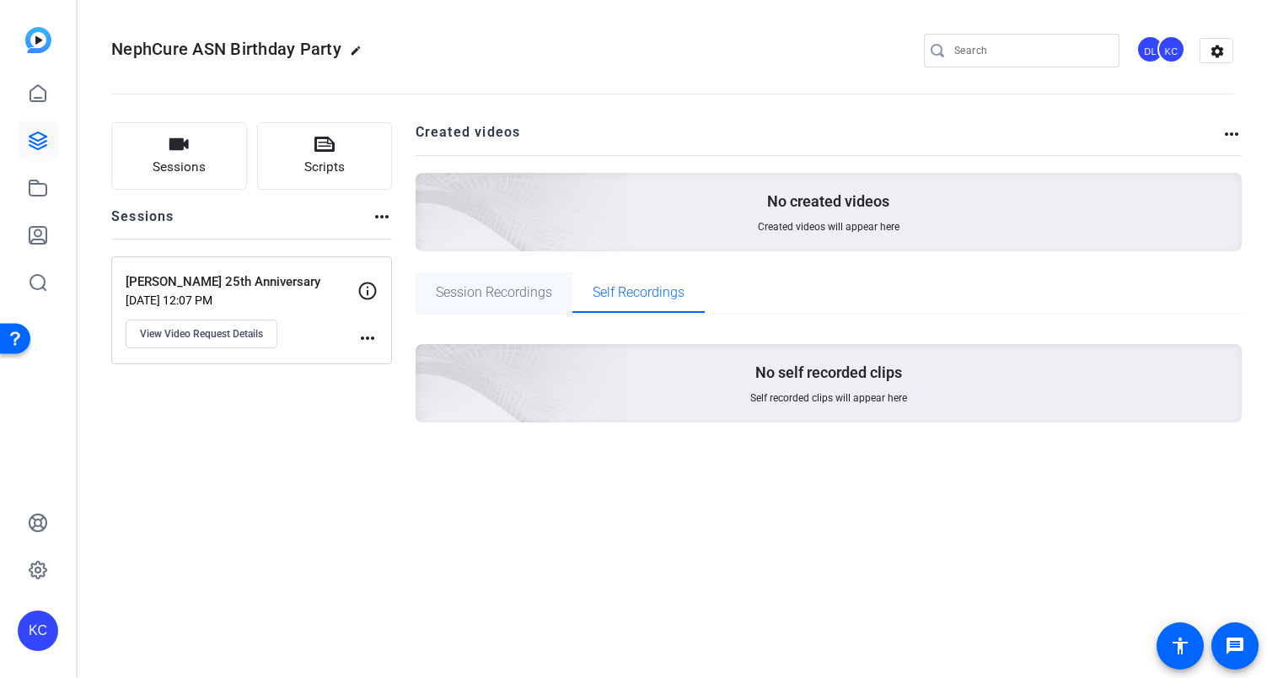
click at [502, 290] on span "Session Recordings" at bounding box center [494, 292] width 116 height 13
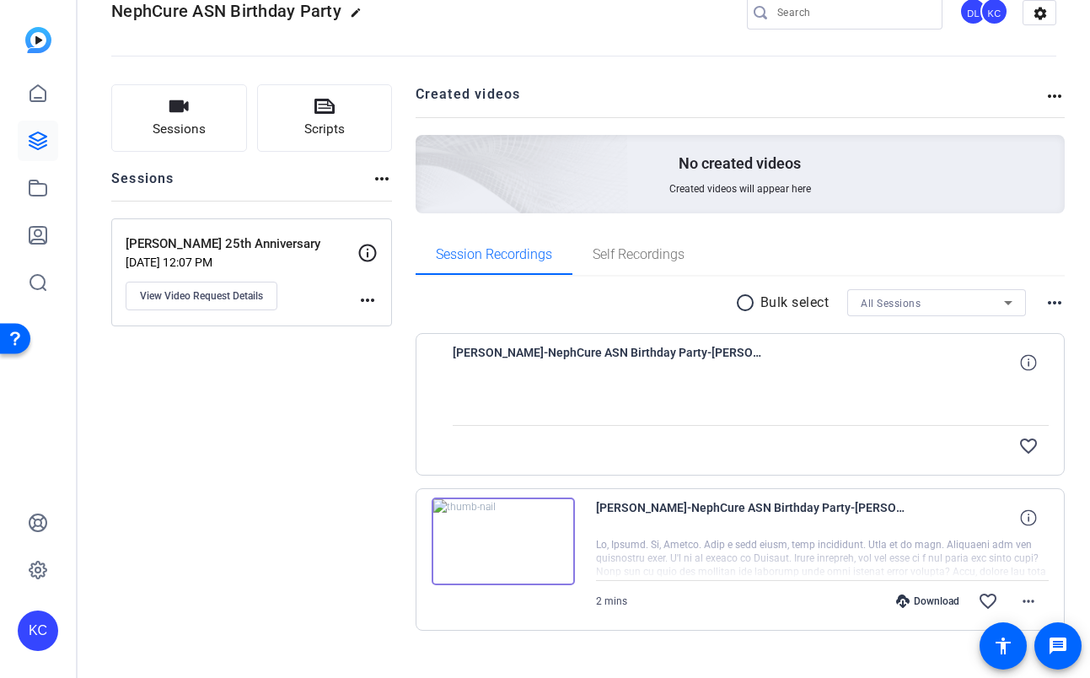
scroll to position [66, 0]
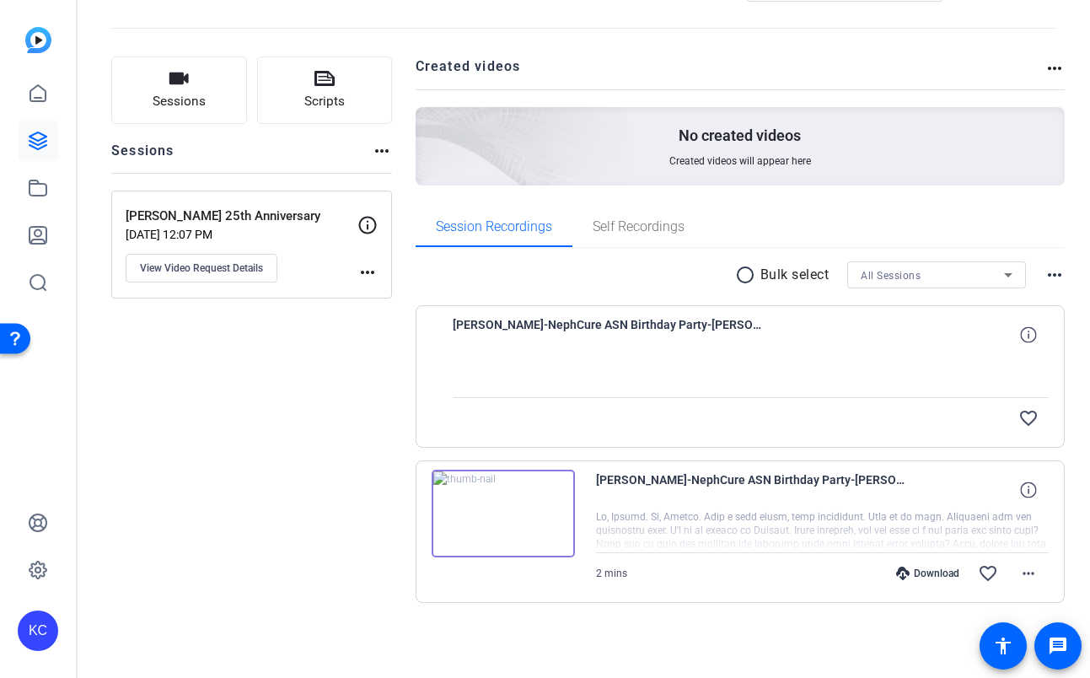
click at [554, 502] on img at bounding box center [503, 513] width 143 height 88
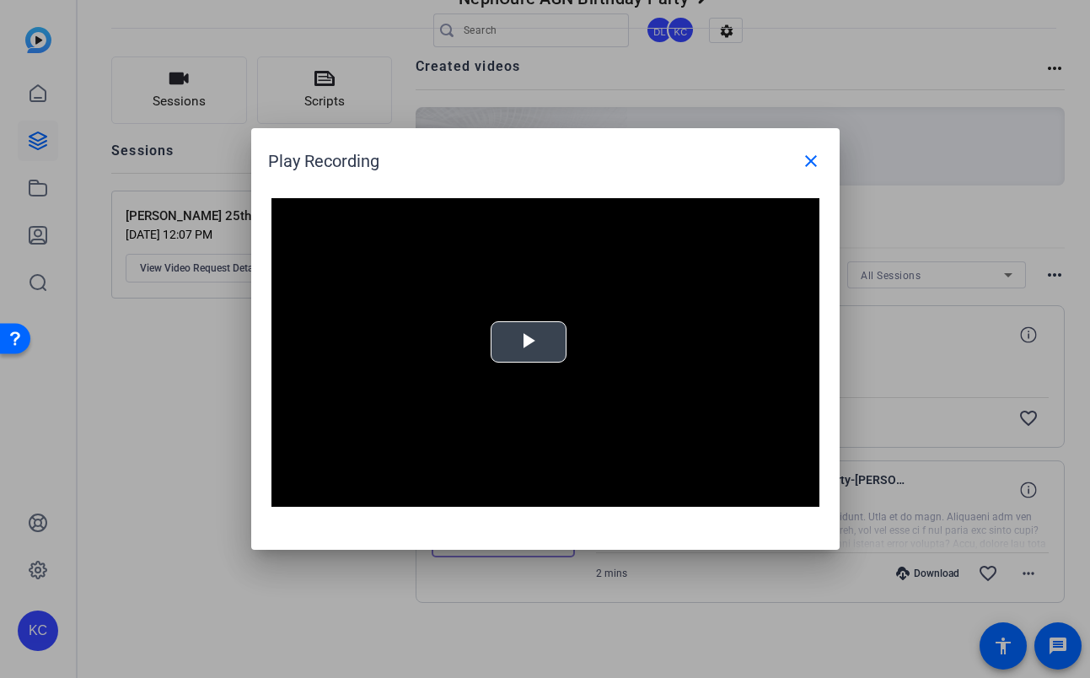
click at [528, 342] on span "Video Player" at bounding box center [528, 342] width 0 height 0
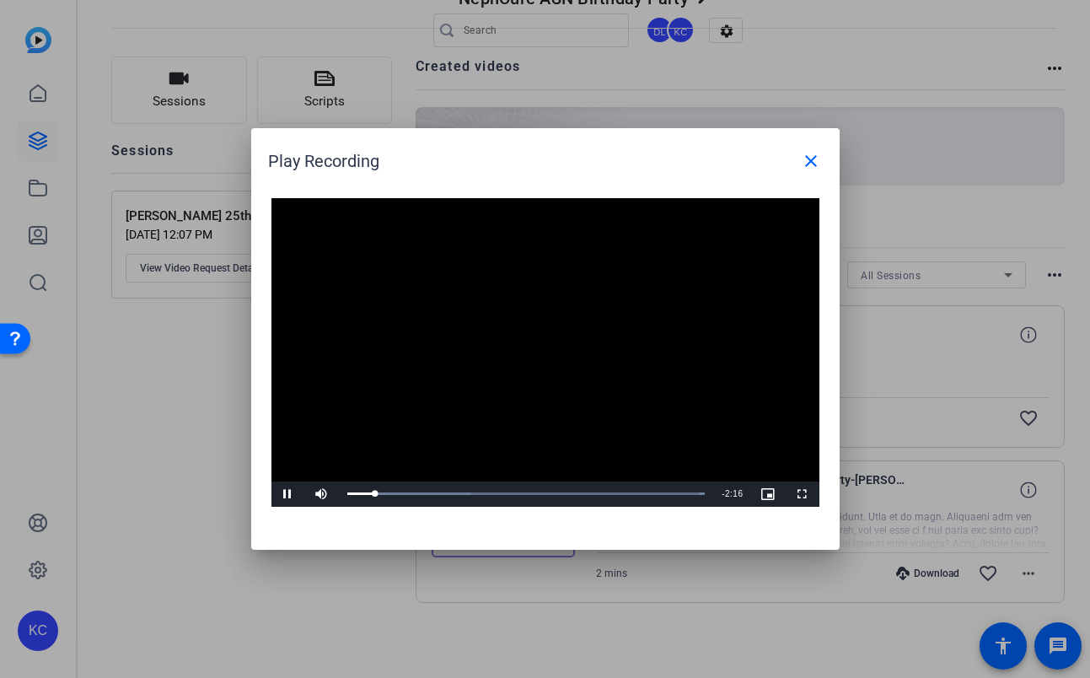
click at [653, 338] on video "Video Player" at bounding box center [545, 352] width 548 height 308
click at [585, 326] on video "Video Player" at bounding box center [545, 352] width 548 height 308
click at [639, 291] on video "Video Player" at bounding box center [545, 352] width 548 height 308
click at [818, 154] on mat-icon "close" at bounding box center [811, 161] width 20 height 20
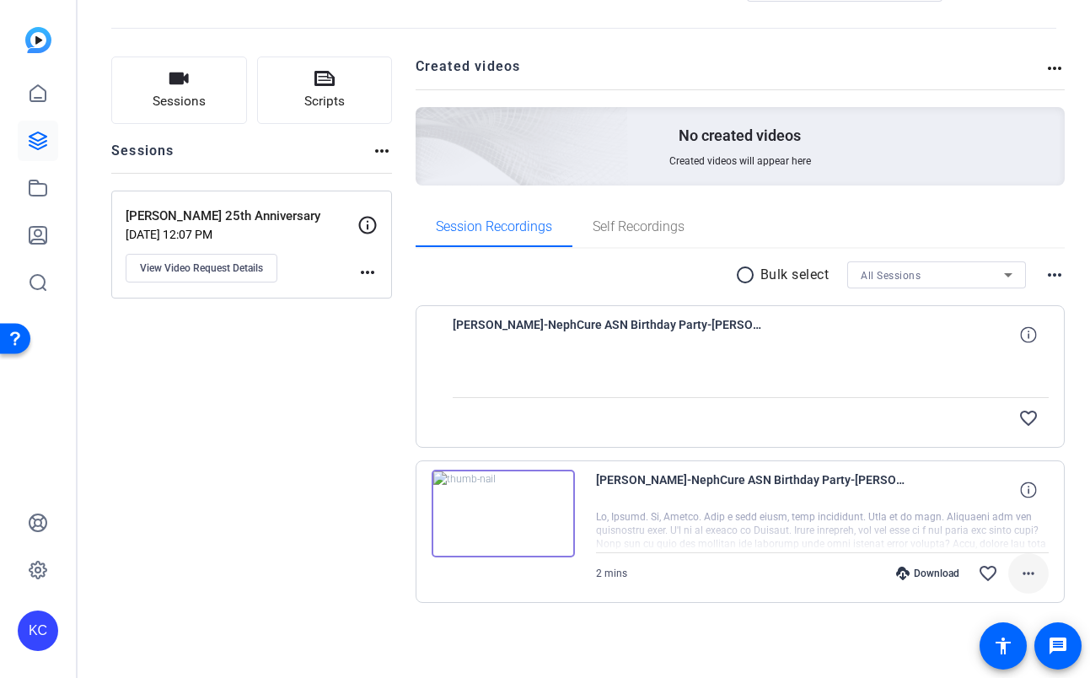
click at [1030, 571] on span at bounding box center [1028, 573] width 40 height 40
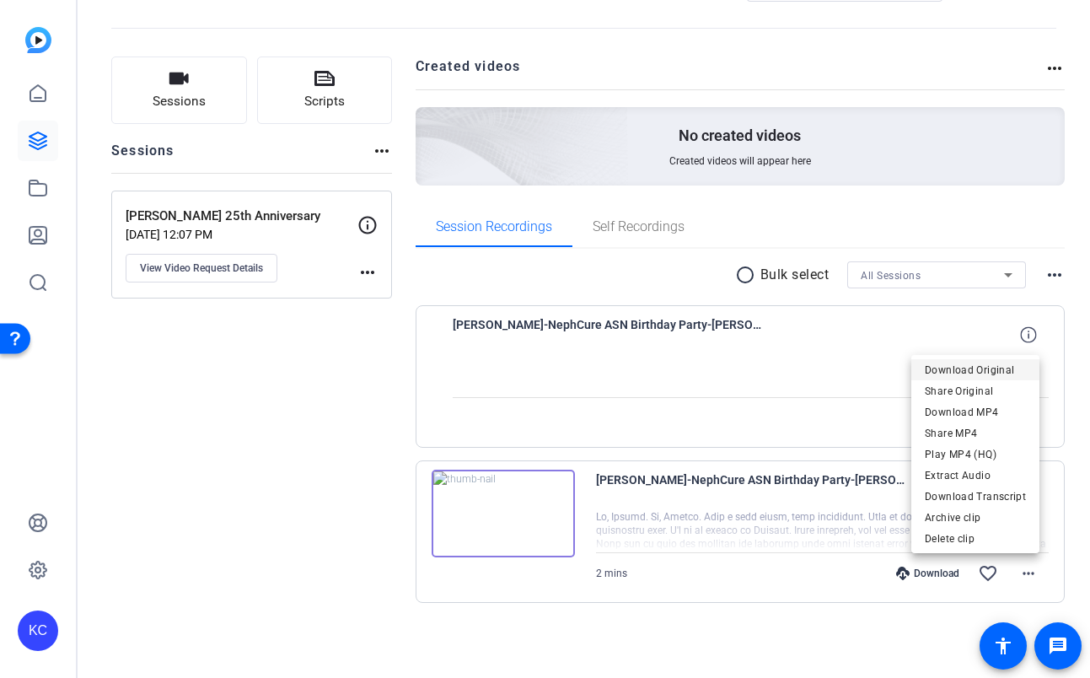
click at [989, 370] on span "Download Original" at bounding box center [975, 370] width 101 height 20
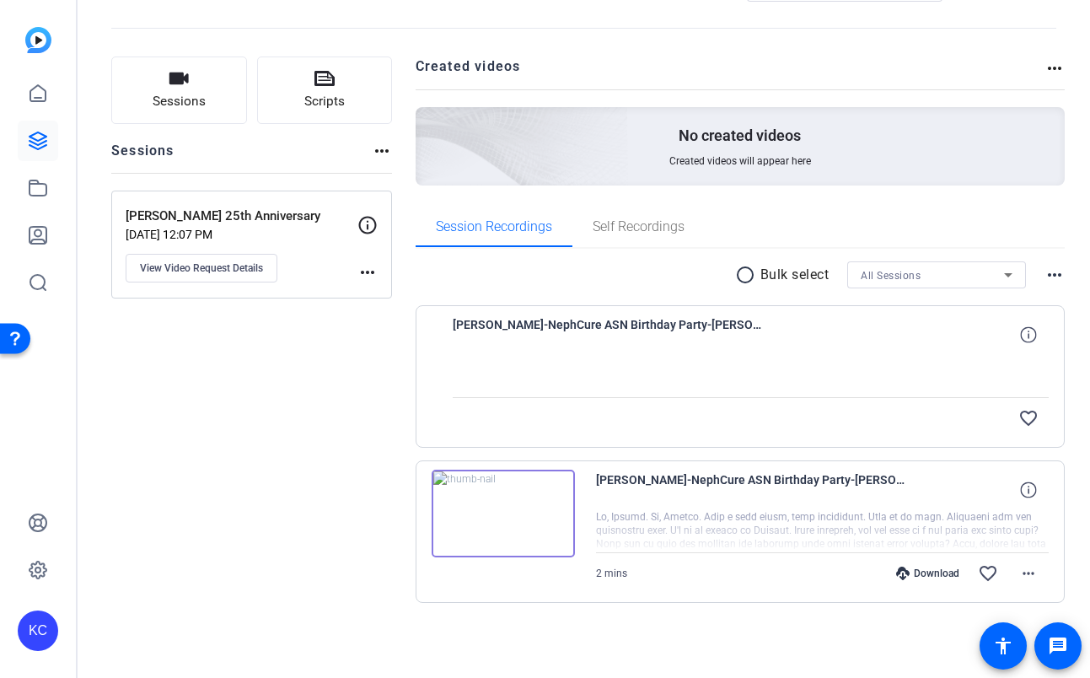
click at [598, 628] on div "radio_button_unchecked Bulk select All Sessions more_horiz Brian Orton-NephCure…" at bounding box center [741, 453] width 650 height 408
click at [920, 570] on div "Download" at bounding box center [927, 572] width 80 height 13
click at [884, 491] on span "[PERSON_NAME]-NephCure ASN Birthday Party-[PERSON_NAME] 25th Anniversary-175822…" at bounding box center [752, 489] width 312 height 40
click at [1018, 568] on mat-icon "more_horiz" at bounding box center [1028, 573] width 20 height 20
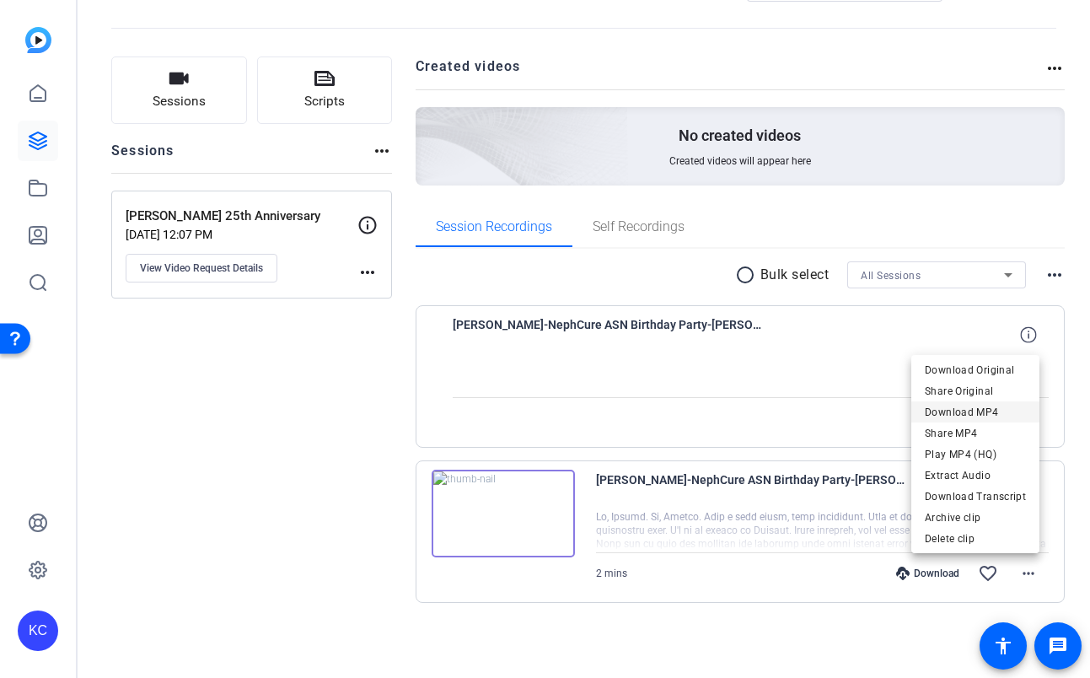
click at [981, 412] on span "Download MP4" at bounding box center [975, 412] width 101 height 20
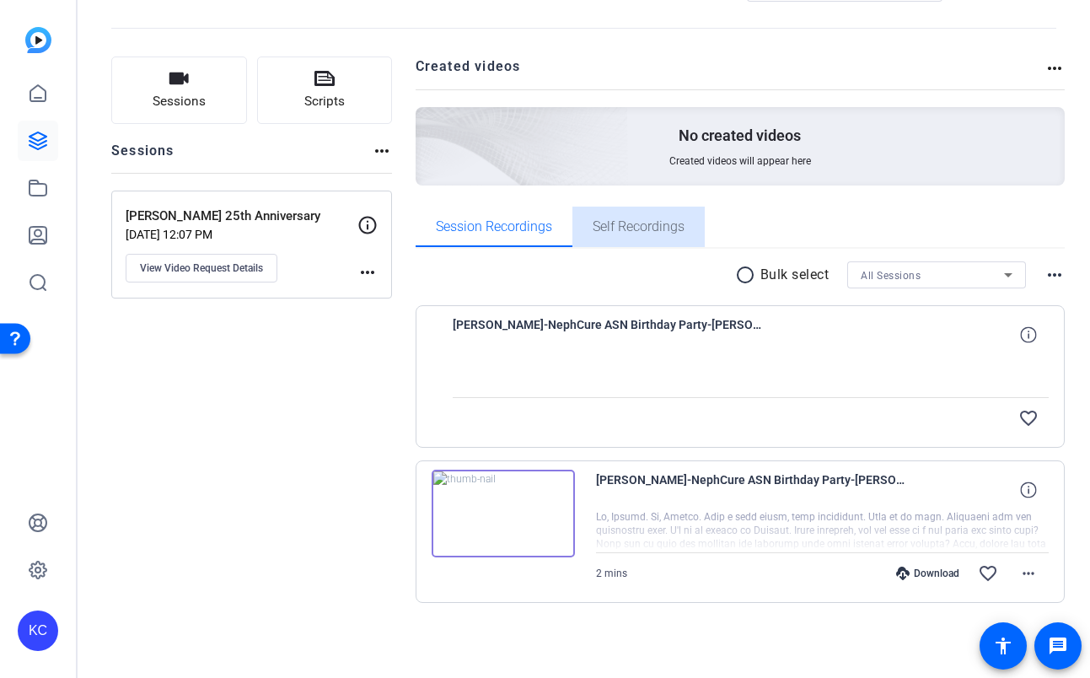
click at [651, 226] on span "Self Recordings" at bounding box center [639, 226] width 92 height 13
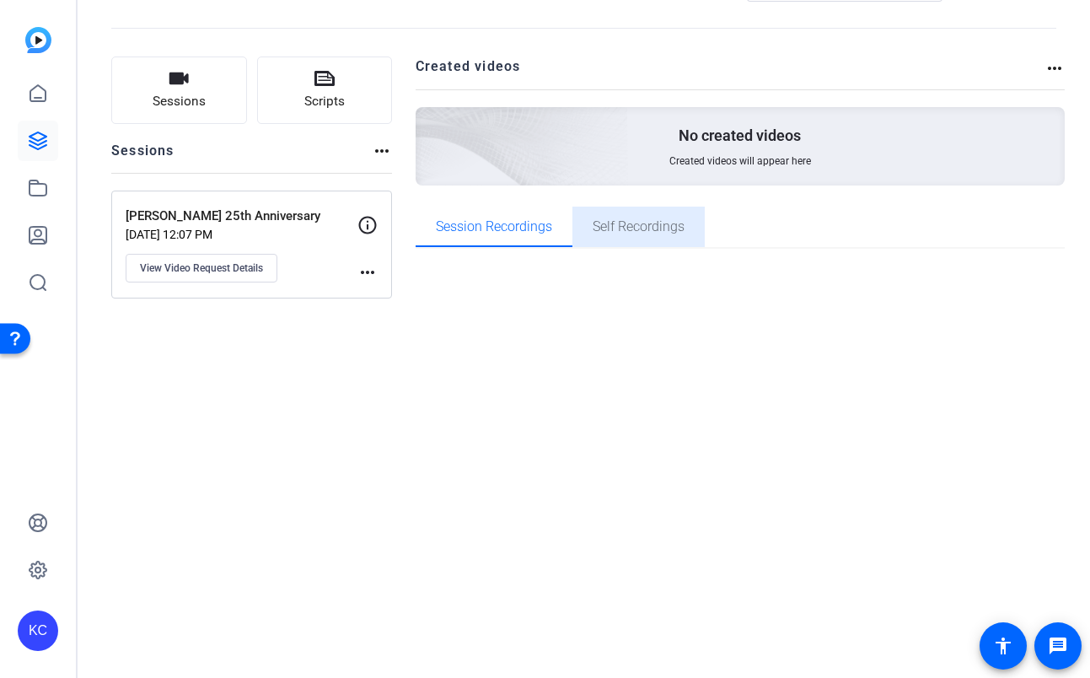
scroll to position [0, 0]
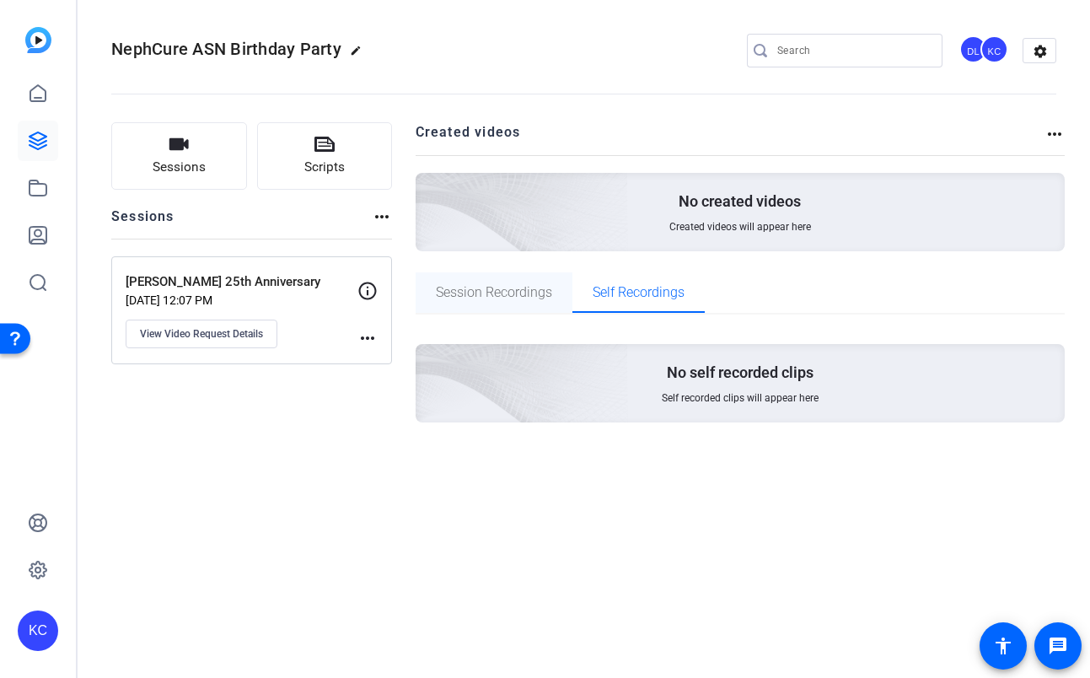
click at [501, 294] on span "Session Recordings" at bounding box center [494, 292] width 116 height 13
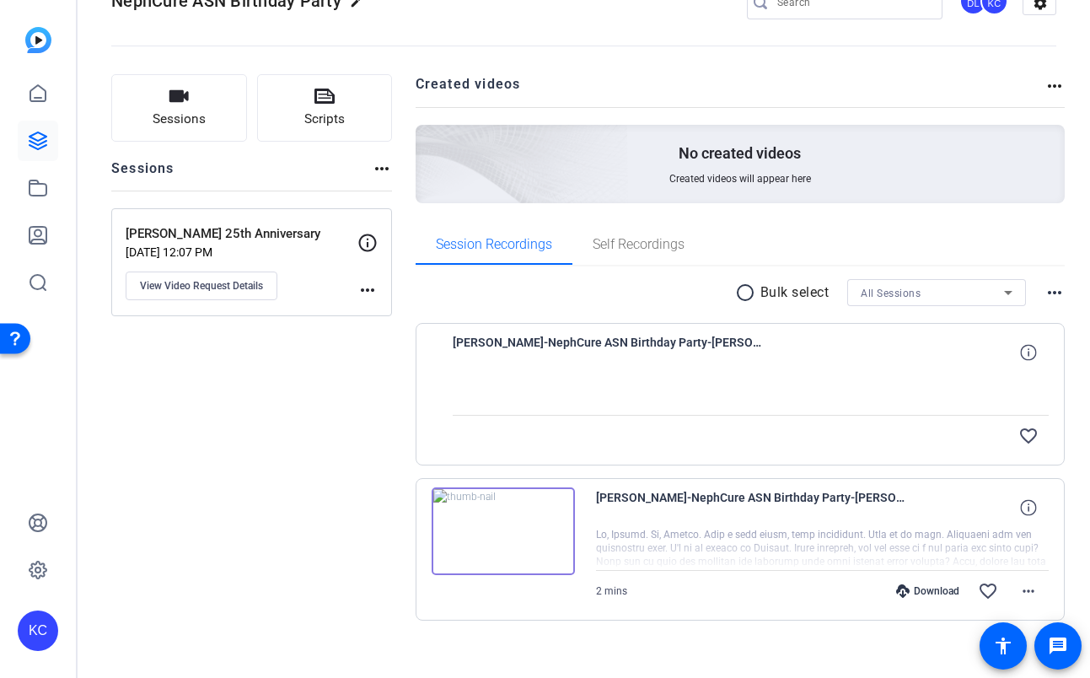
scroll to position [66, 0]
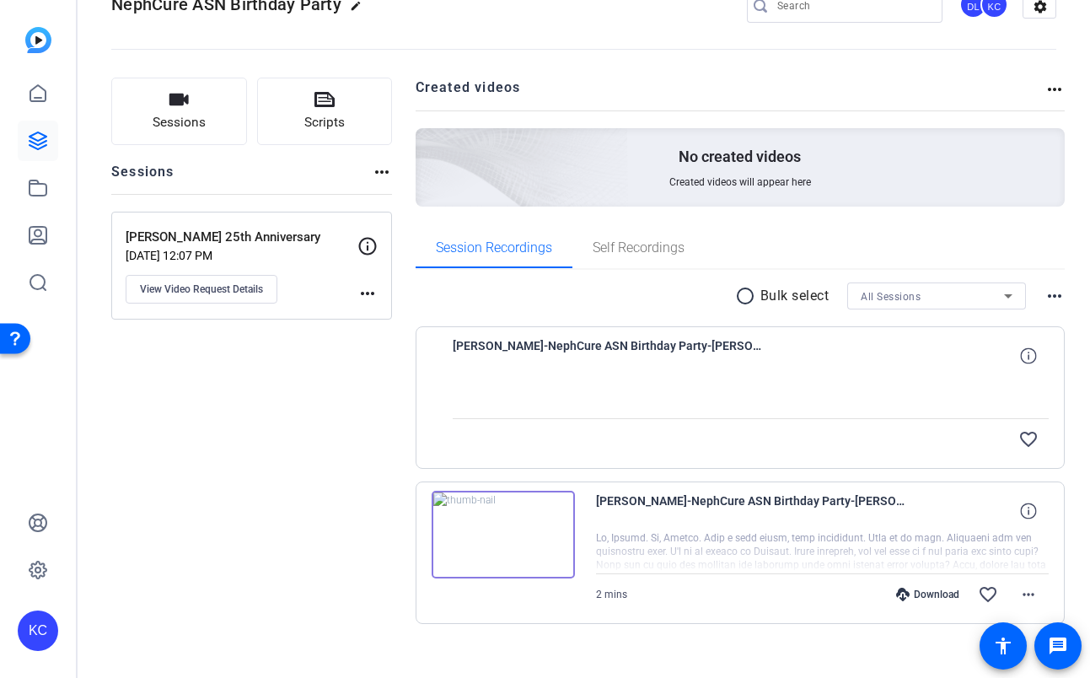
scroll to position [66, 0]
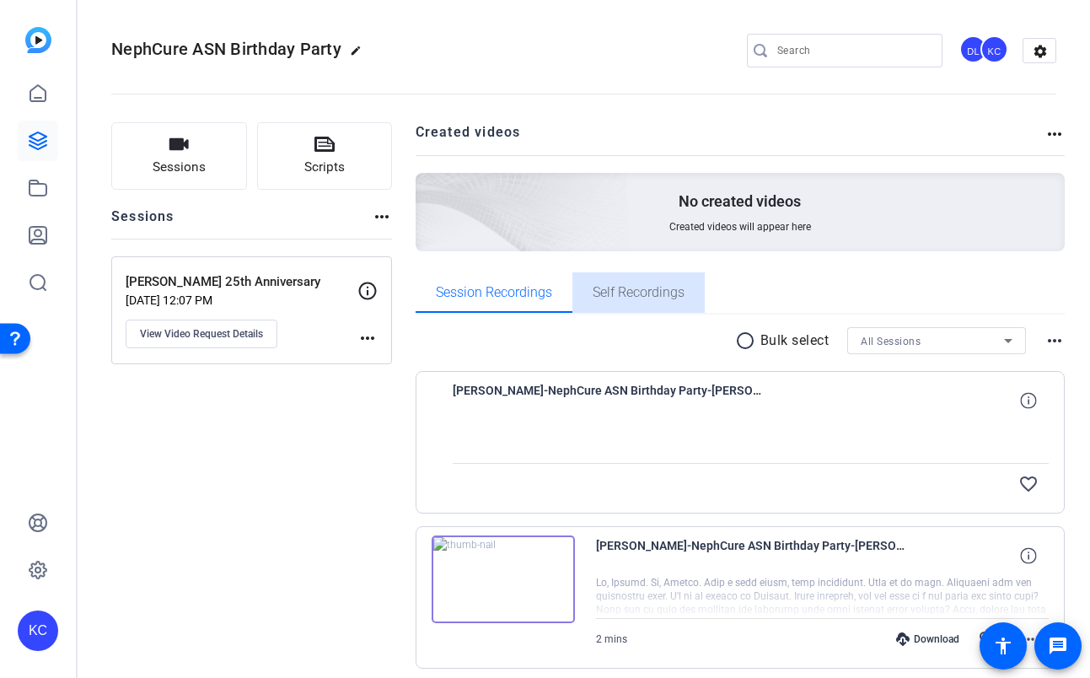
click at [620, 286] on span "Self Recordings" at bounding box center [639, 292] width 92 height 13
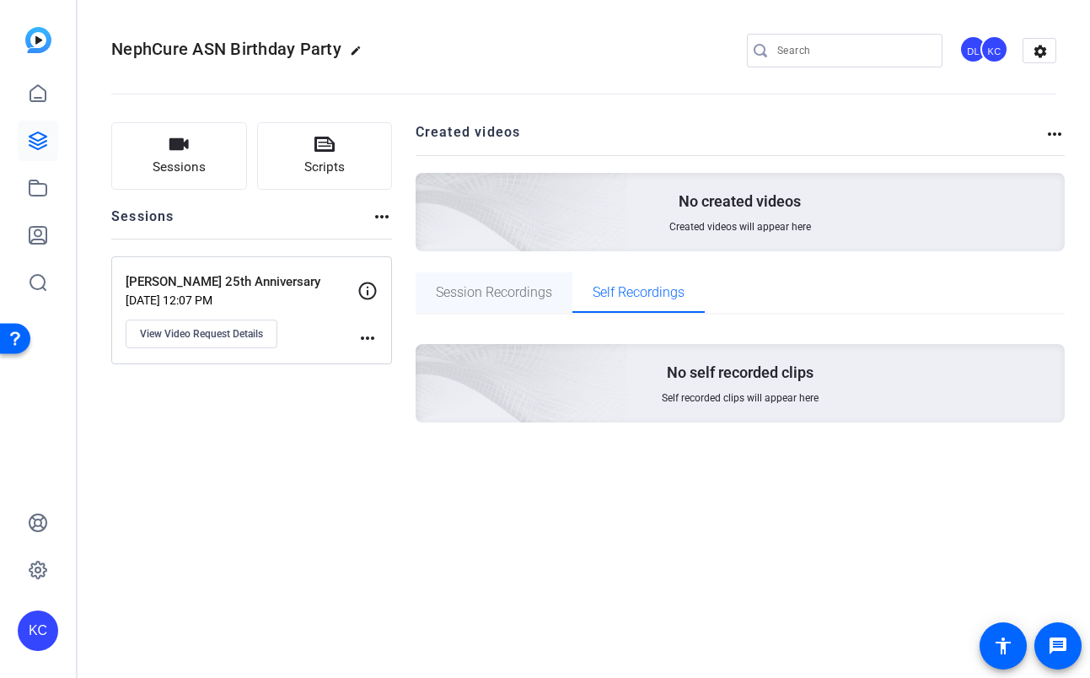
click at [522, 287] on span "Session Recordings" at bounding box center [494, 292] width 116 height 13
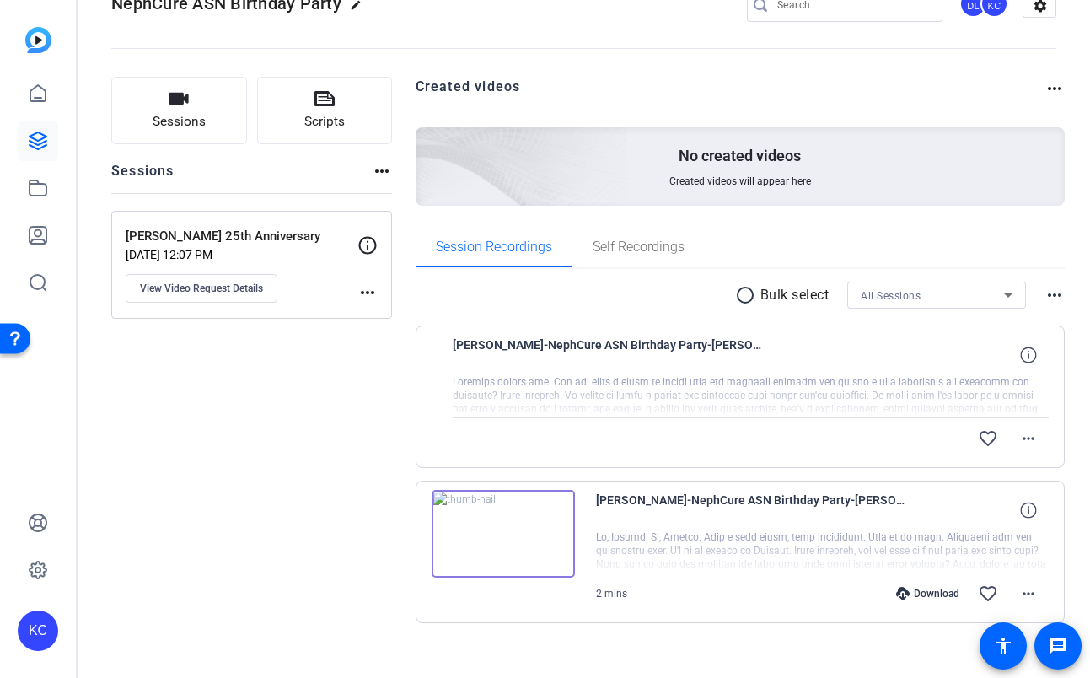
scroll to position [66, 0]
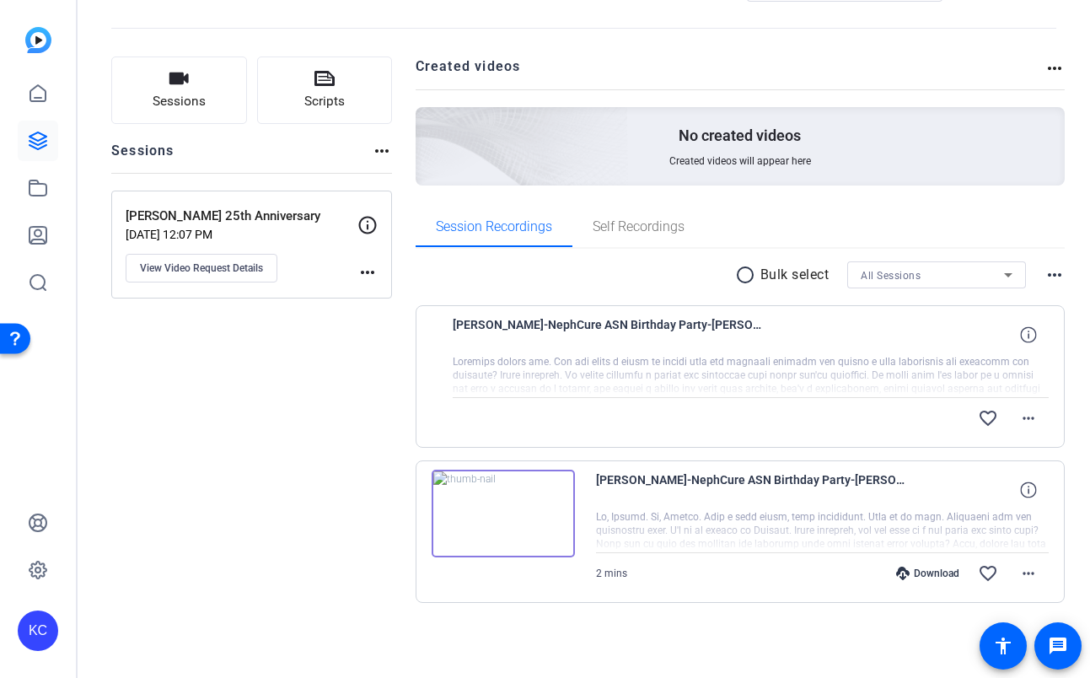
click at [721, 365] on div at bounding box center [751, 376] width 597 height 42
drag, startPoint x: 262, startPoint y: 437, endPoint x: 289, endPoint y: 383, distance: 60.3
click at [262, 437] on div "Sessions Scripts Sessions more_horiz [PERSON_NAME] 25th Anniversary [DATE] 12:0…" at bounding box center [251, 356] width 281 height 600
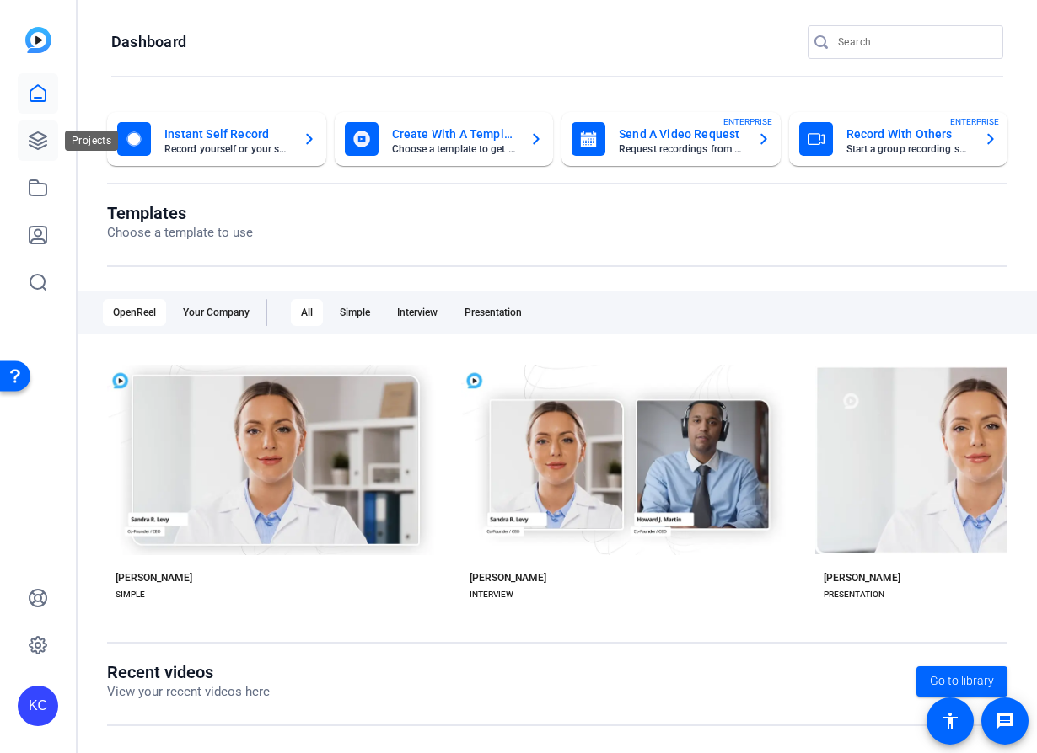
click at [26, 154] on link at bounding box center [38, 141] width 40 height 40
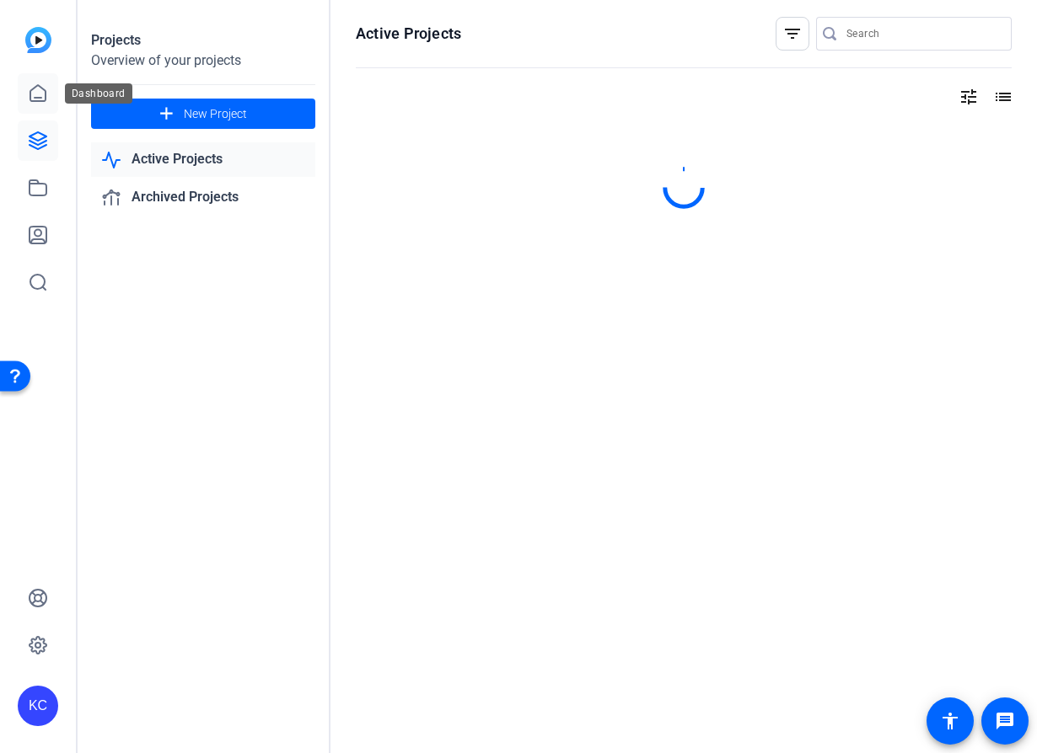
click at [39, 95] on icon at bounding box center [38, 93] width 20 height 20
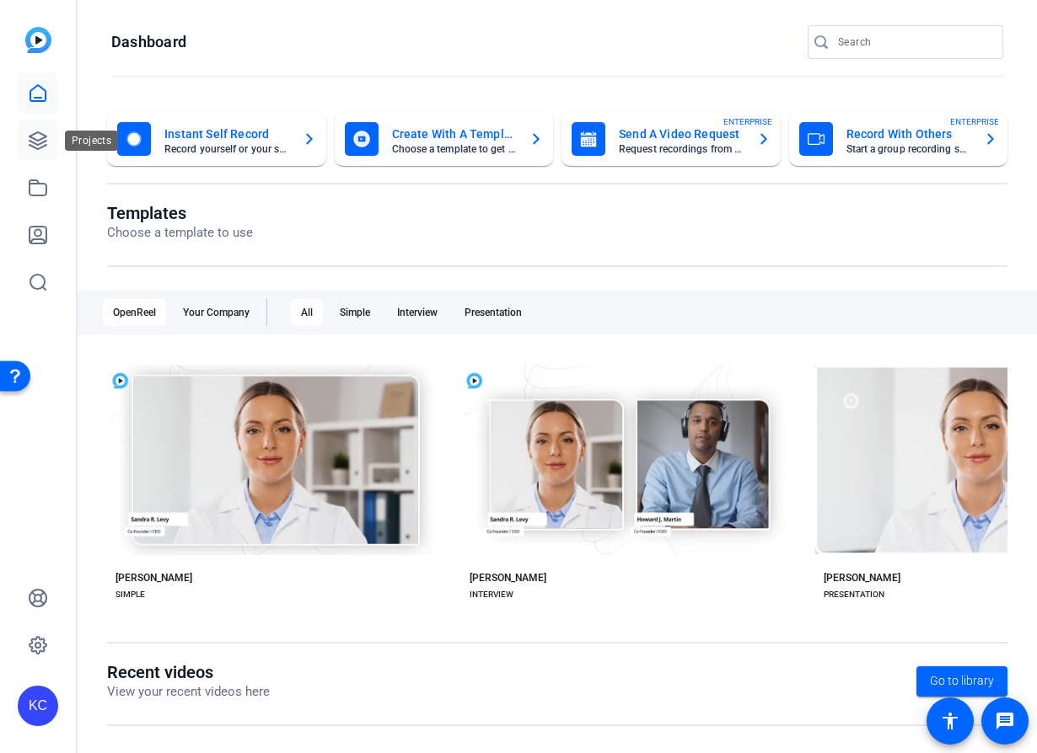
click at [46, 143] on icon at bounding box center [38, 141] width 20 height 20
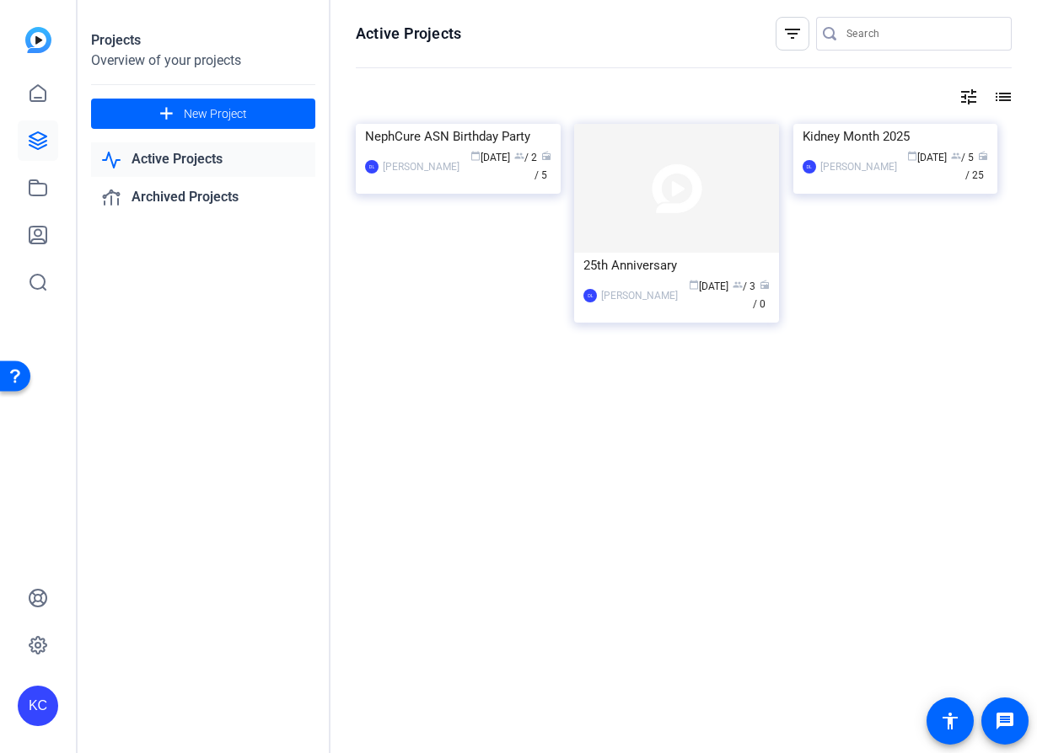
click at [491, 124] on img at bounding box center [458, 124] width 205 height 0
